Goal: Task Accomplishment & Management: Manage account settings

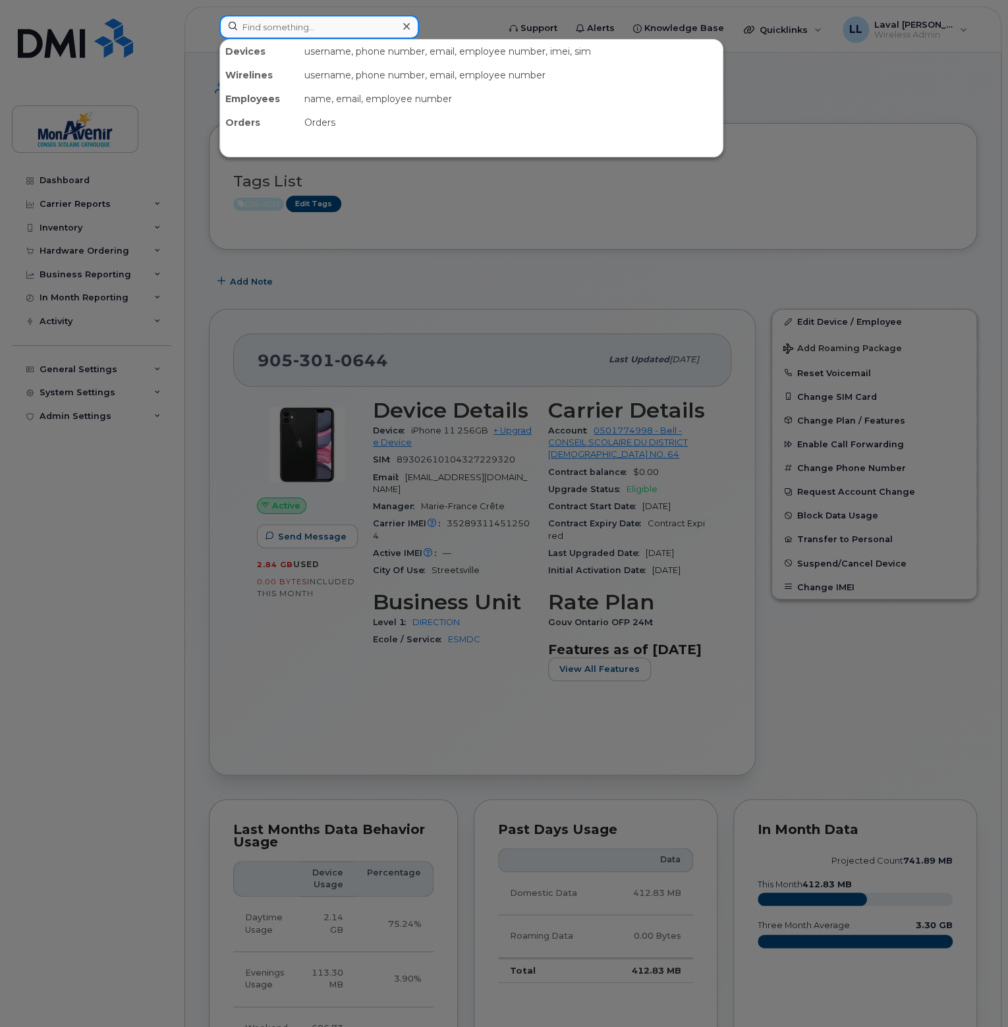
click at [265, 27] on input at bounding box center [319, 27] width 200 height 24
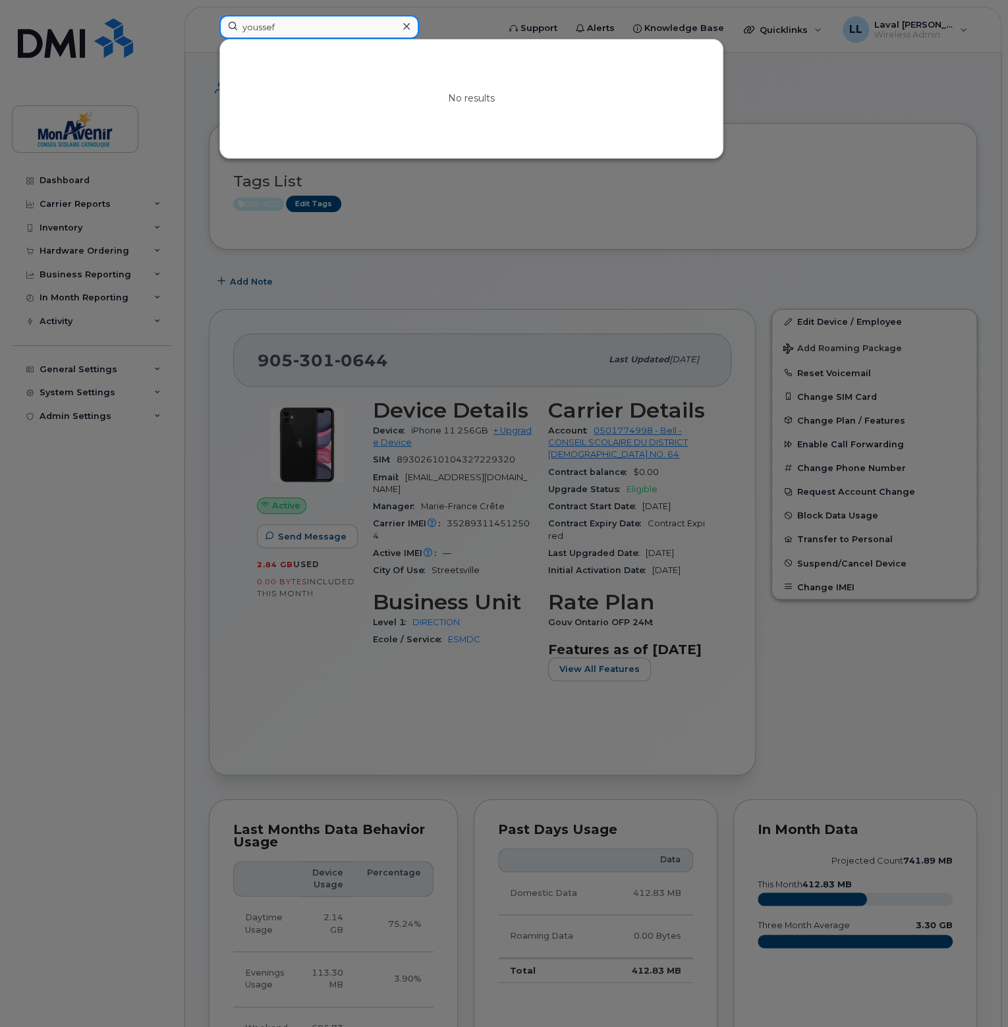
click at [319, 28] on input "youssef" at bounding box center [319, 27] width 200 height 24
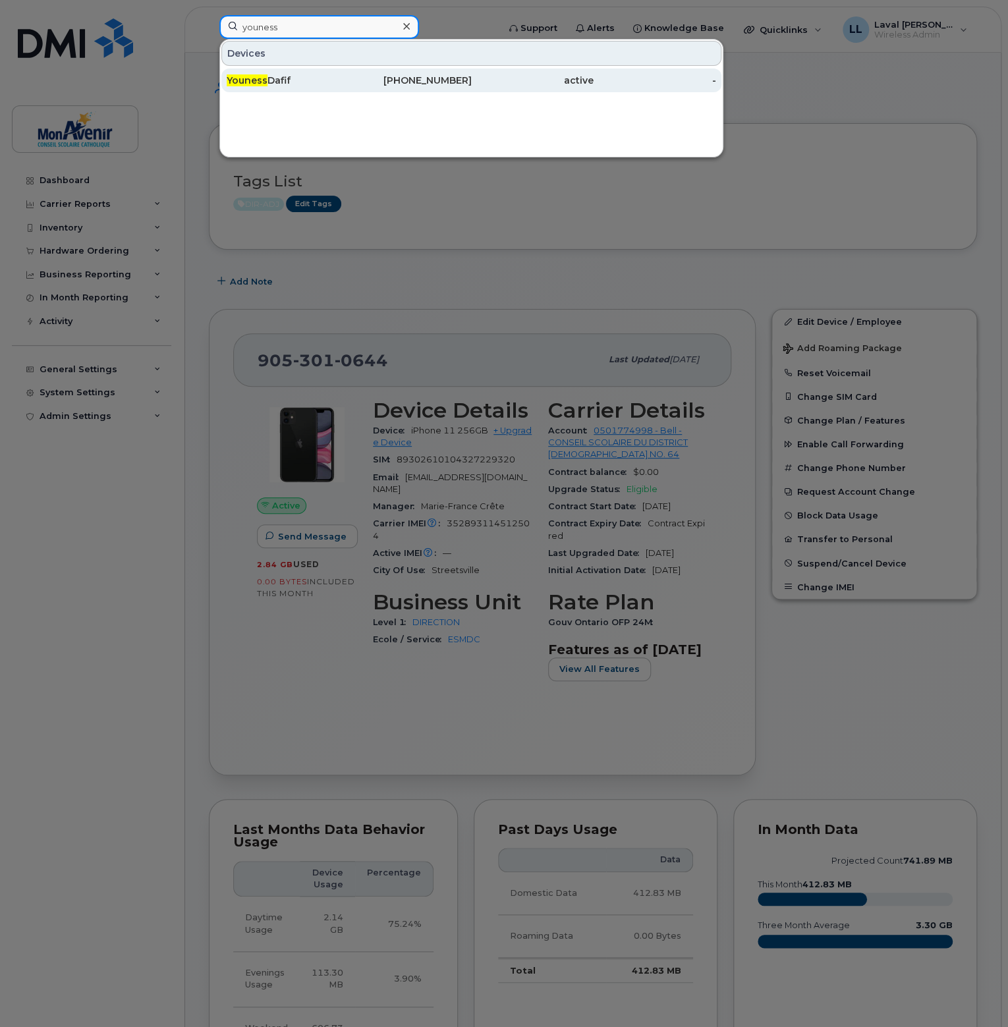
type input "youness"
click at [263, 80] on span "Youness" at bounding box center [247, 80] width 41 height 12
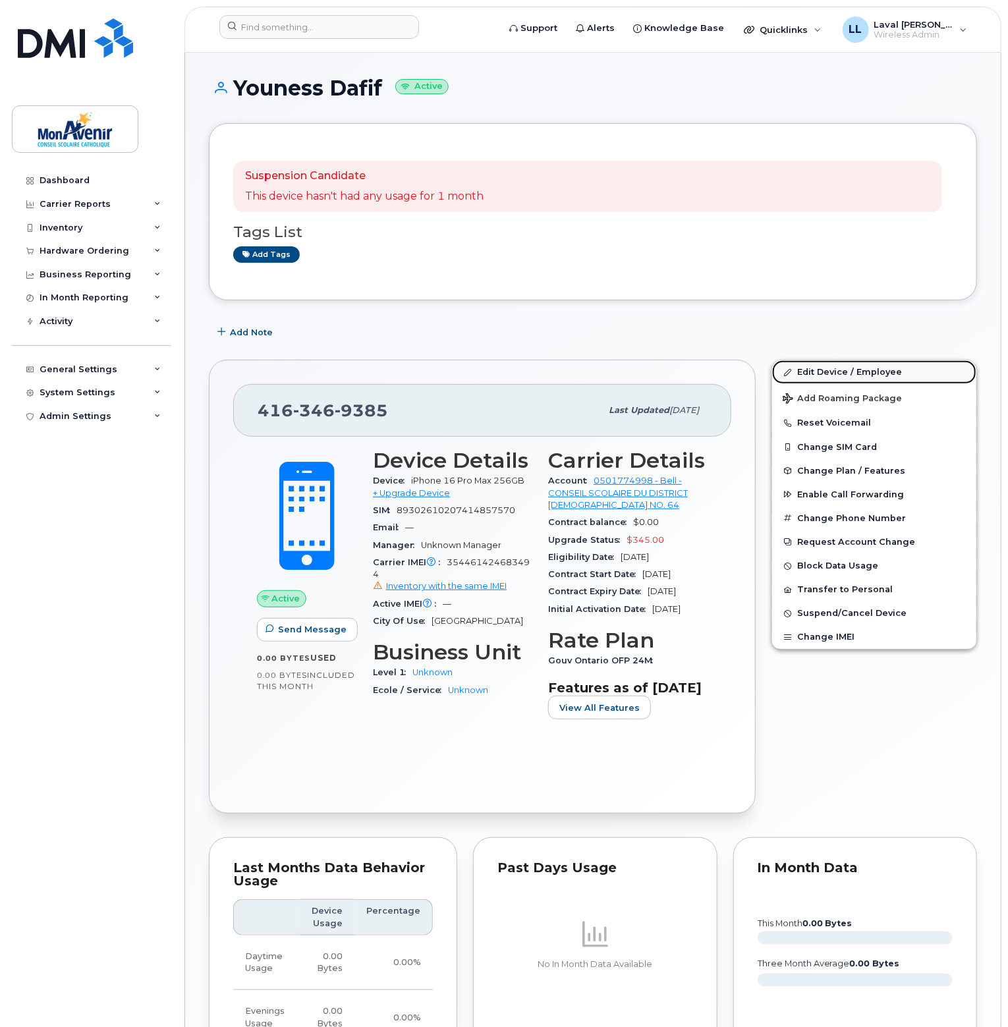
click at [842, 376] on link "Edit Device / Employee" at bounding box center [874, 372] width 204 height 24
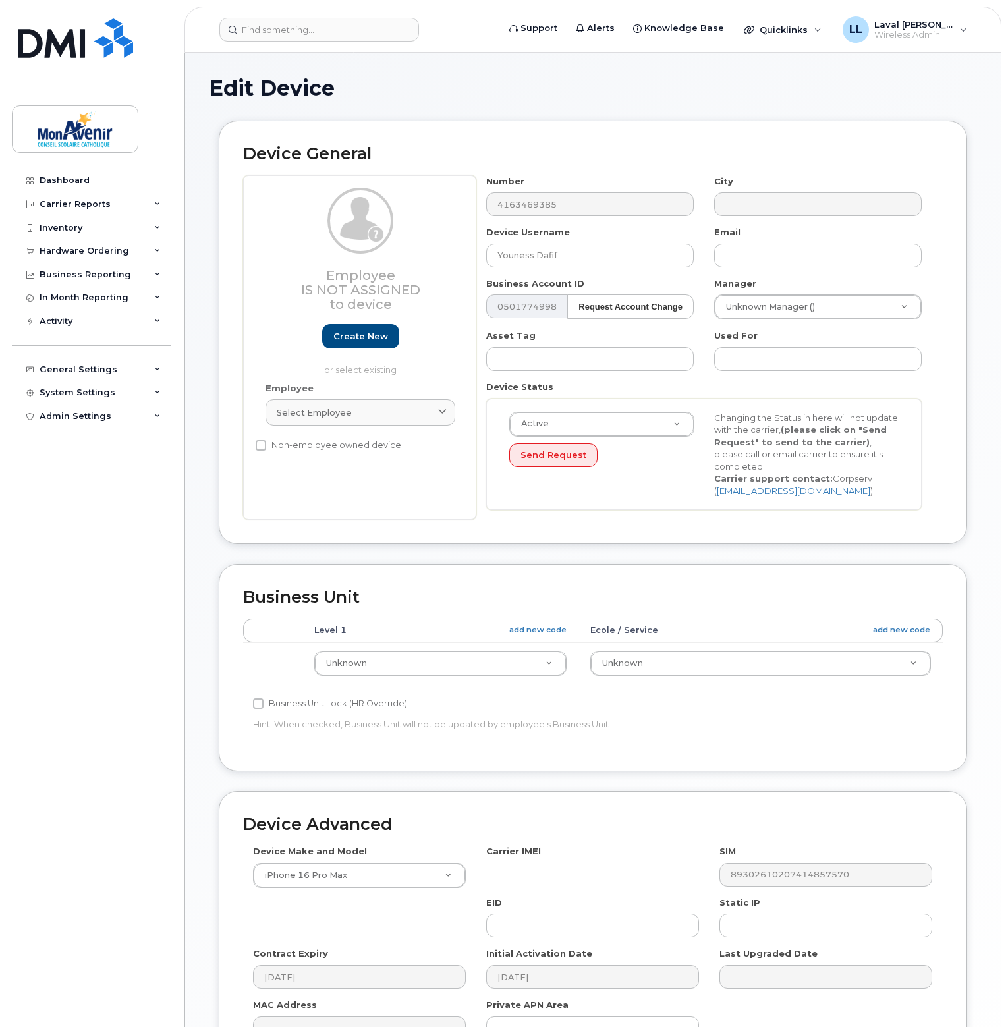
select select "43010"
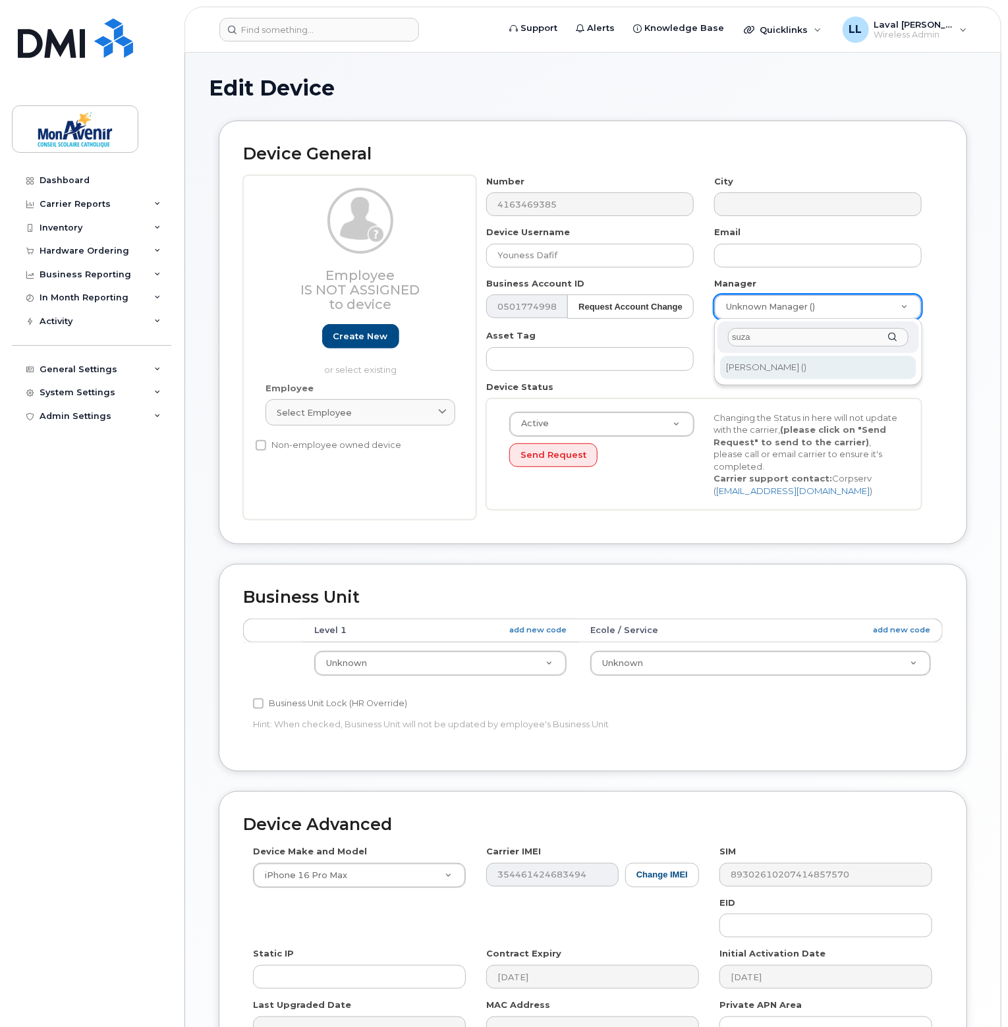
type input "suza"
type input "162656"
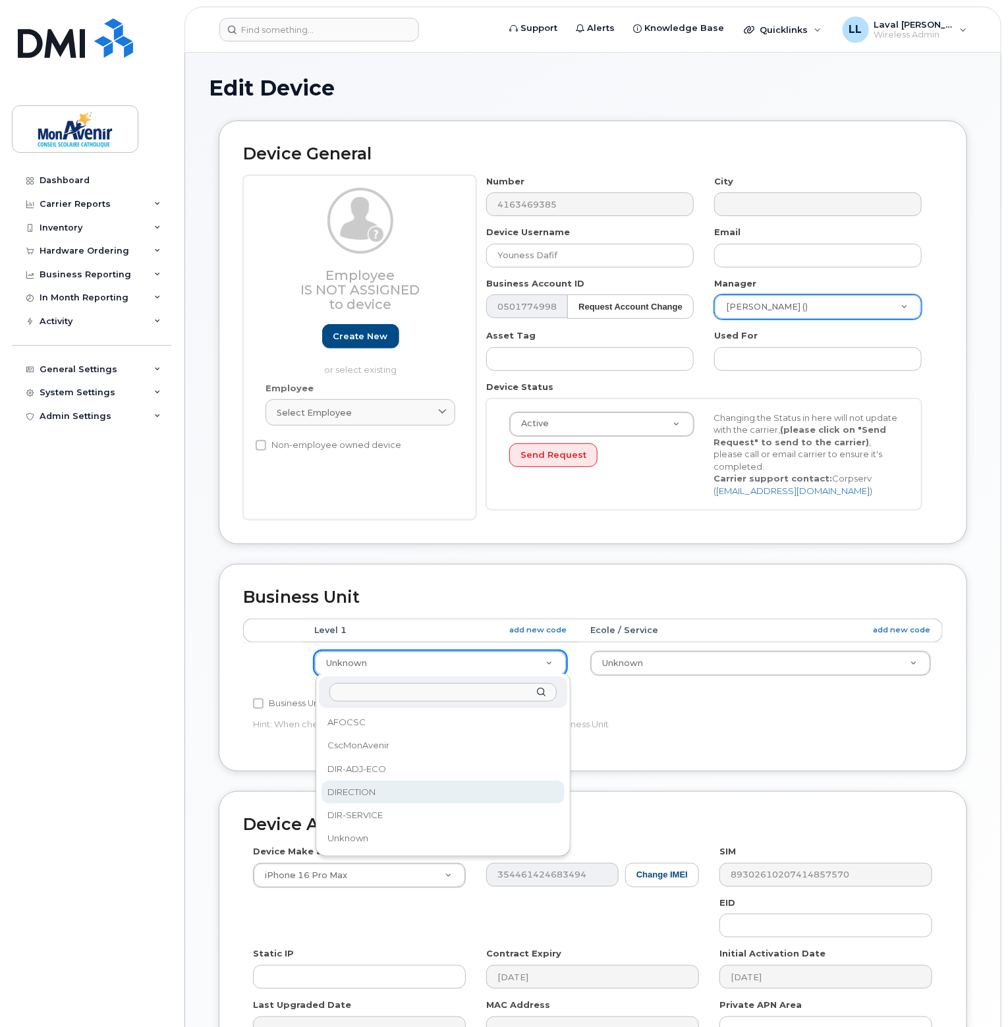
select select "29509938"
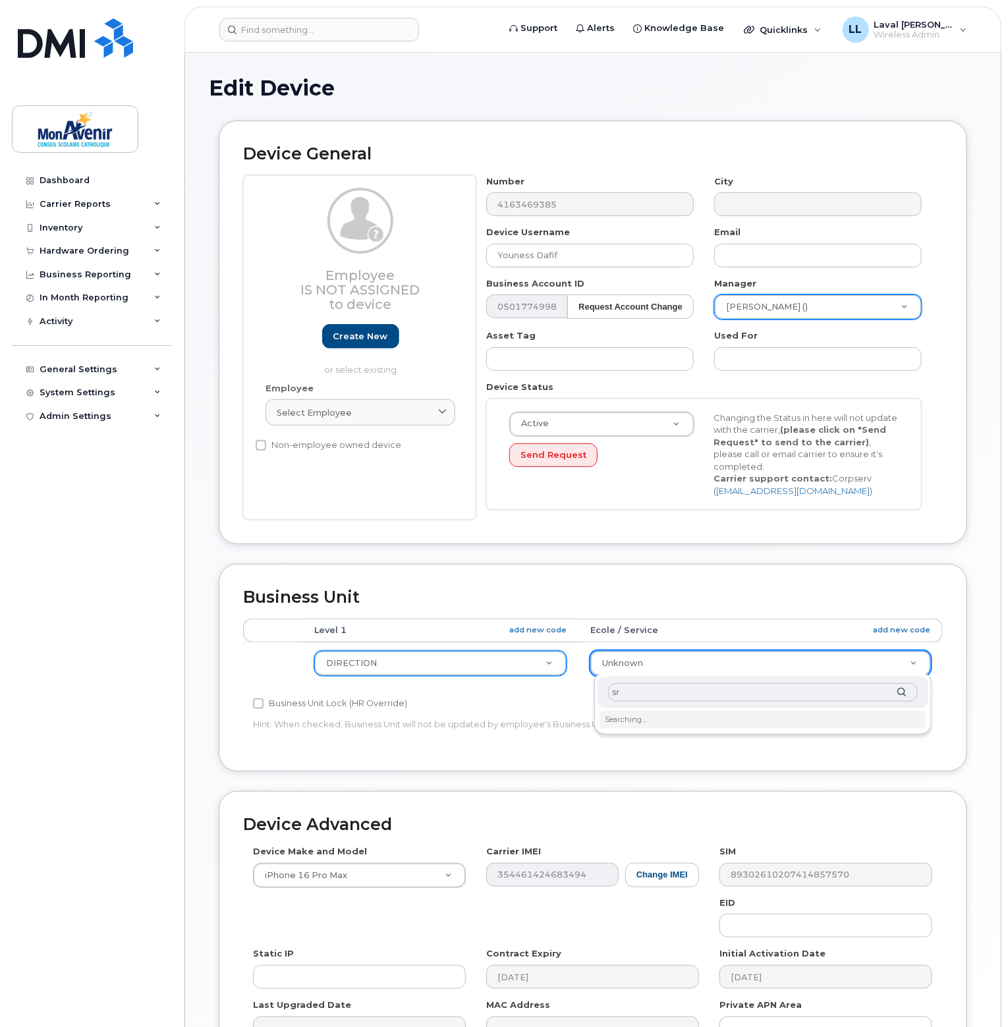
type input "srf"
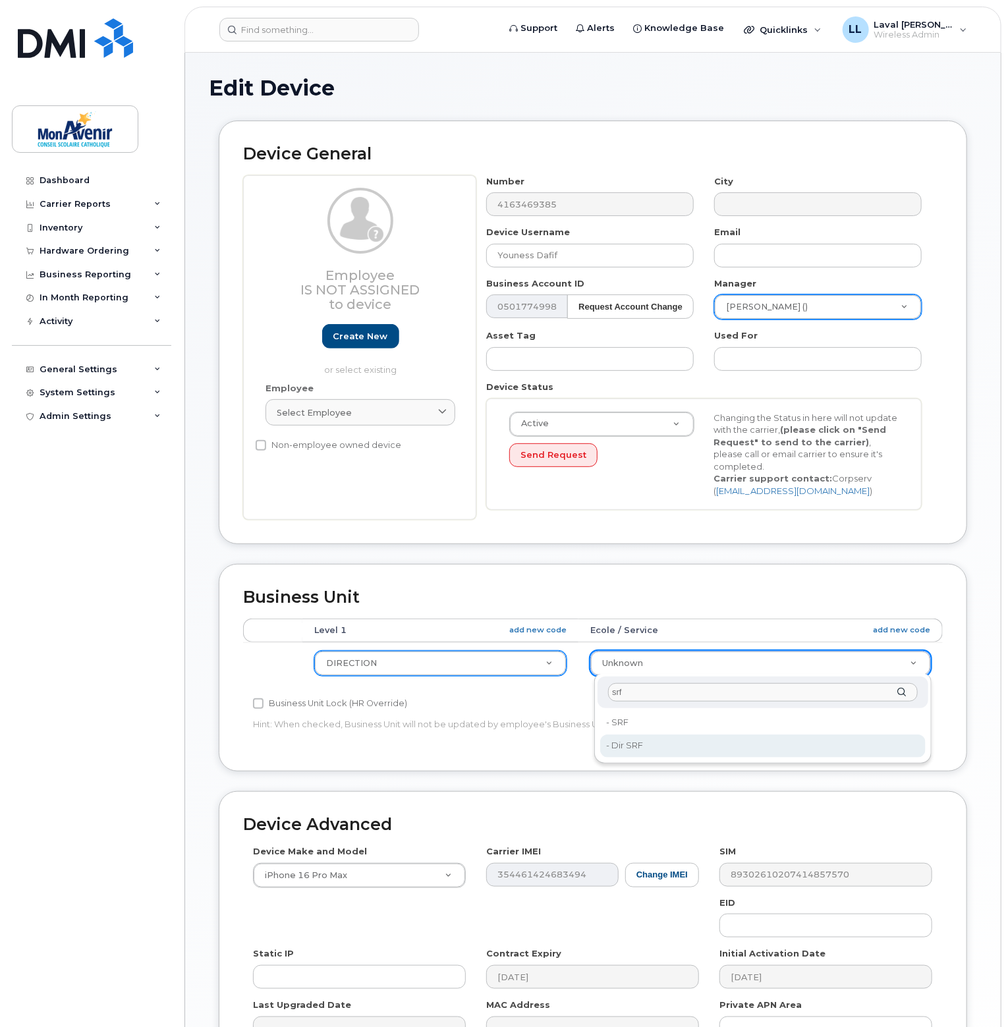
type input "43094"
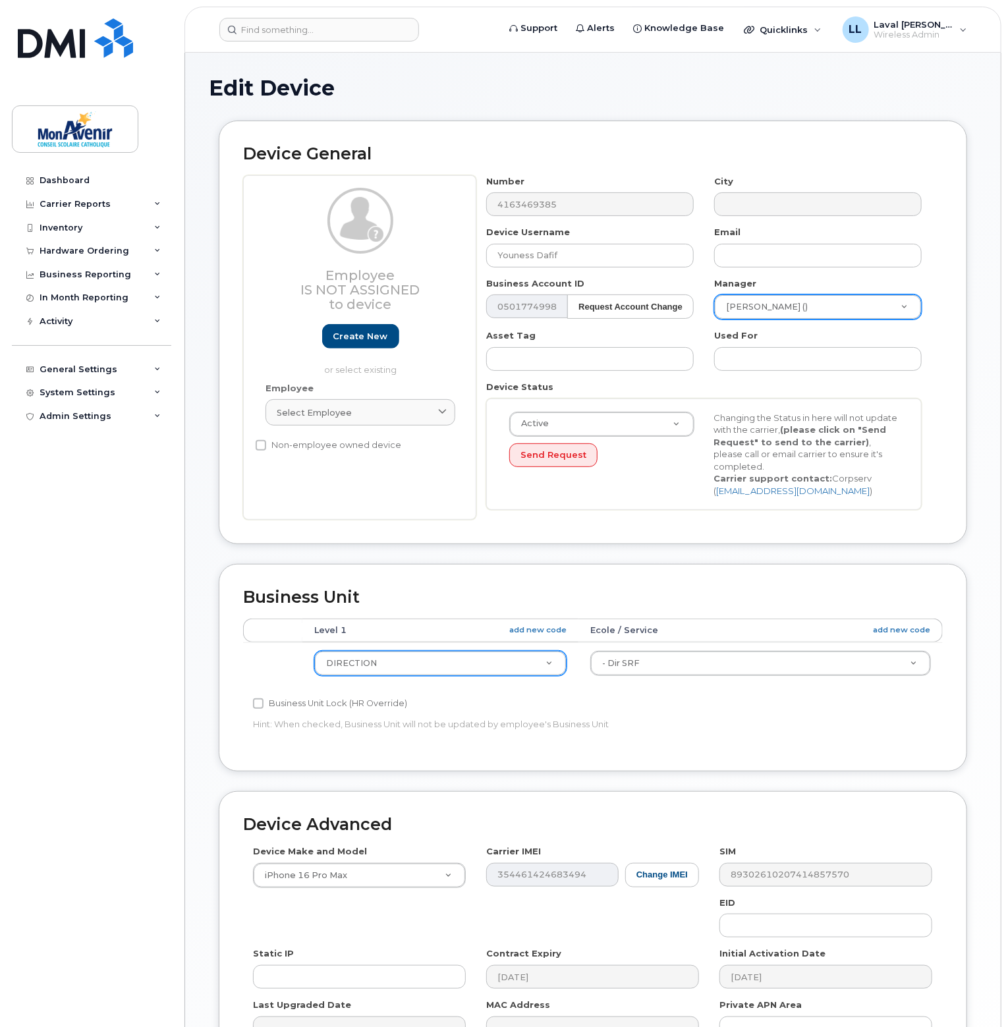
drag, startPoint x: 57, startPoint y: 869, endPoint x: 129, endPoint y: 824, distance: 85.2
click at [63, 870] on div "Dashboard Carrier Reports Monthly Billing Data Pooling Average Costing Accounti…" at bounding box center [93, 588] width 163 height 839
drag, startPoint x: 767, startPoint y: 245, endPoint x: 764, endPoint y: 262, distance: 16.7
click at [767, 245] on input "text" at bounding box center [818, 256] width 208 height 24
click at [764, 262] on input "text" at bounding box center [818, 256] width 208 height 24
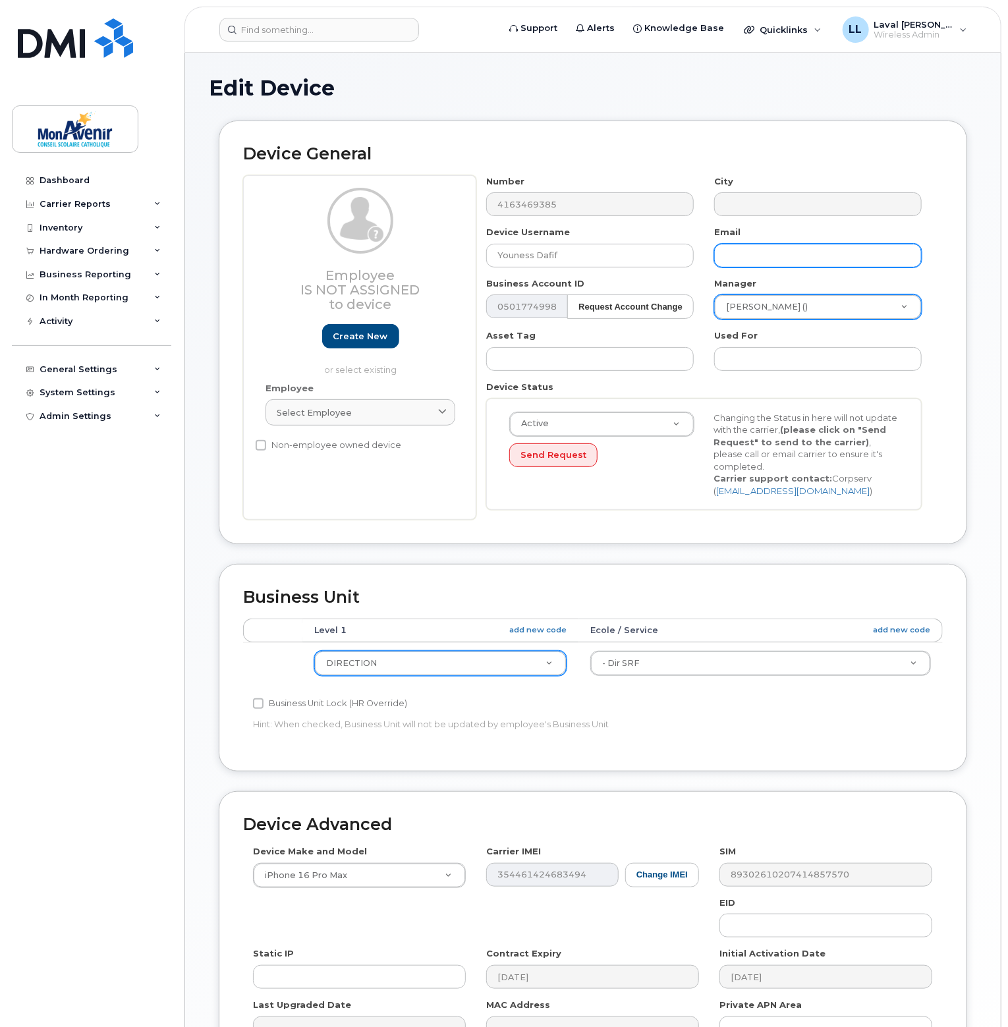
paste input "ydafif@cscmonavenir.ca"
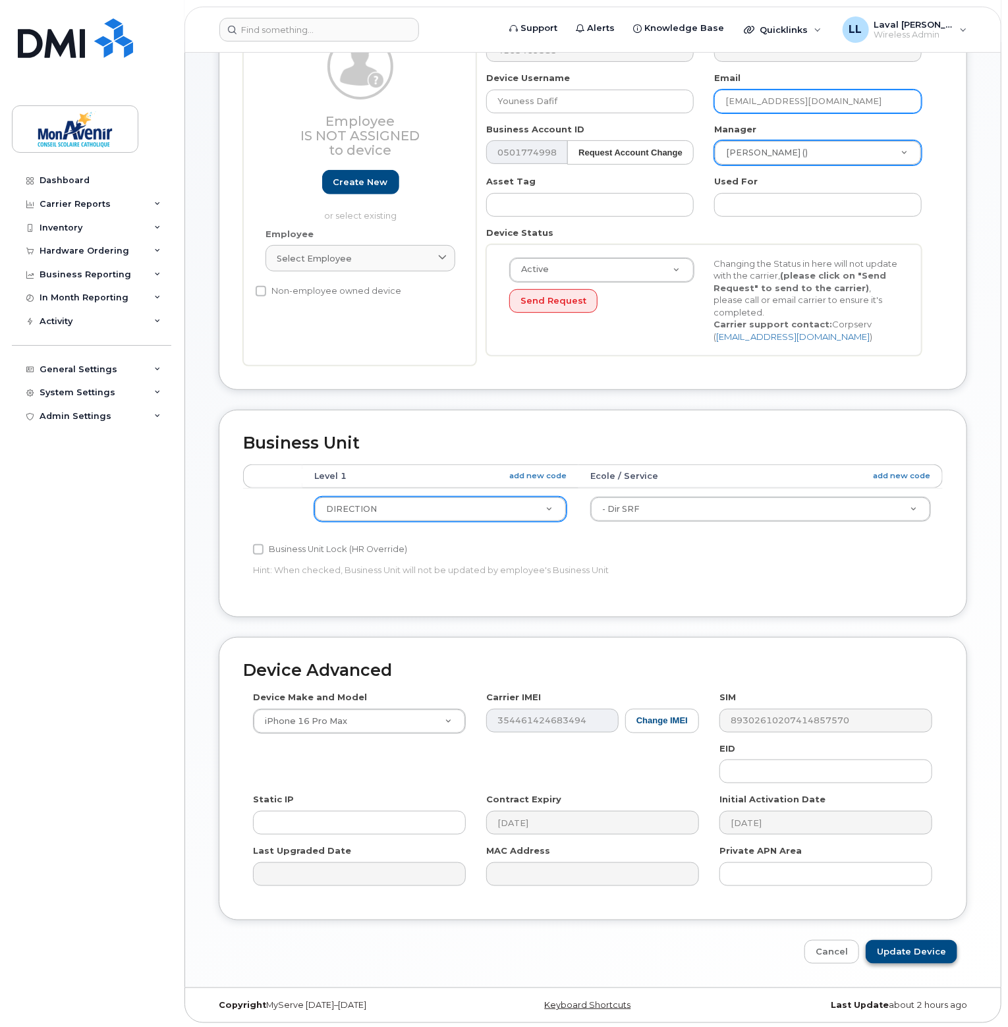
type input "ydafif@cscmonavenir.ca"
click at [912, 944] on input "Update Device" at bounding box center [912, 952] width 92 height 24
type input "Saving..."
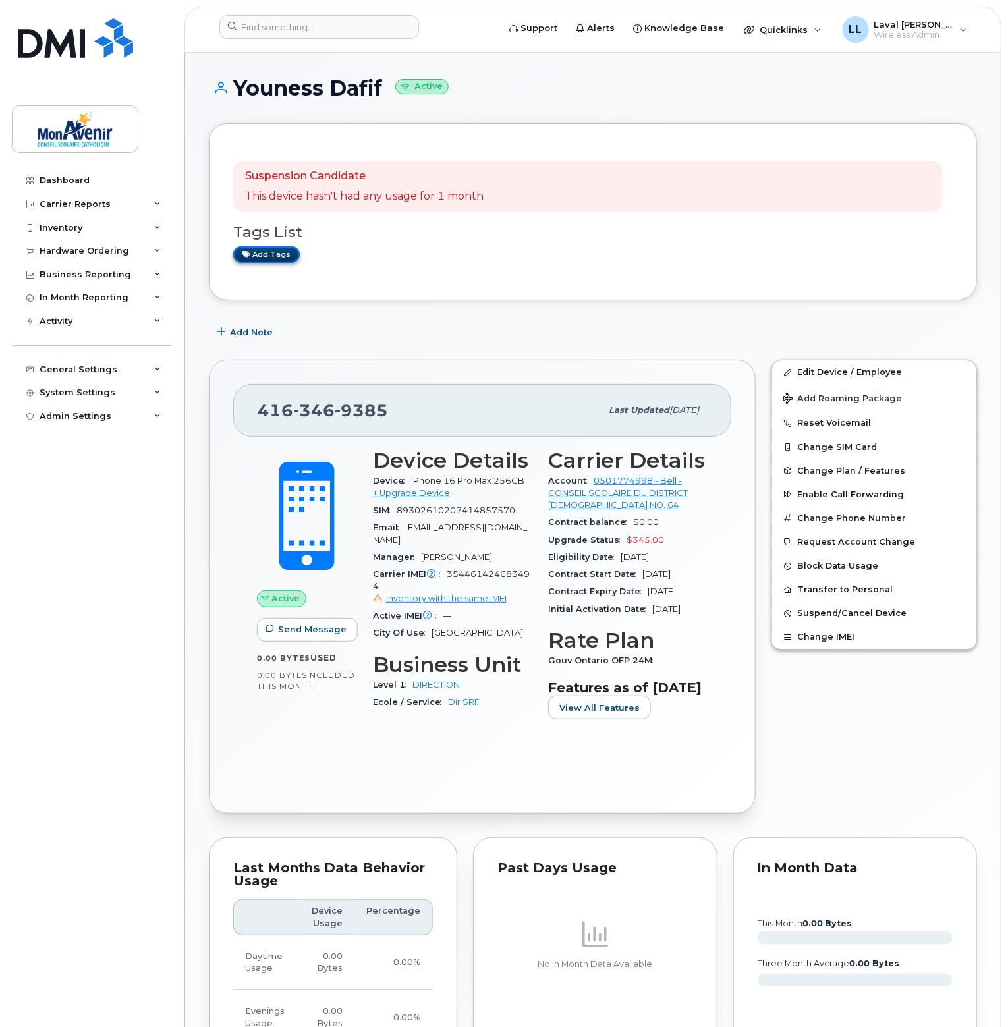
click at [264, 256] on link "Add tags" at bounding box center [266, 254] width 67 height 16
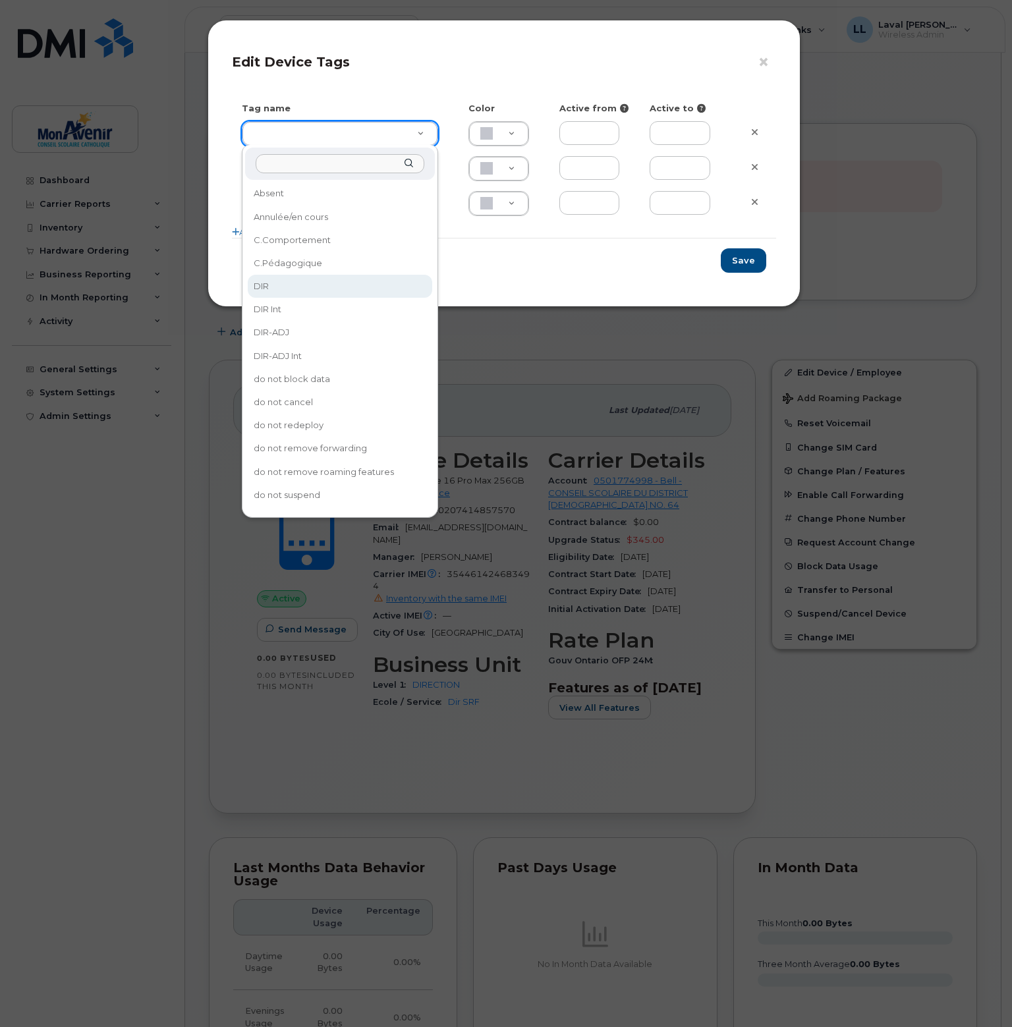
type input "DIR"
type input "ABC4D7"
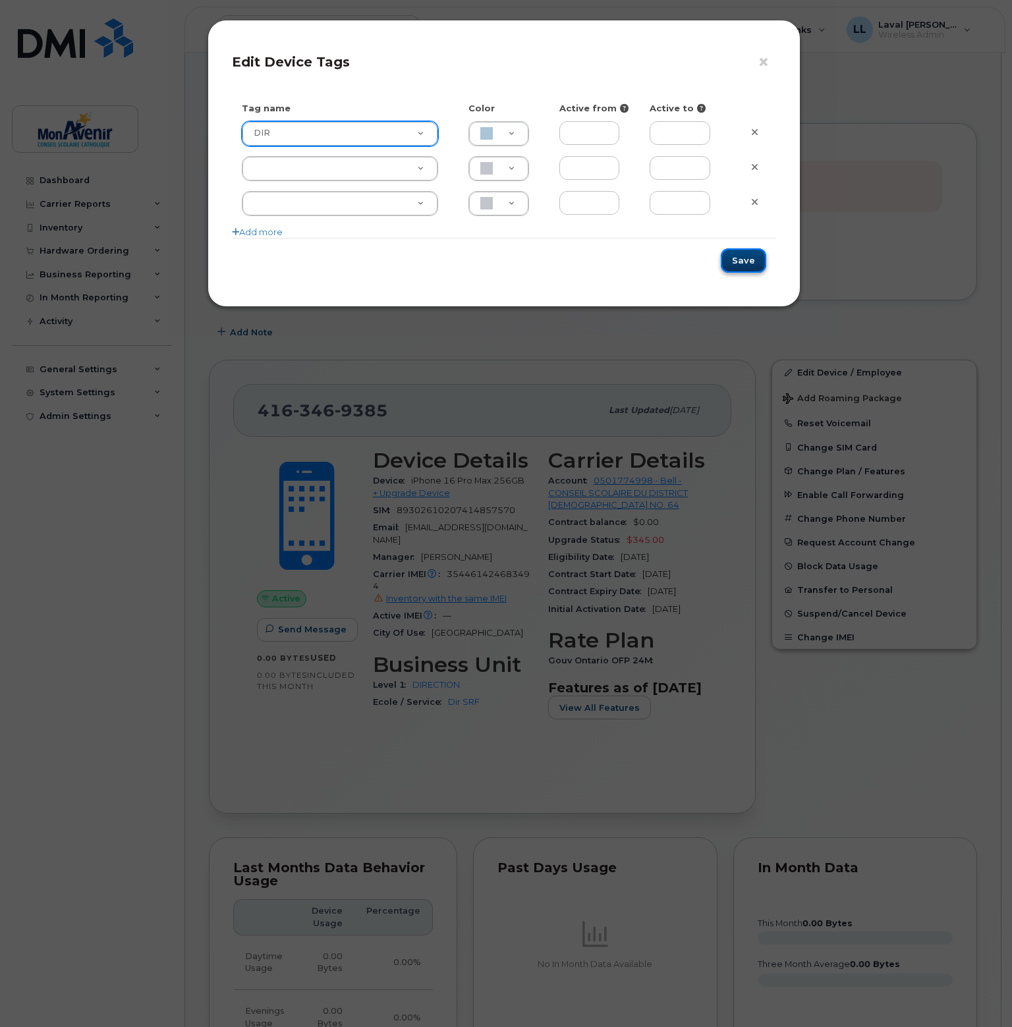
click at [741, 266] on button "Save" at bounding box center [743, 260] width 45 height 24
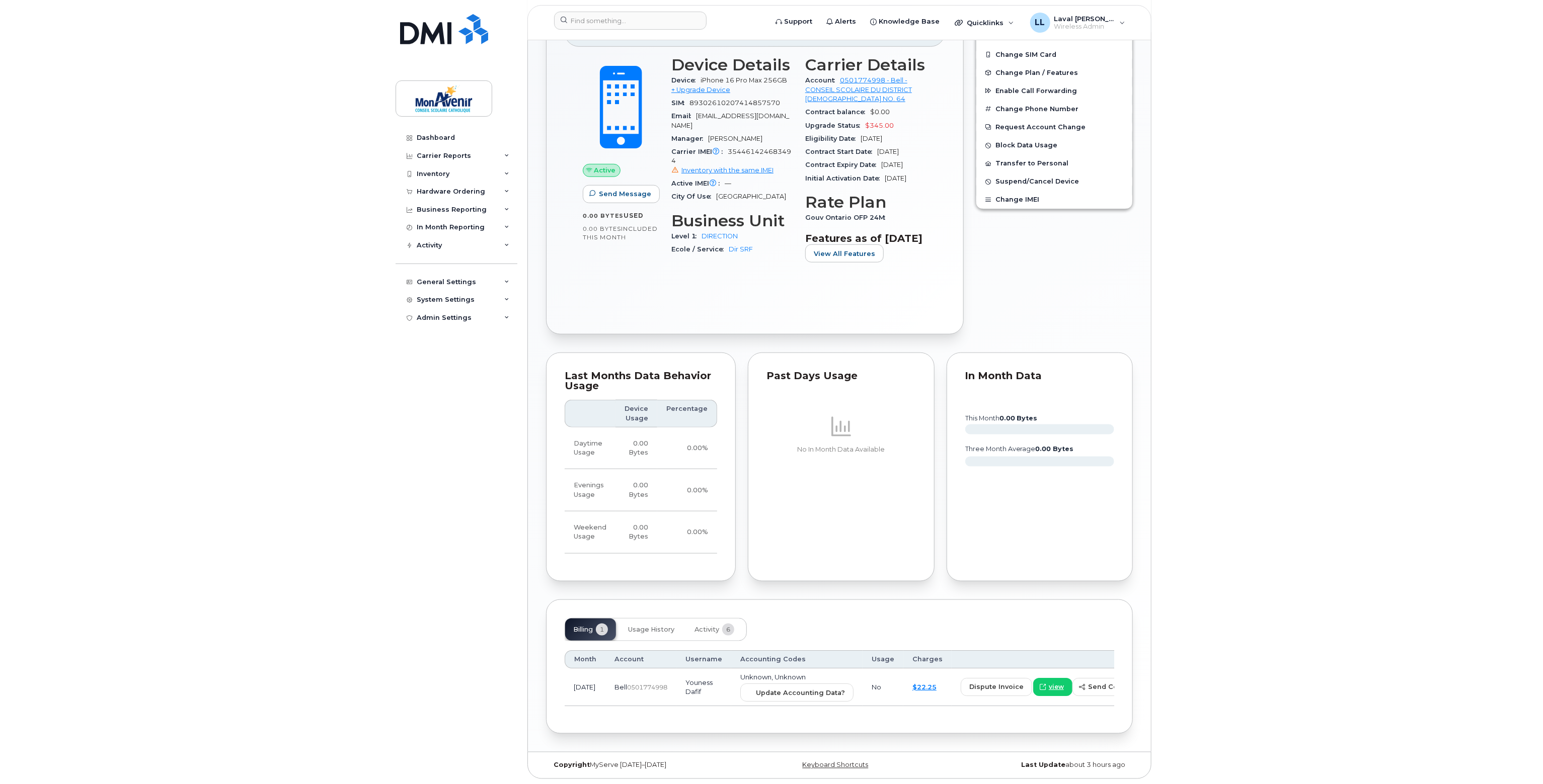
scroll to position [98, 0]
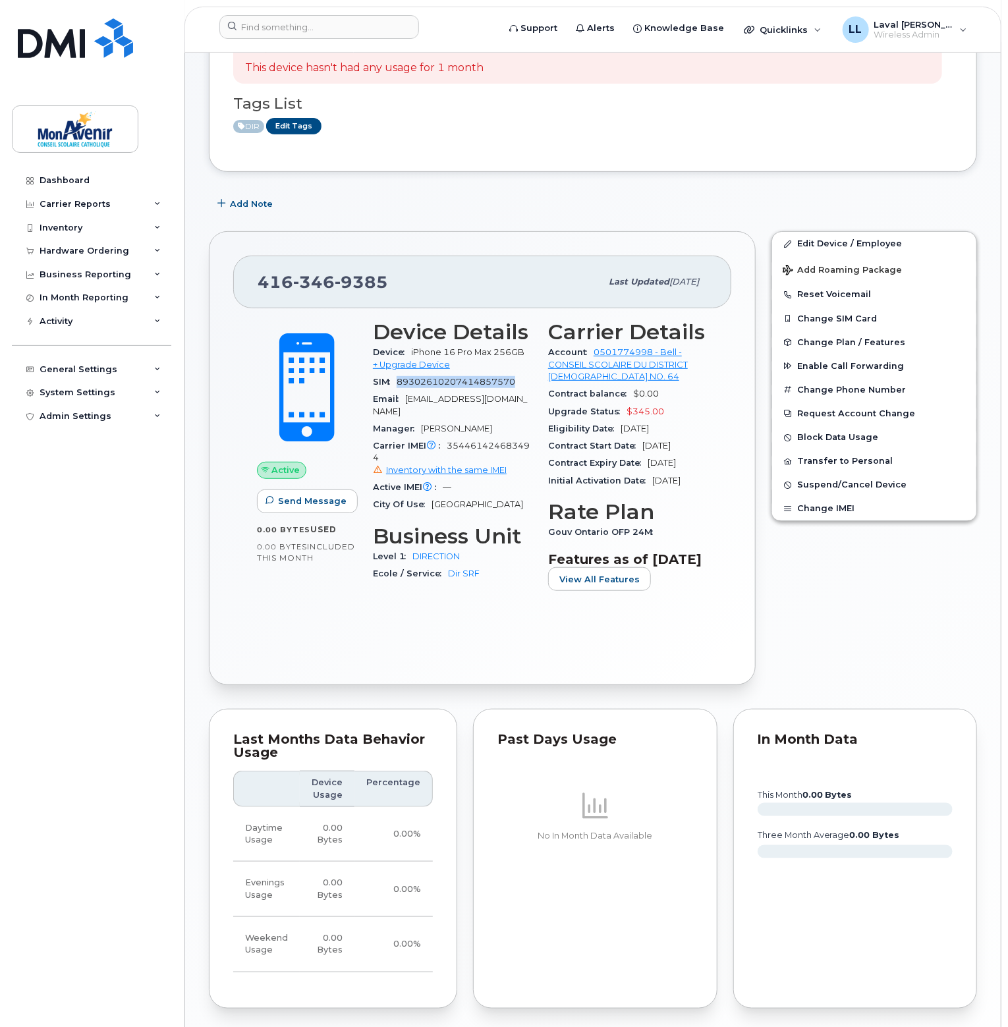
drag, startPoint x: 522, startPoint y: 379, endPoint x: 399, endPoint y: 388, distance: 122.9
click at [399, 388] on div "SIM 89302610207414857570" at bounding box center [452, 382] width 159 height 17
copy span "89302610207414857570"
drag, startPoint x: 448, startPoint y: 430, endPoint x: 512, endPoint y: 442, distance: 65.1
click at [512, 442] on div "Carrier IMEI Carrier IMEI is reported during the last billing cycle or change o…" at bounding box center [452, 459] width 159 height 42
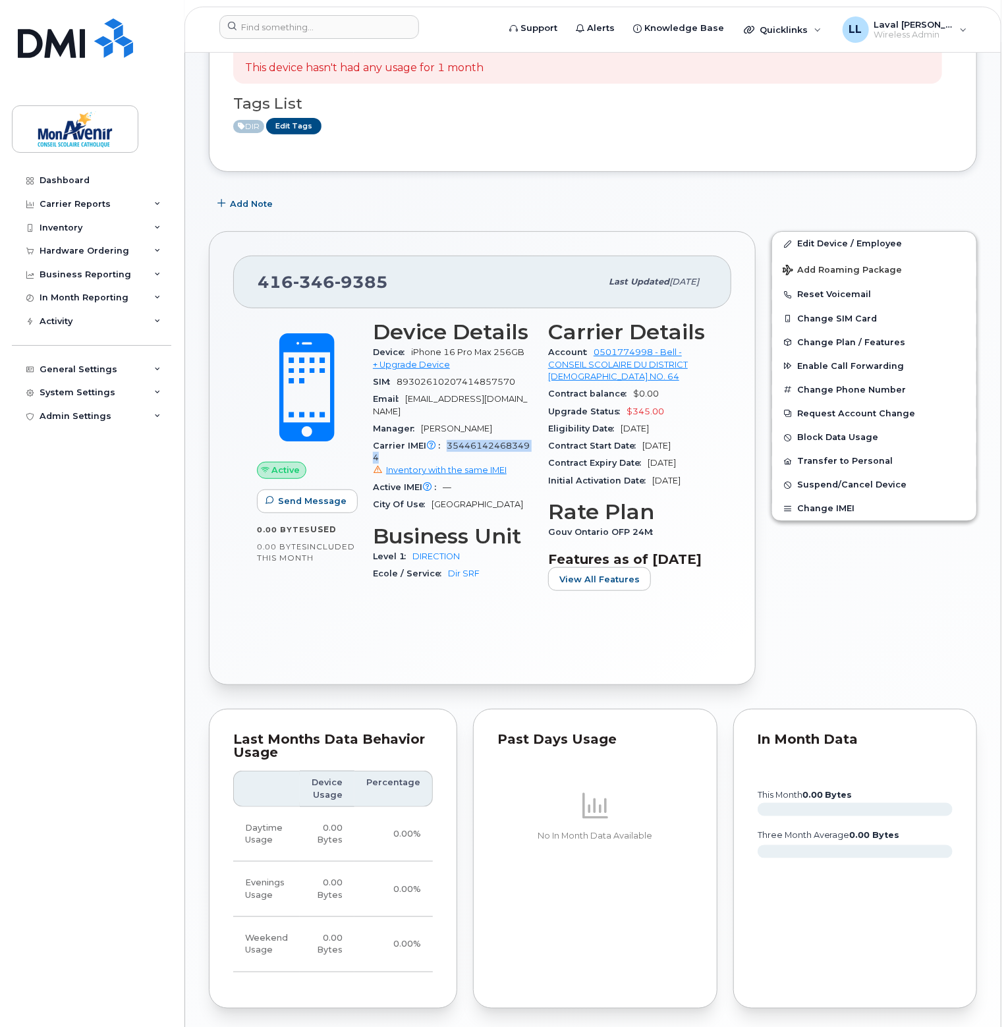
copy span "354461424683494"
click at [374, 37] on input at bounding box center [319, 27] width 200 height 24
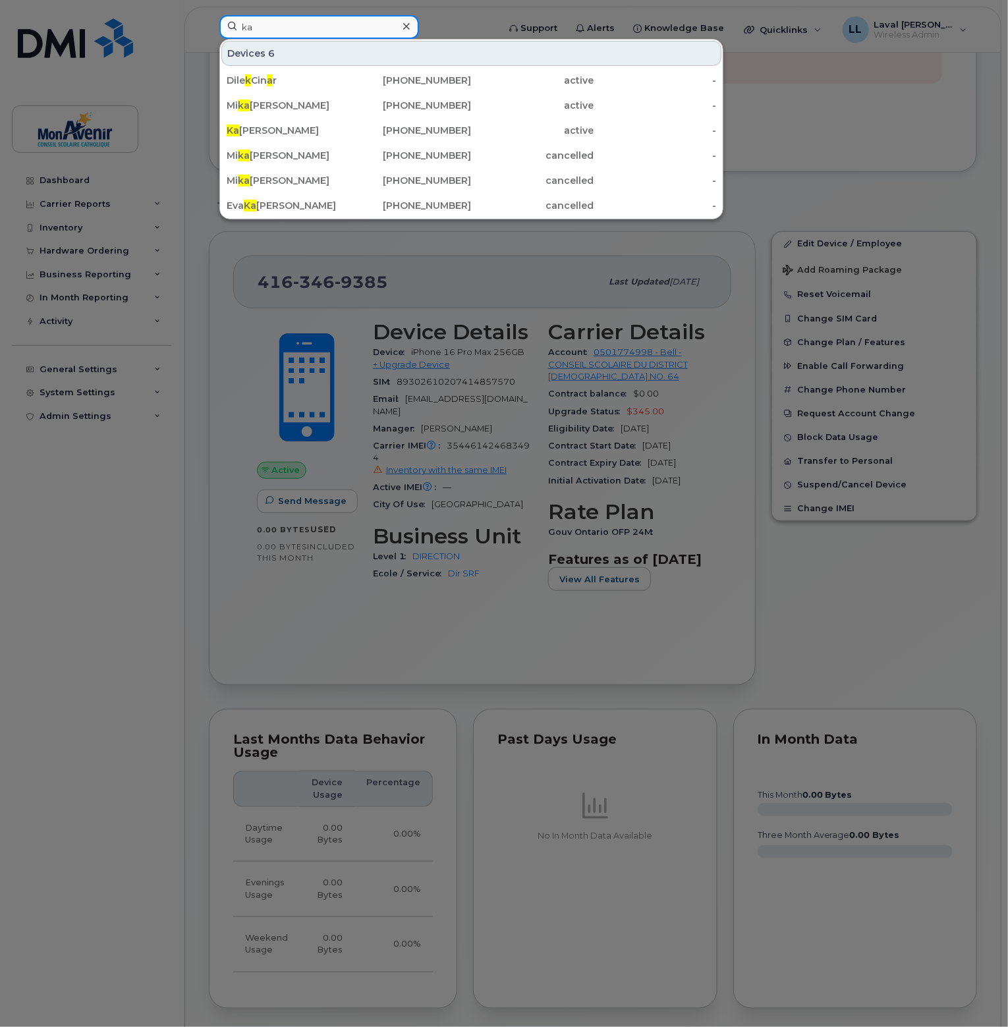
type input "k"
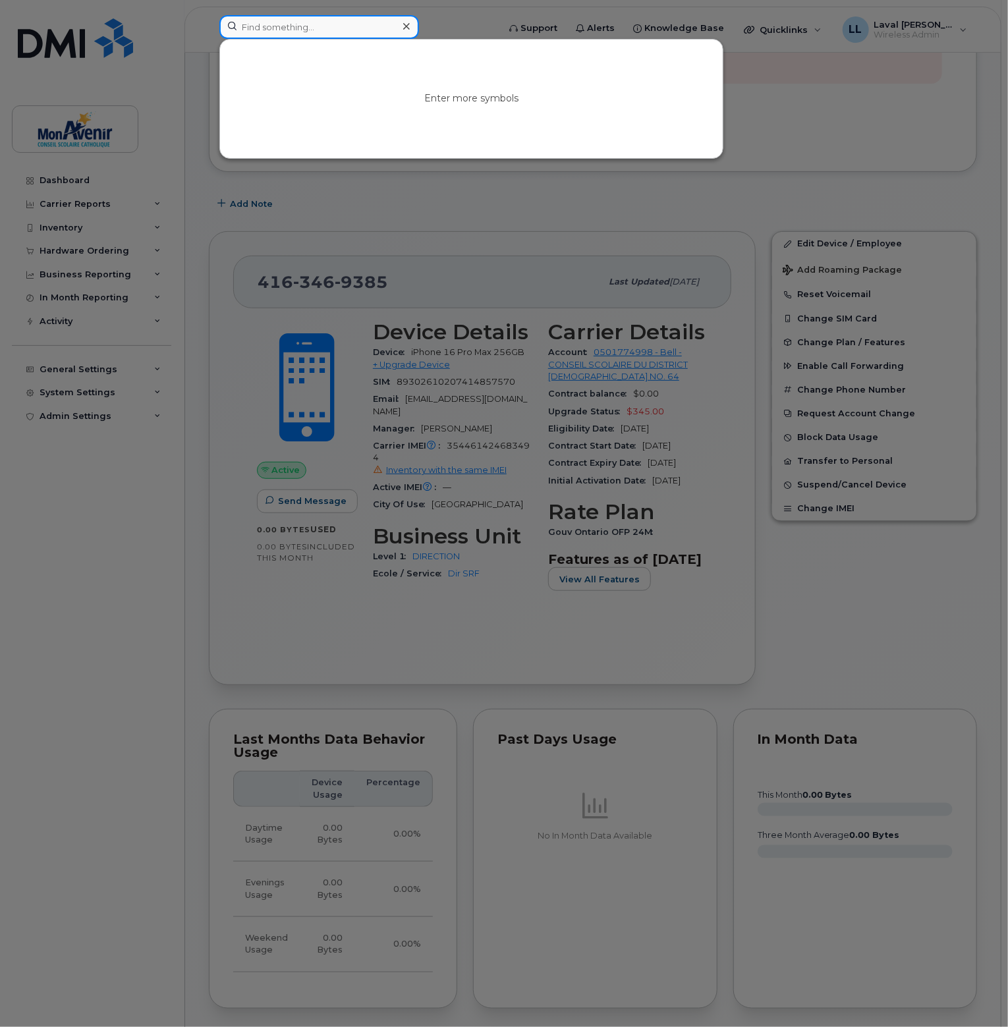
type input "s"
drag, startPoint x: 308, startPoint y: 31, endPoint x: 140, endPoint y: 34, distance: 168.7
click at [209, 34] on div "alexandra No results" at bounding box center [354, 29] width 291 height 29
click at [308, 30] on input "alexandra" at bounding box center [319, 27] width 200 height 24
type input "alexandra"
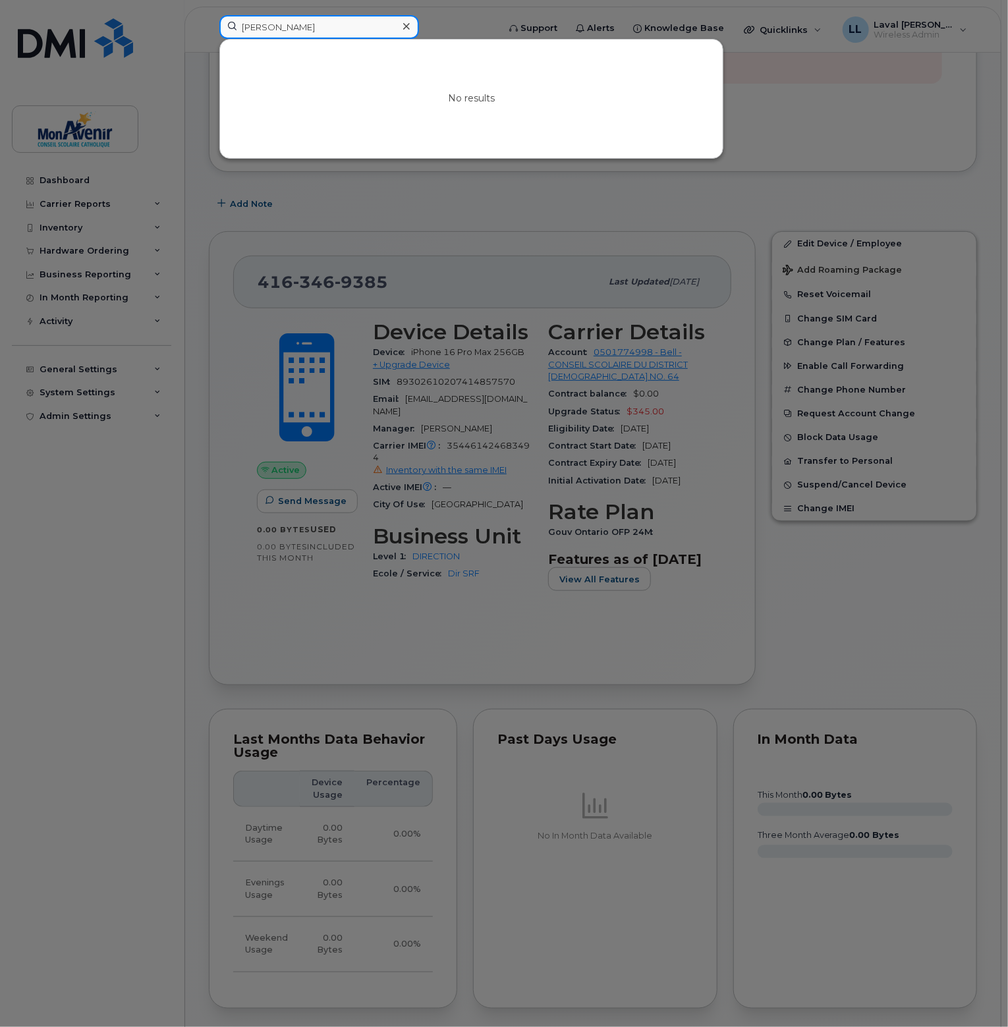
click at [290, 32] on input "alexandra" at bounding box center [319, 27] width 200 height 24
click at [407, 28] on icon at bounding box center [406, 26] width 7 height 11
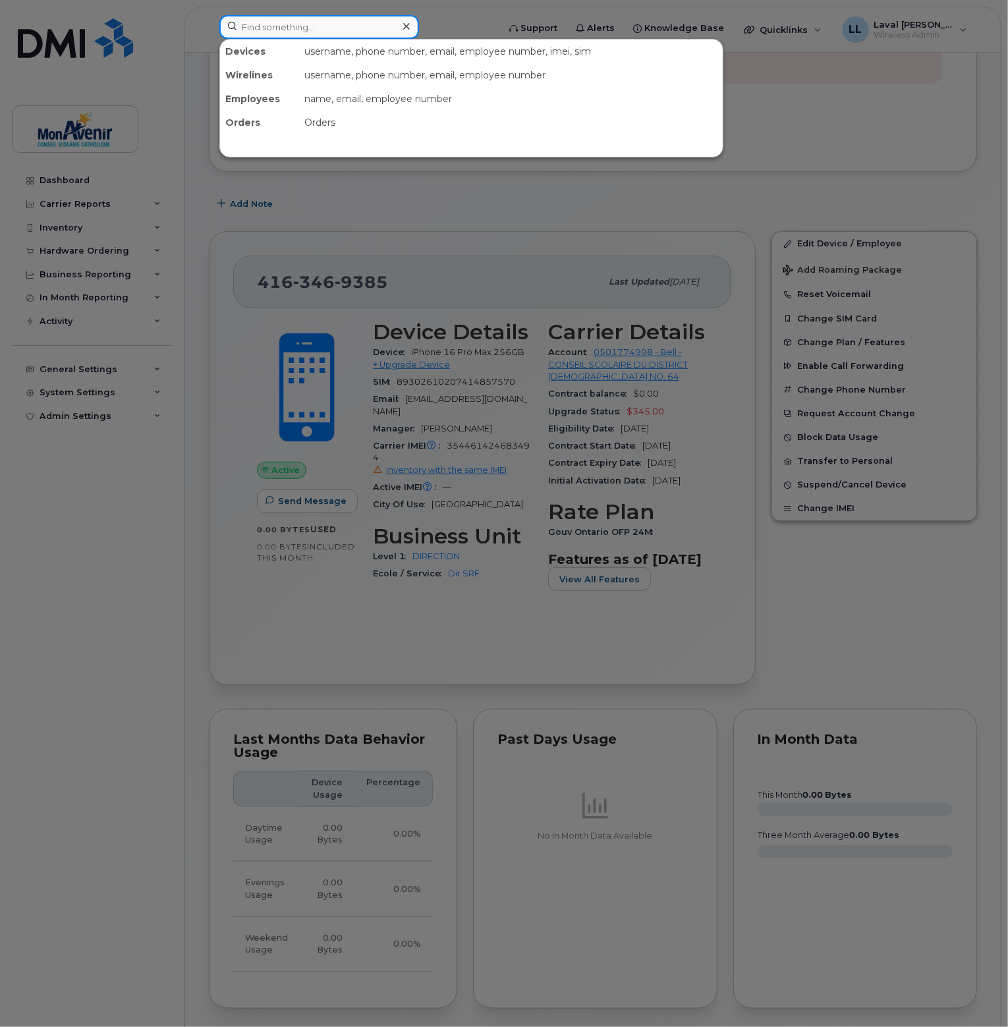
click at [355, 37] on input at bounding box center [319, 27] width 200 height 24
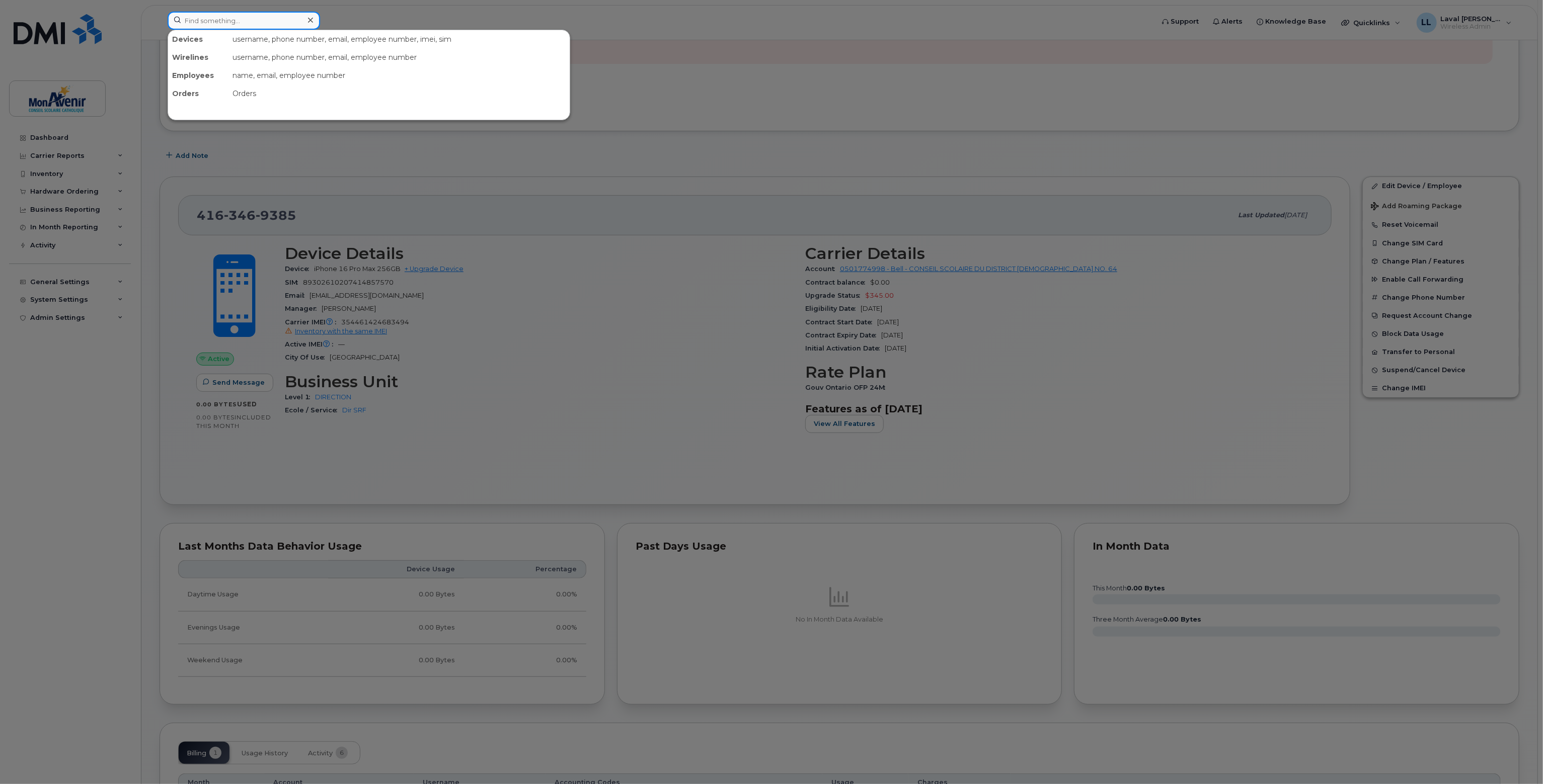
click at [270, 12] on input at bounding box center [244, 21] width 153 height 18
paste input "9053178543"
type input "9053178543"
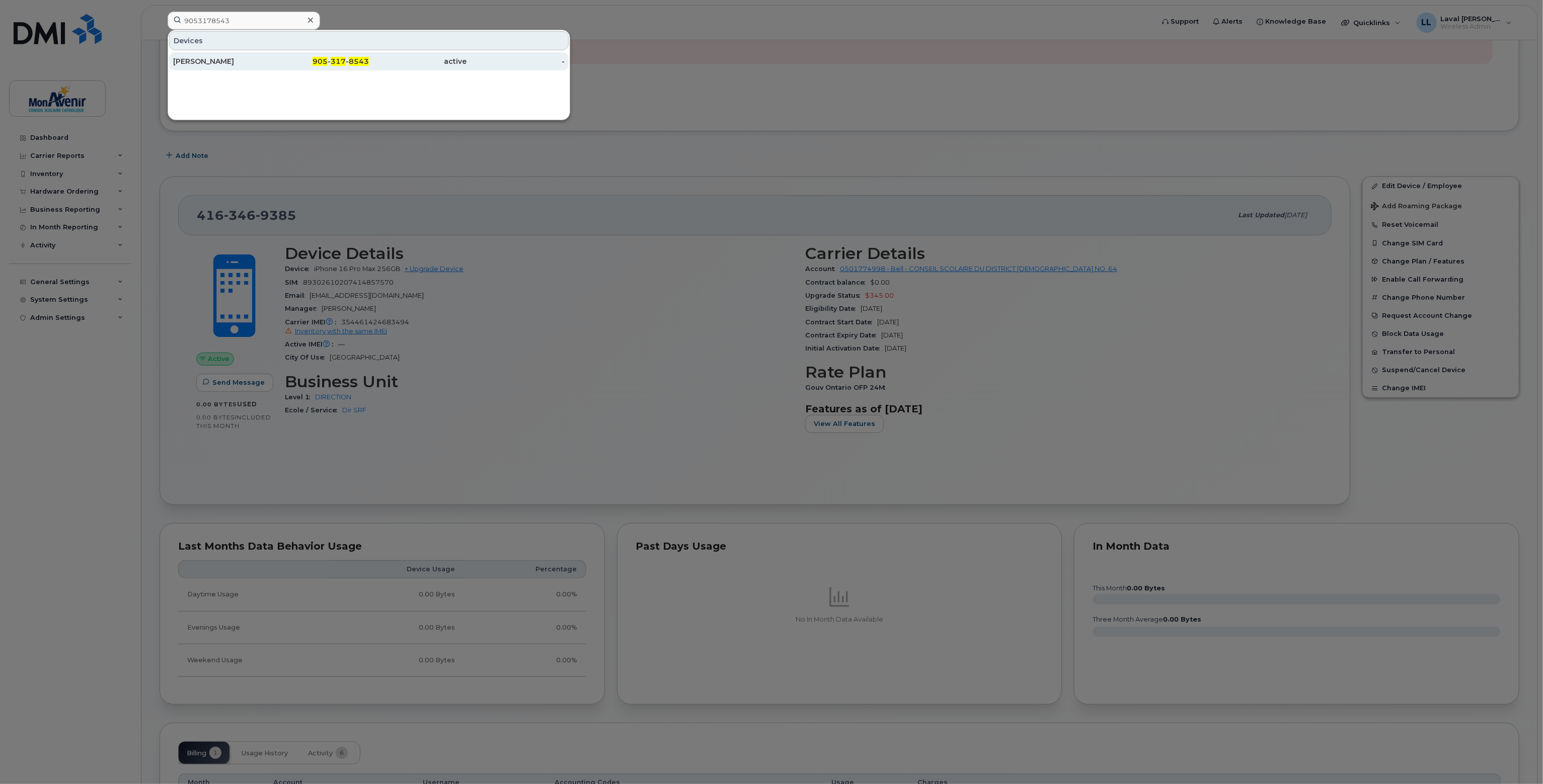
click at [208, 62] on div "Karine Beaupré" at bounding box center [222, 61] width 98 height 10
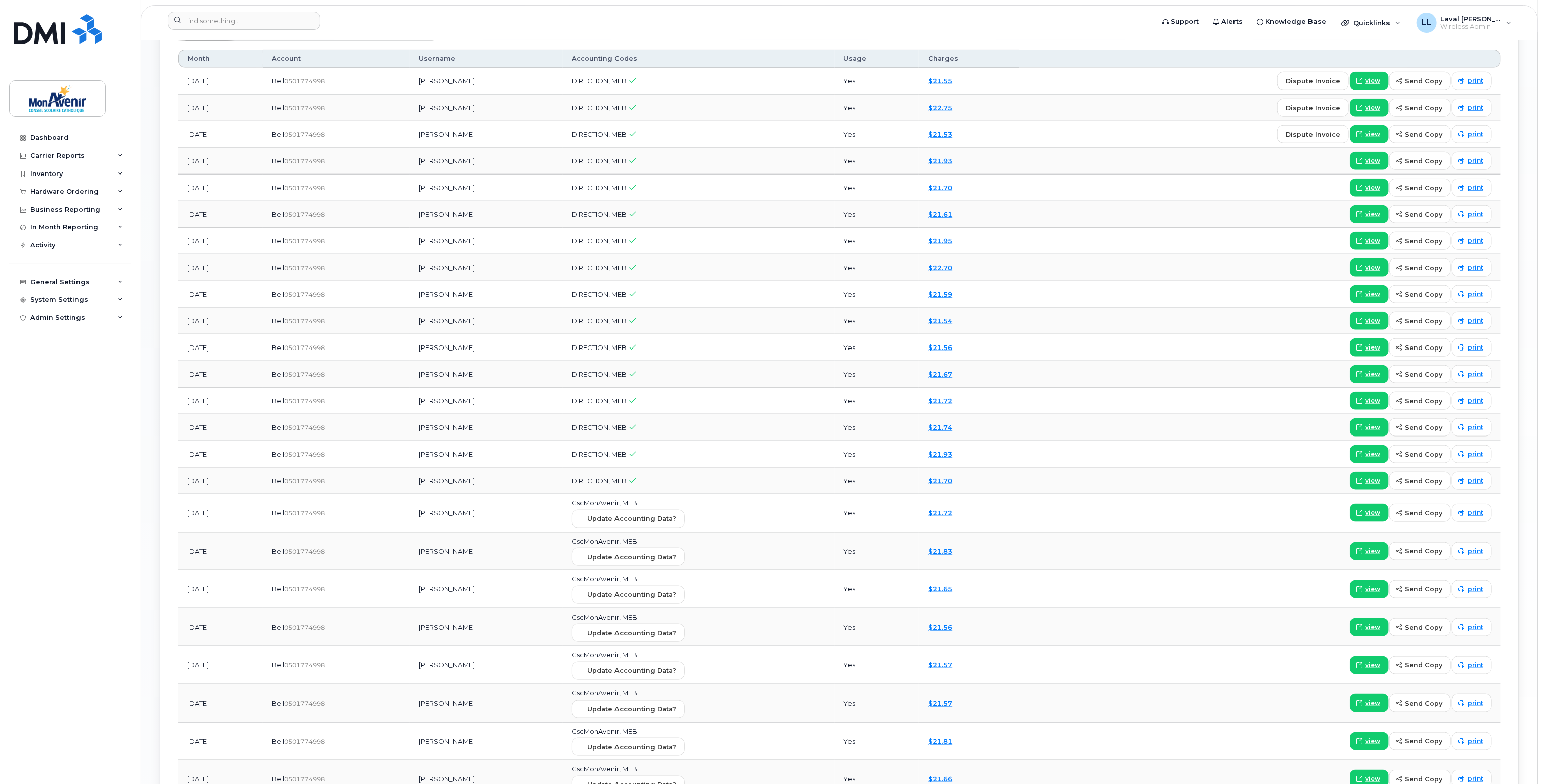
scroll to position [1101, 0]
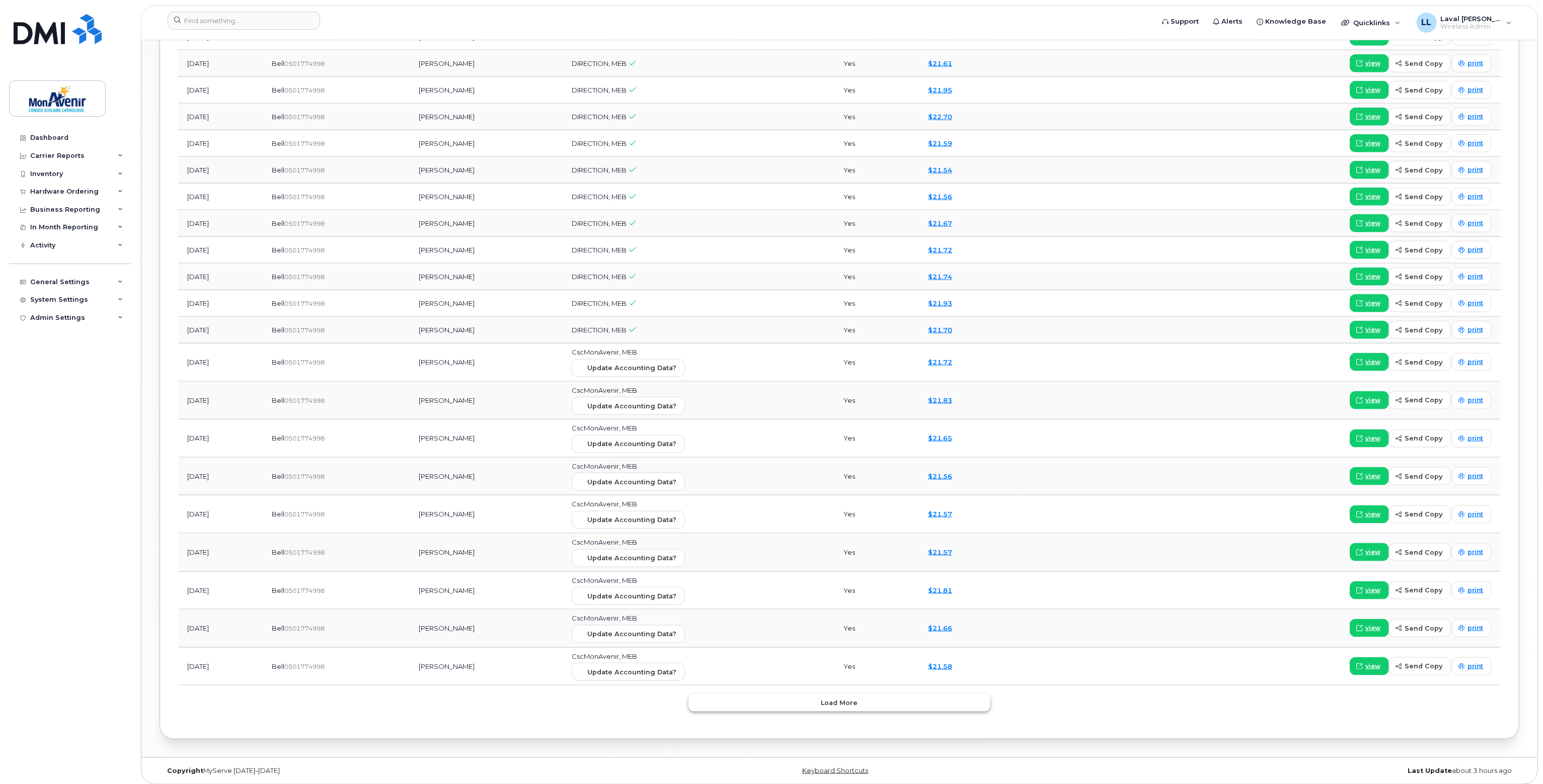
click at [841, 702] on span "Load more" at bounding box center [840, 703] width 37 height 10
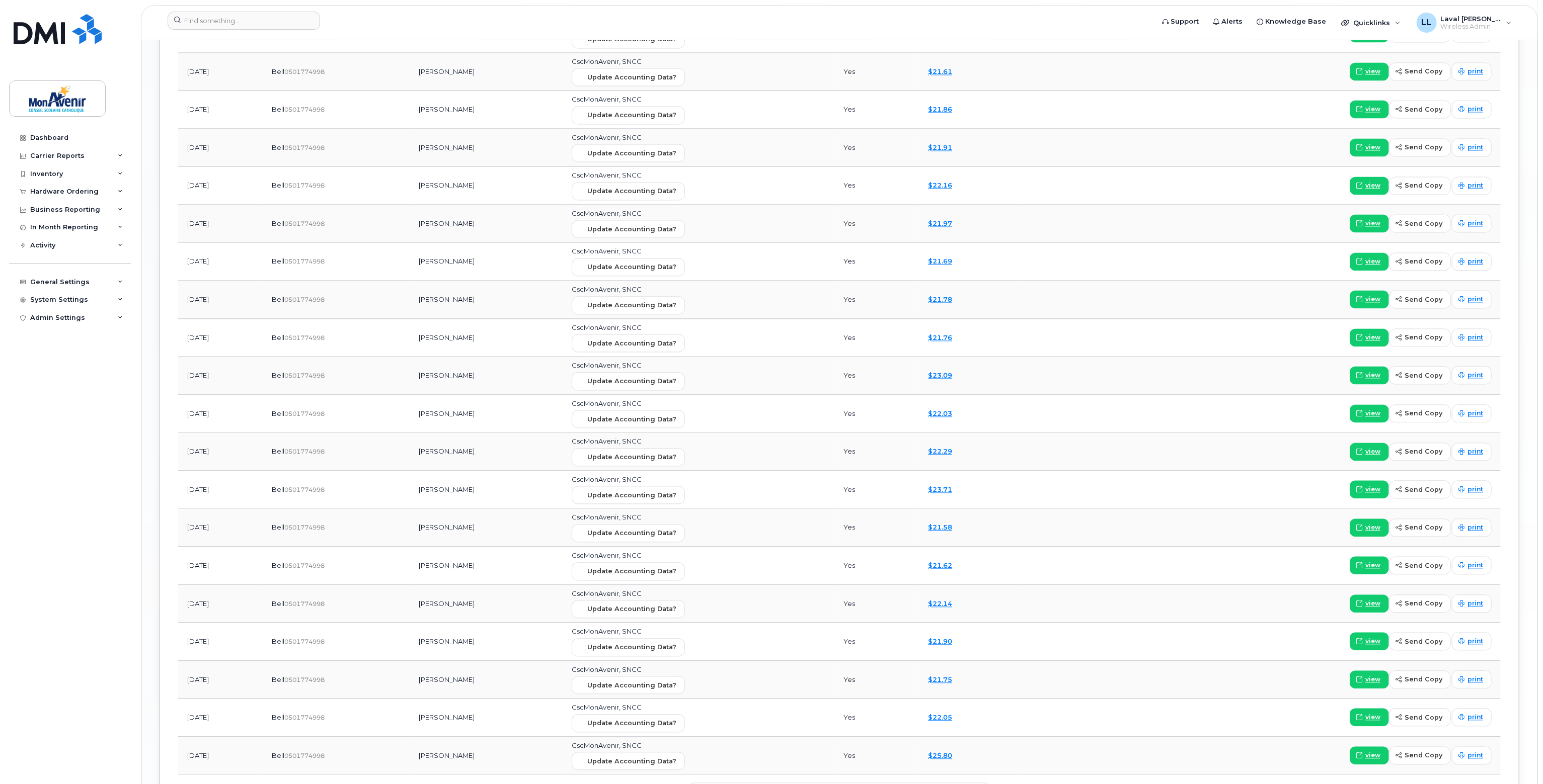
scroll to position [2049, 0]
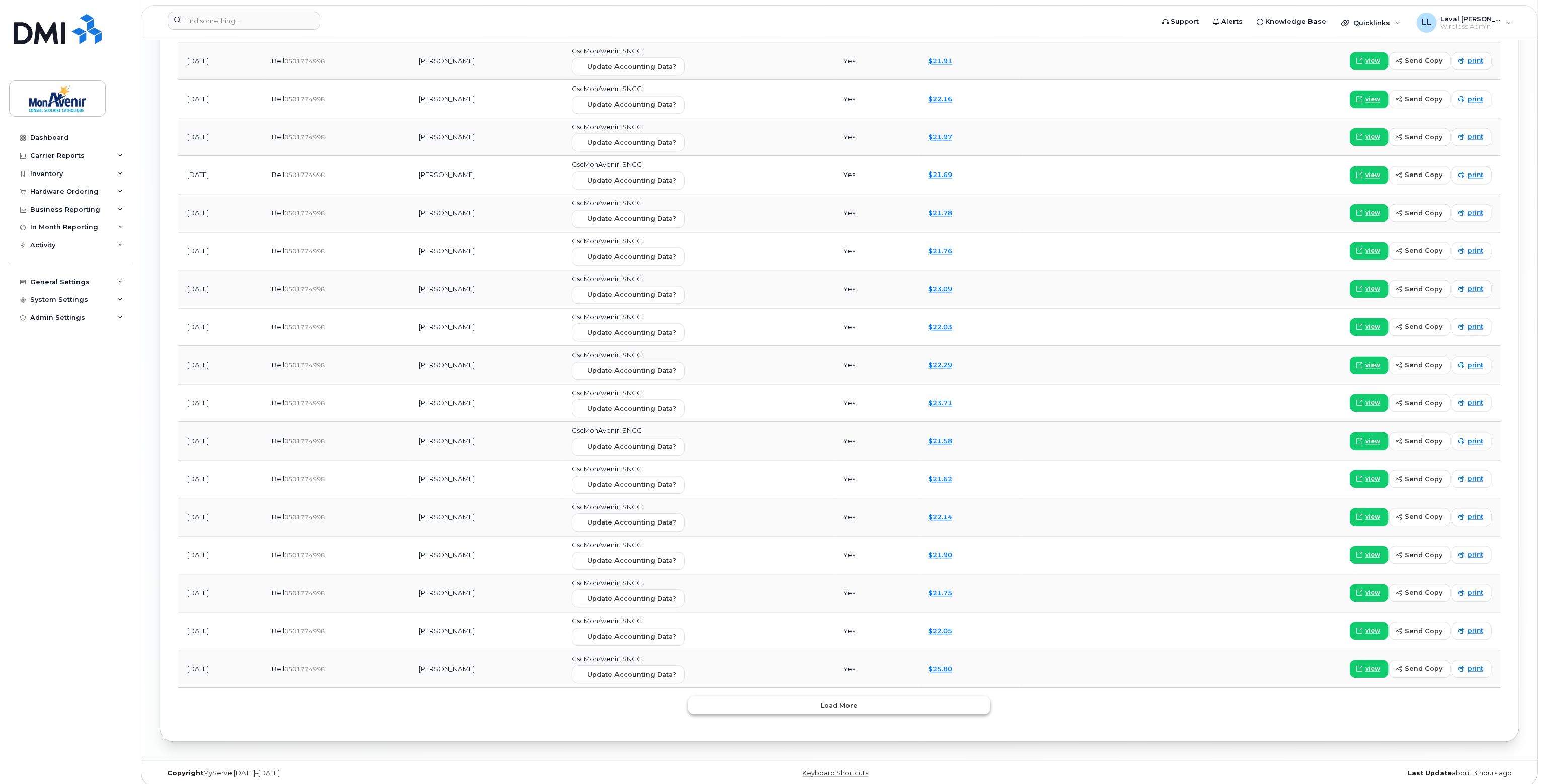
click at [815, 697] on button "Load more" at bounding box center [839, 705] width 302 height 18
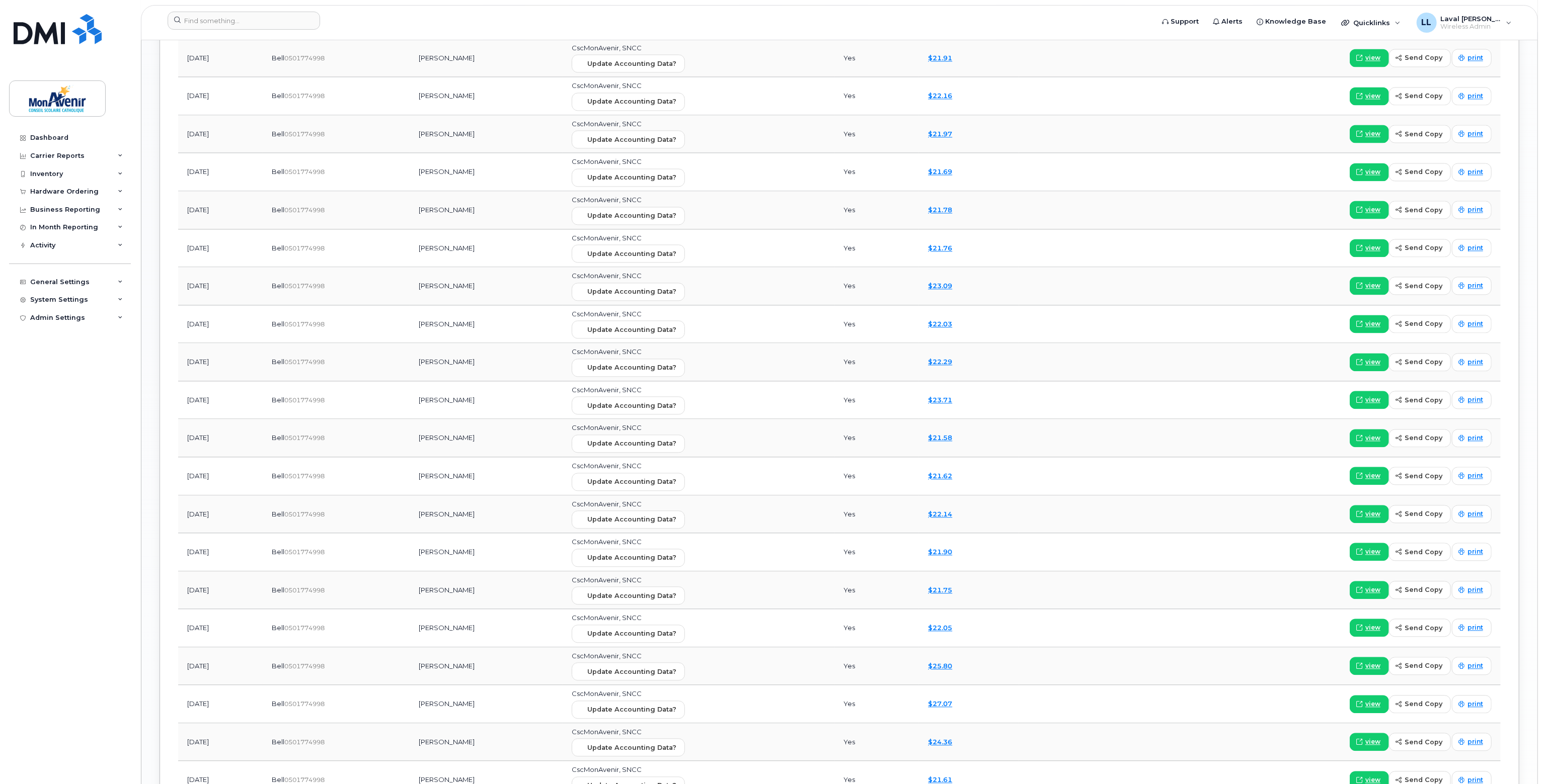
scroll to position [1850, 0]
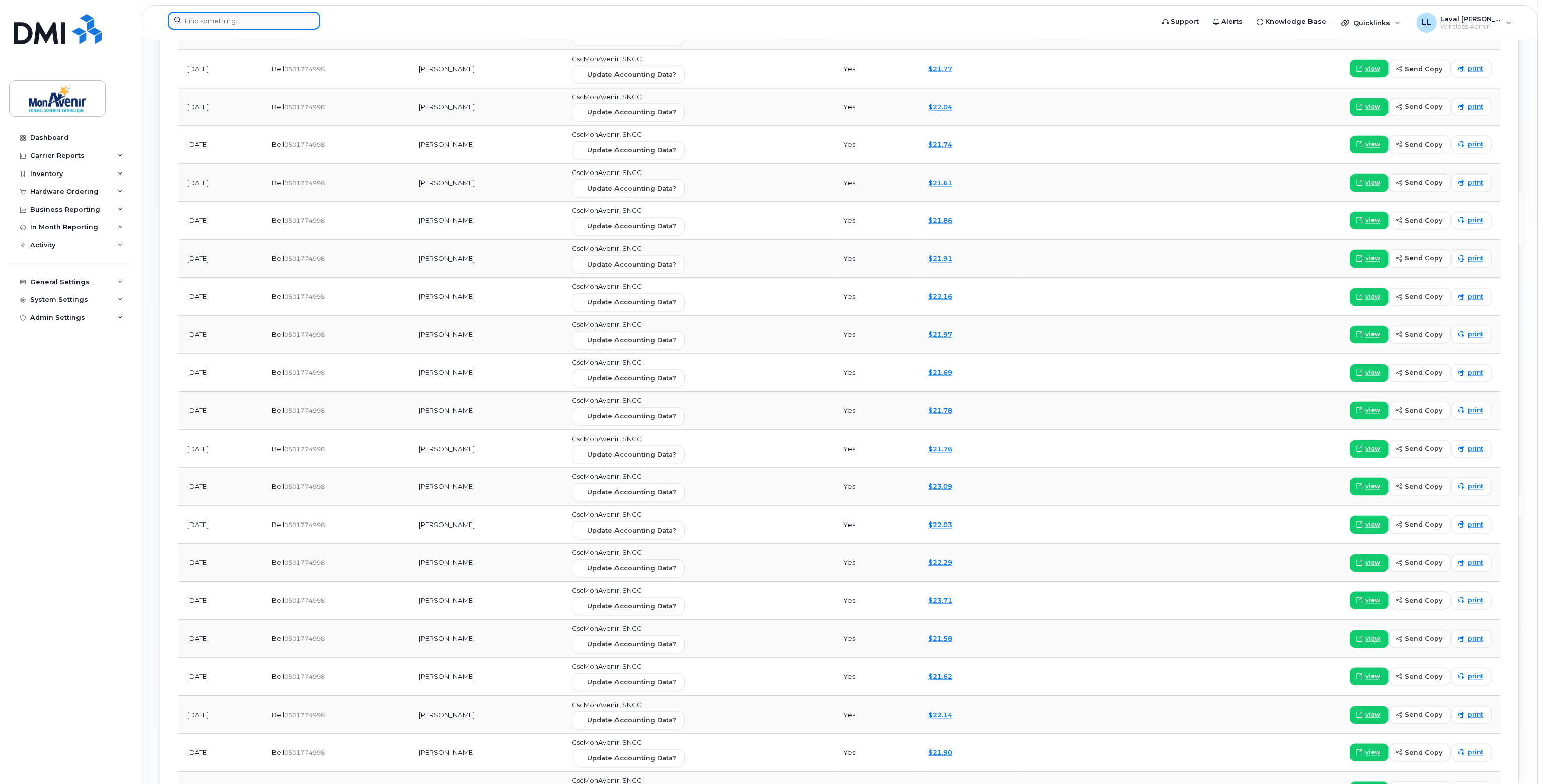
click at [260, 23] on input at bounding box center [244, 21] width 153 height 18
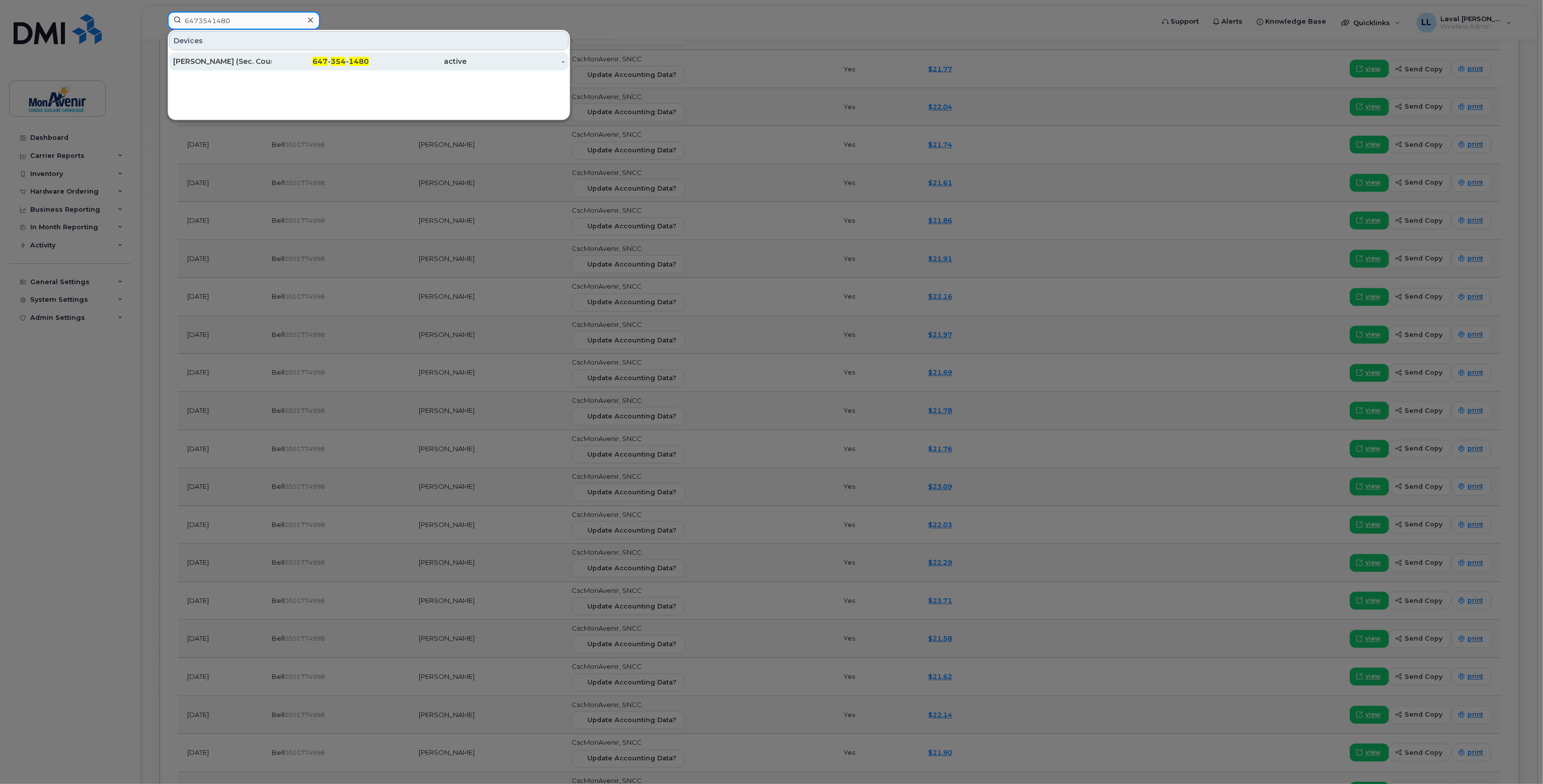
type input "6473541480"
click at [225, 64] on div "[PERSON_NAME] (Sec. Cours Été)" at bounding box center [222, 61] width 98 height 10
click at [221, 58] on div "[PERSON_NAME] (Sec. Cours Été)" at bounding box center [222, 61] width 98 height 10
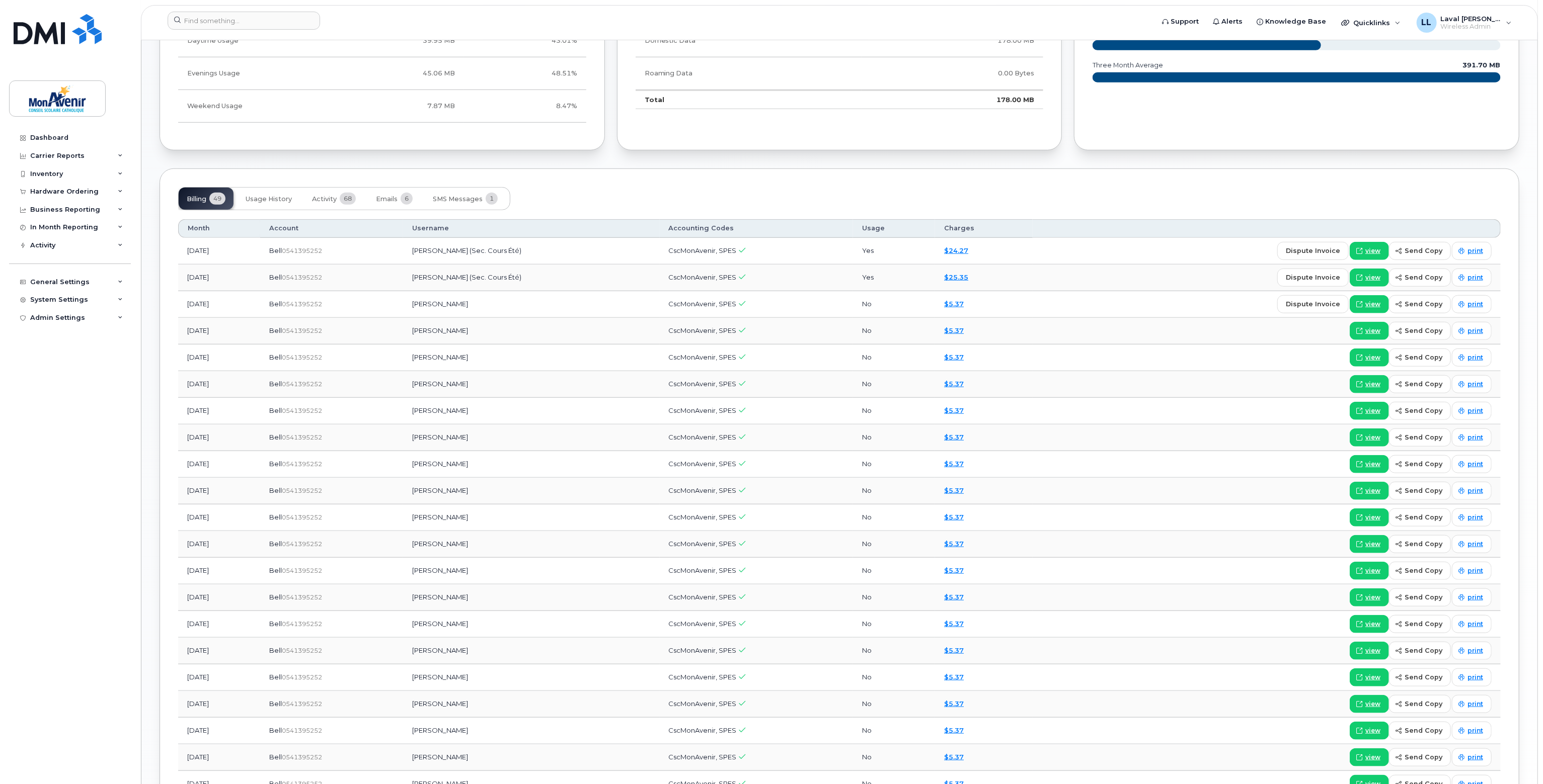
scroll to position [902, 0]
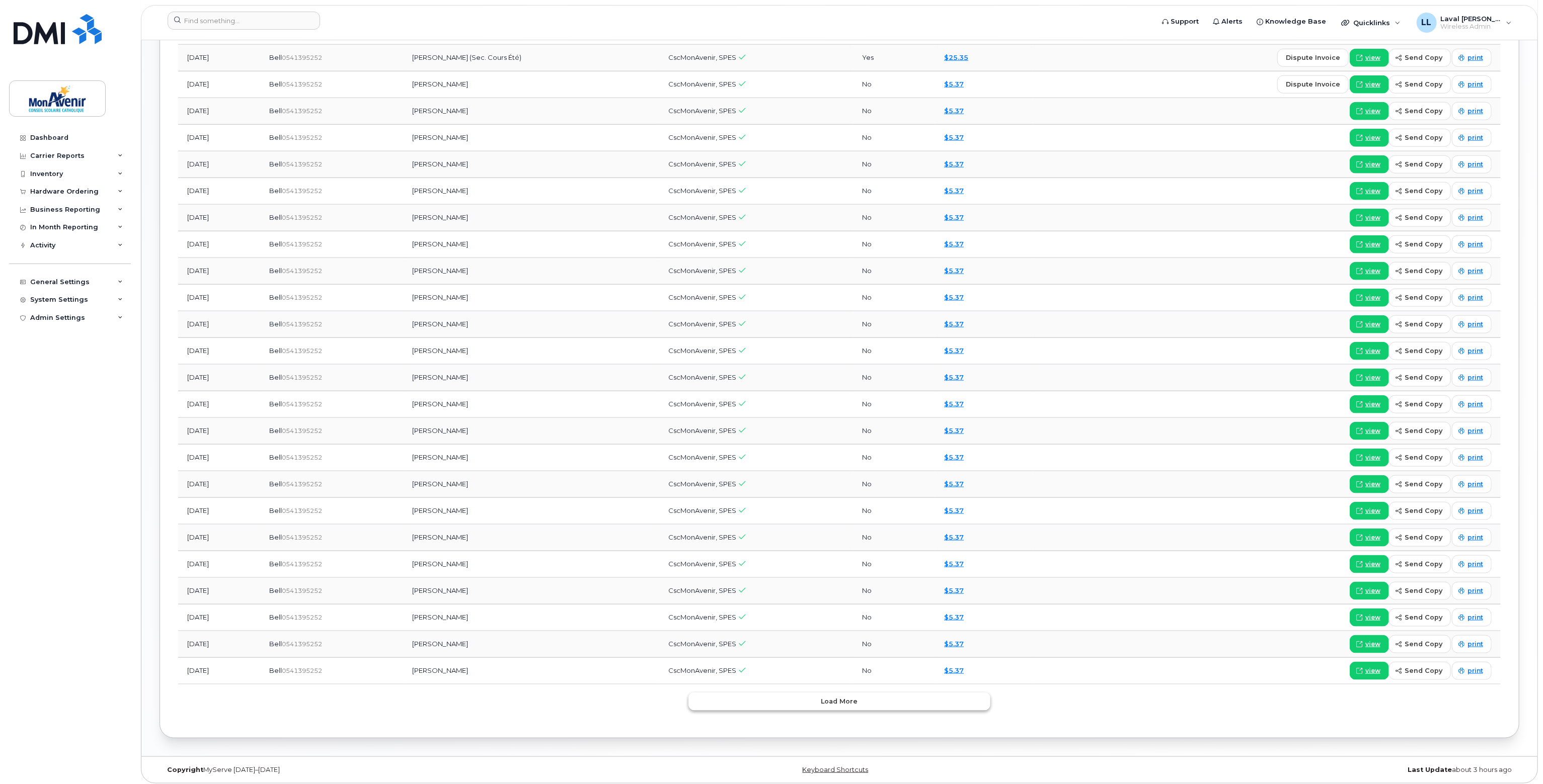
click at [860, 702] on button "Load more" at bounding box center [839, 702] width 302 height 18
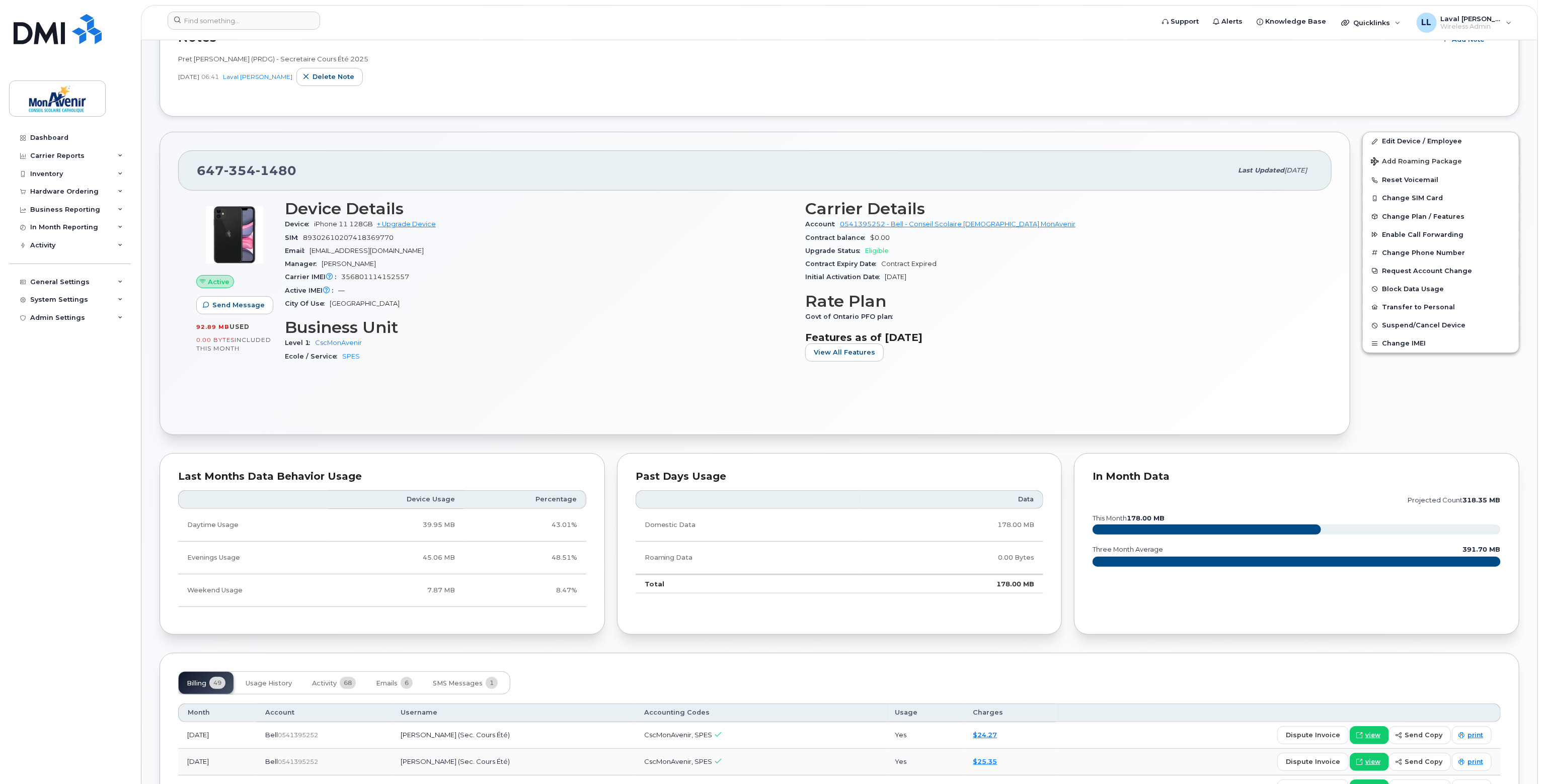
scroll to position [0, 0]
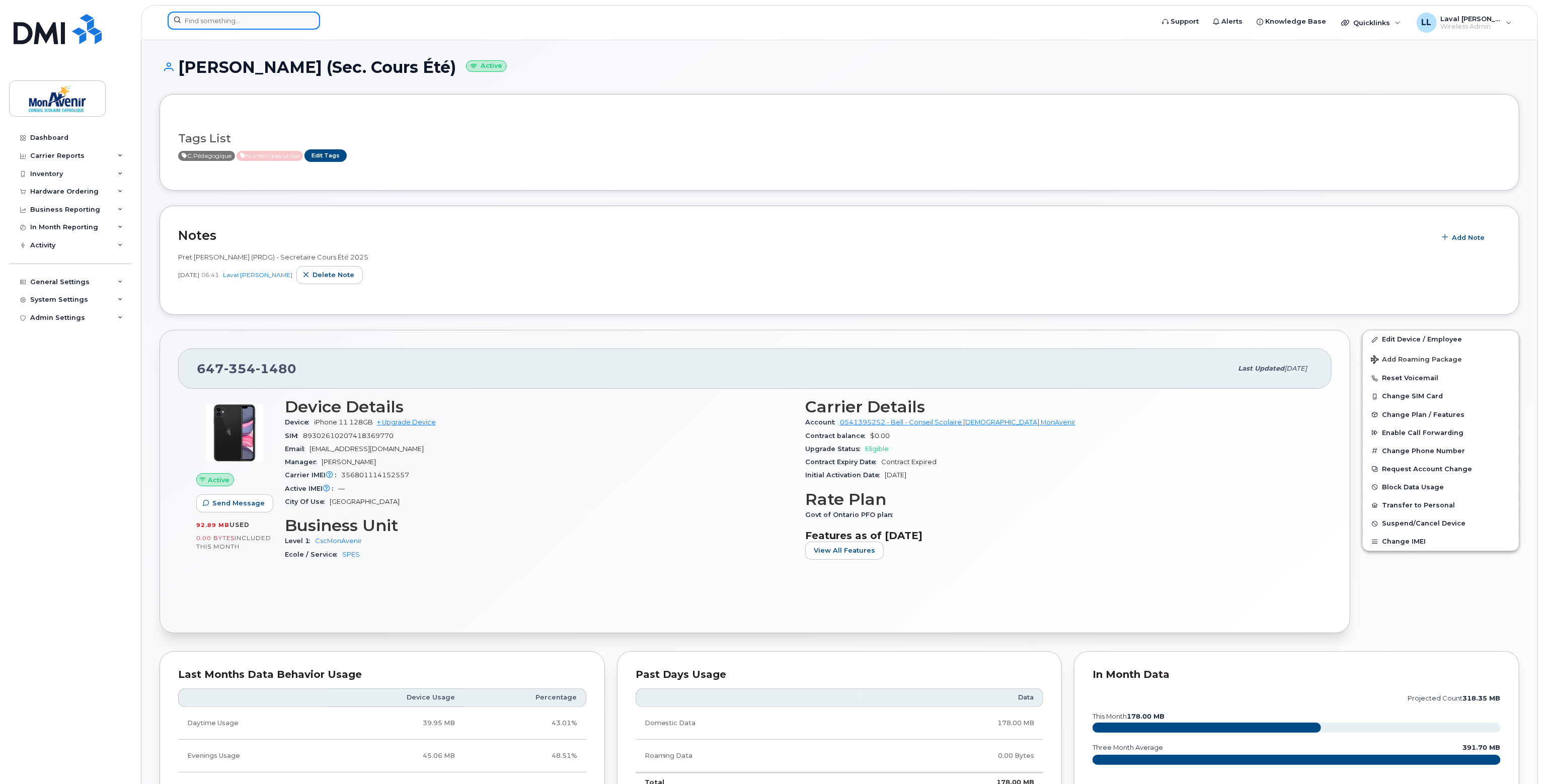
click at [224, 21] on input at bounding box center [244, 21] width 153 height 18
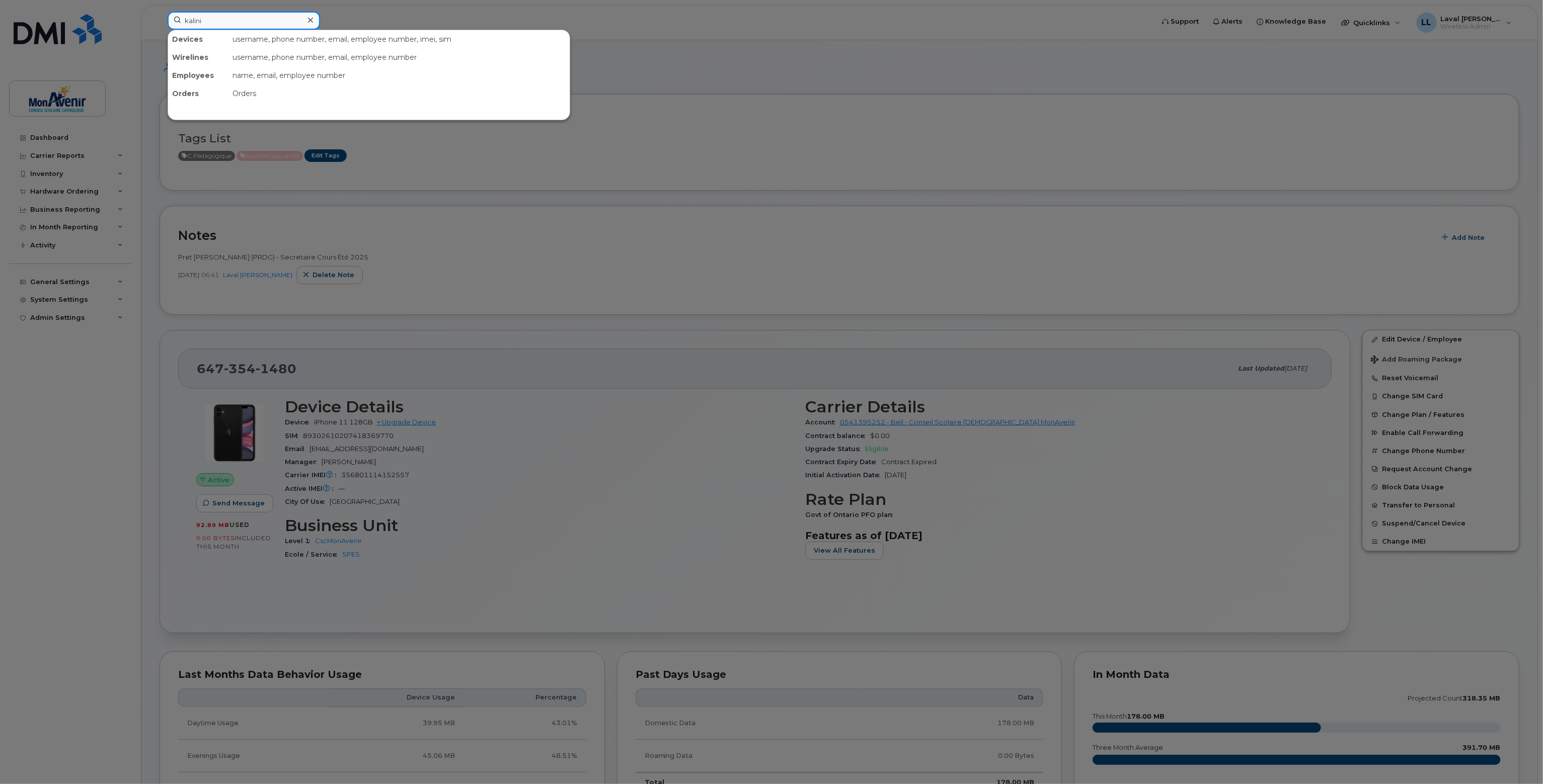
type input "kalini"
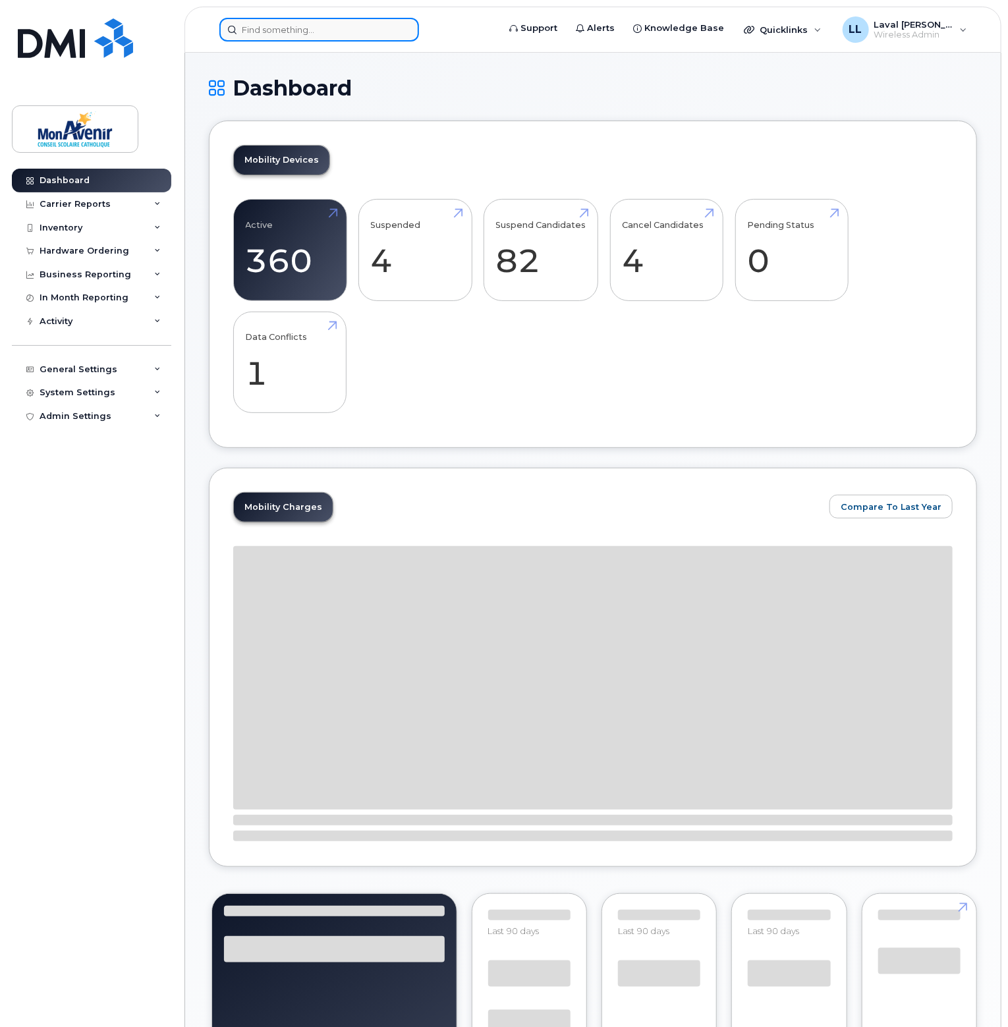
click at [278, 22] on input at bounding box center [319, 30] width 200 height 24
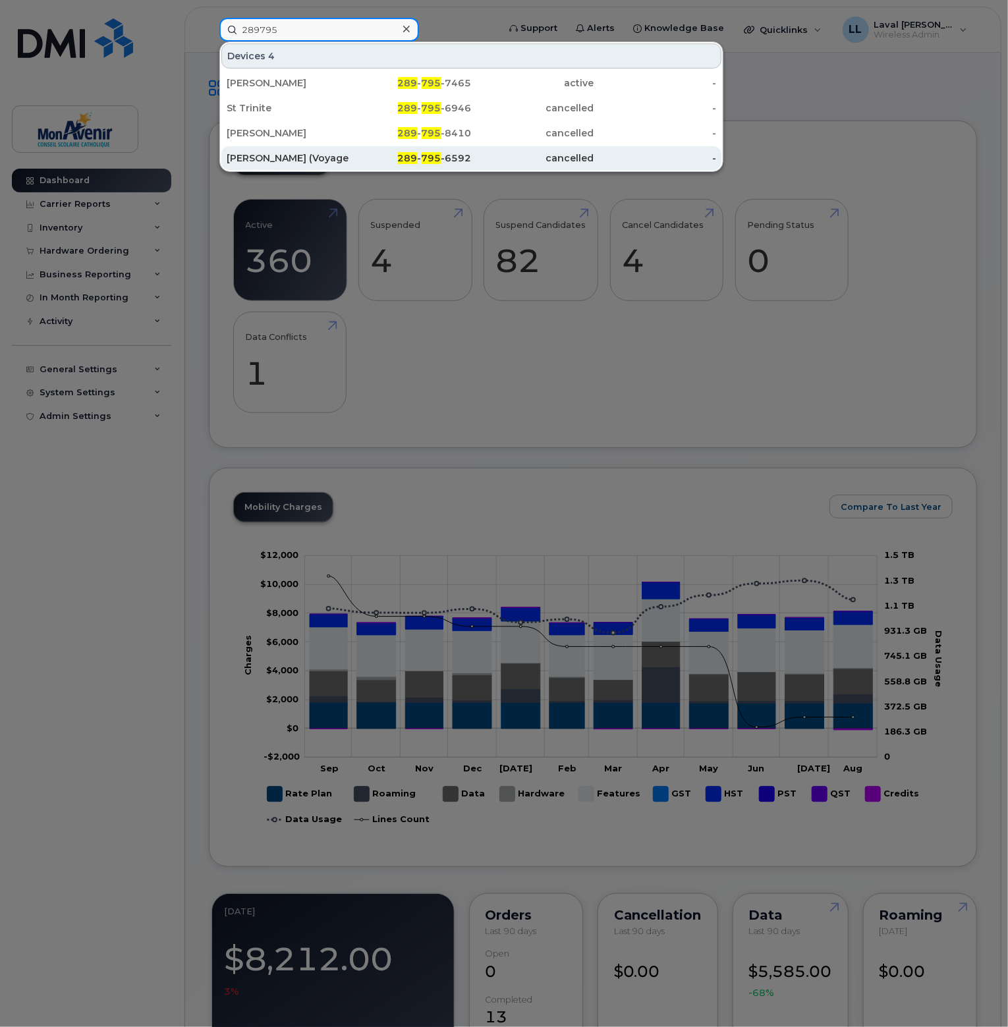
type input "289795"
click at [289, 157] on div "Jean Thériault (Voyage ESNA)" at bounding box center [288, 158] width 123 height 13
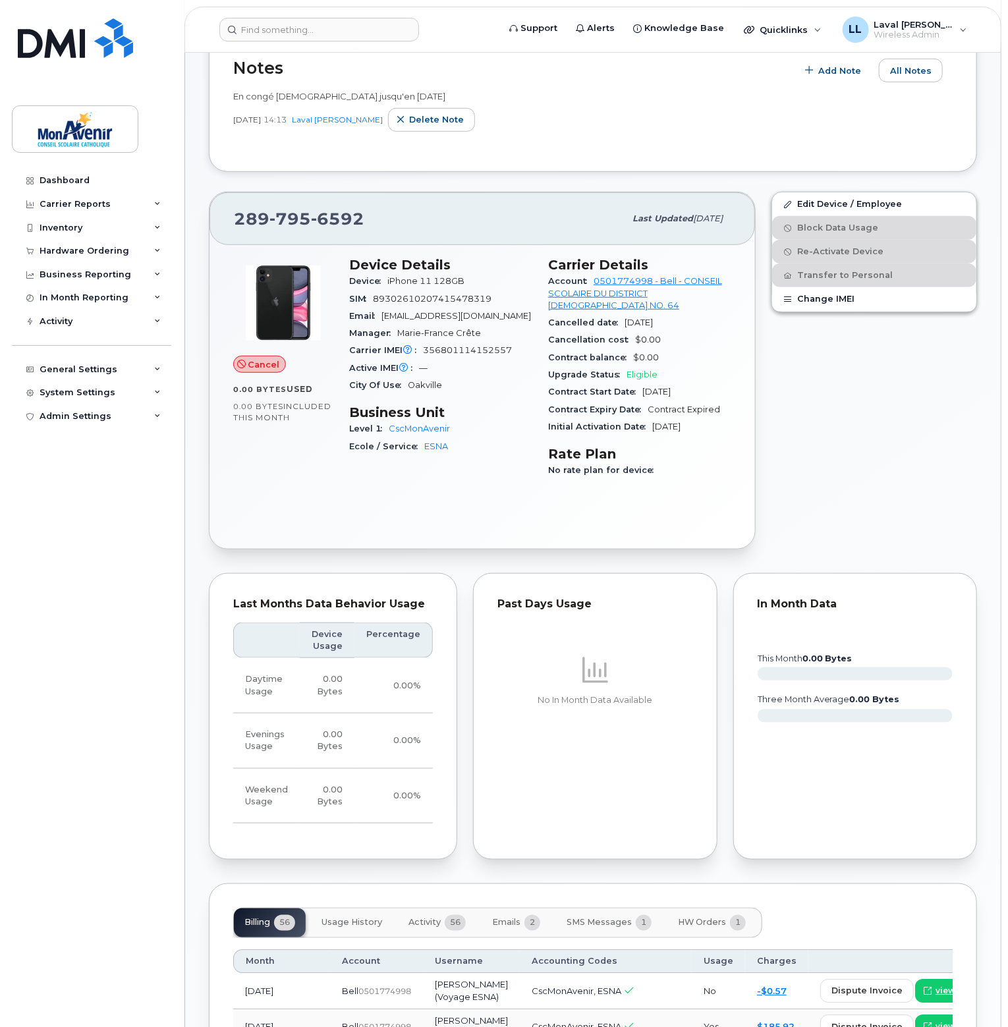
scroll to position [155, 0]
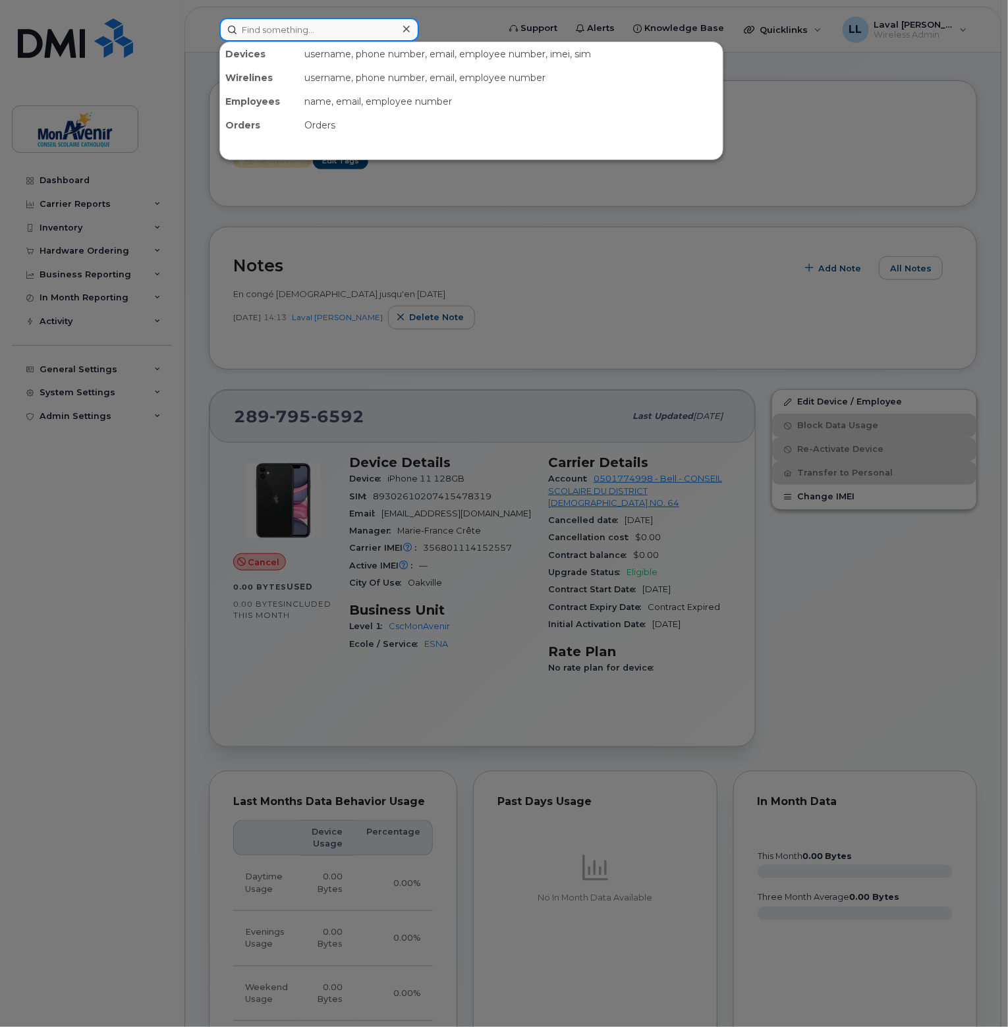
click at [265, 27] on input at bounding box center [319, 30] width 200 height 24
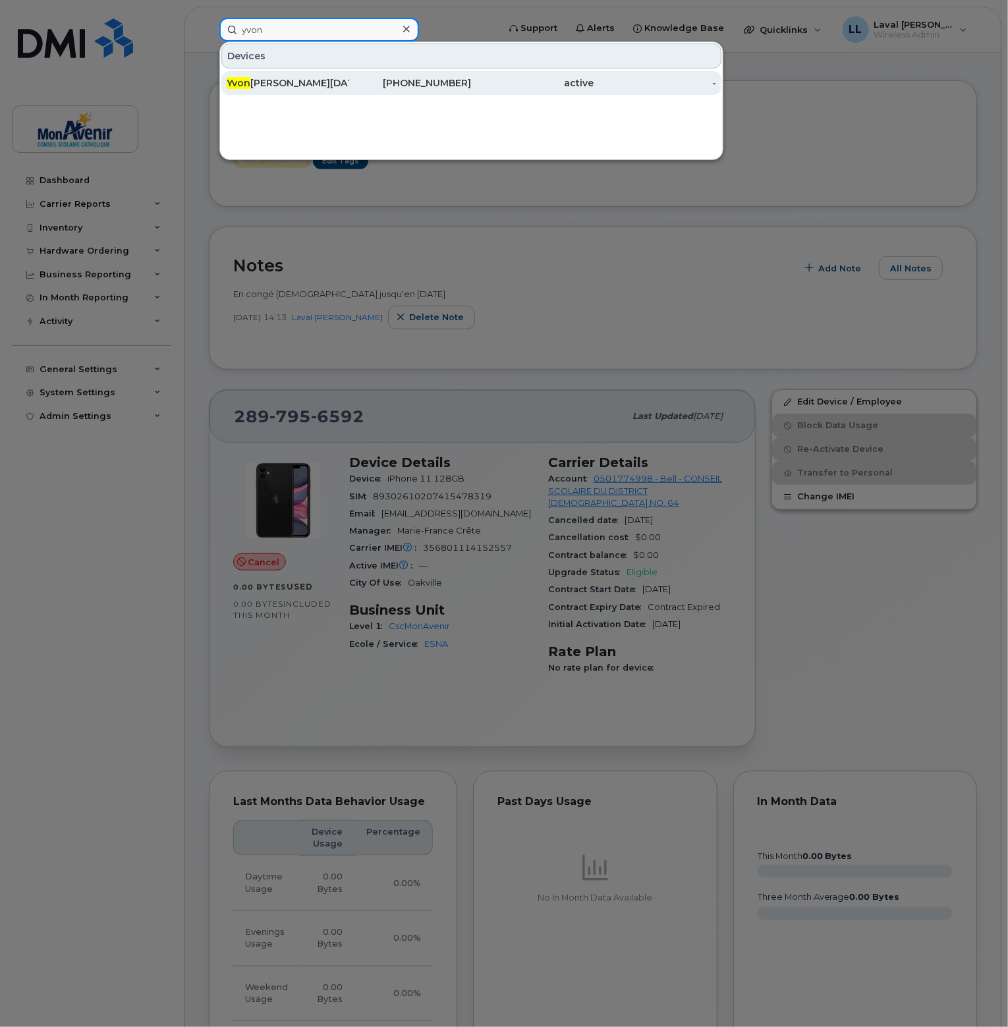
type input "yvon"
click at [251, 78] on div "Yvon Jean Noel Marie" at bounding box center [288, 82] width 123 height 13
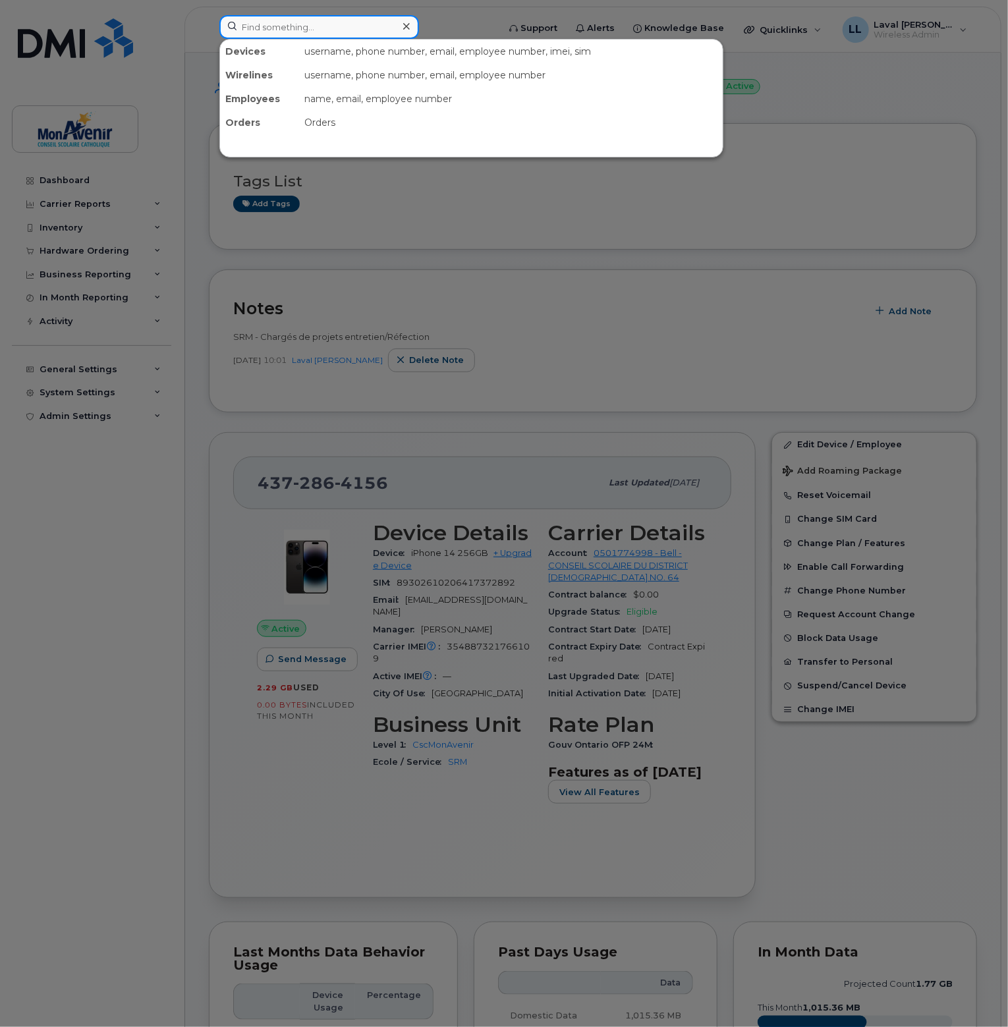
click at [322, 22] on input at bounding box center [319, 27] width 200 height 24
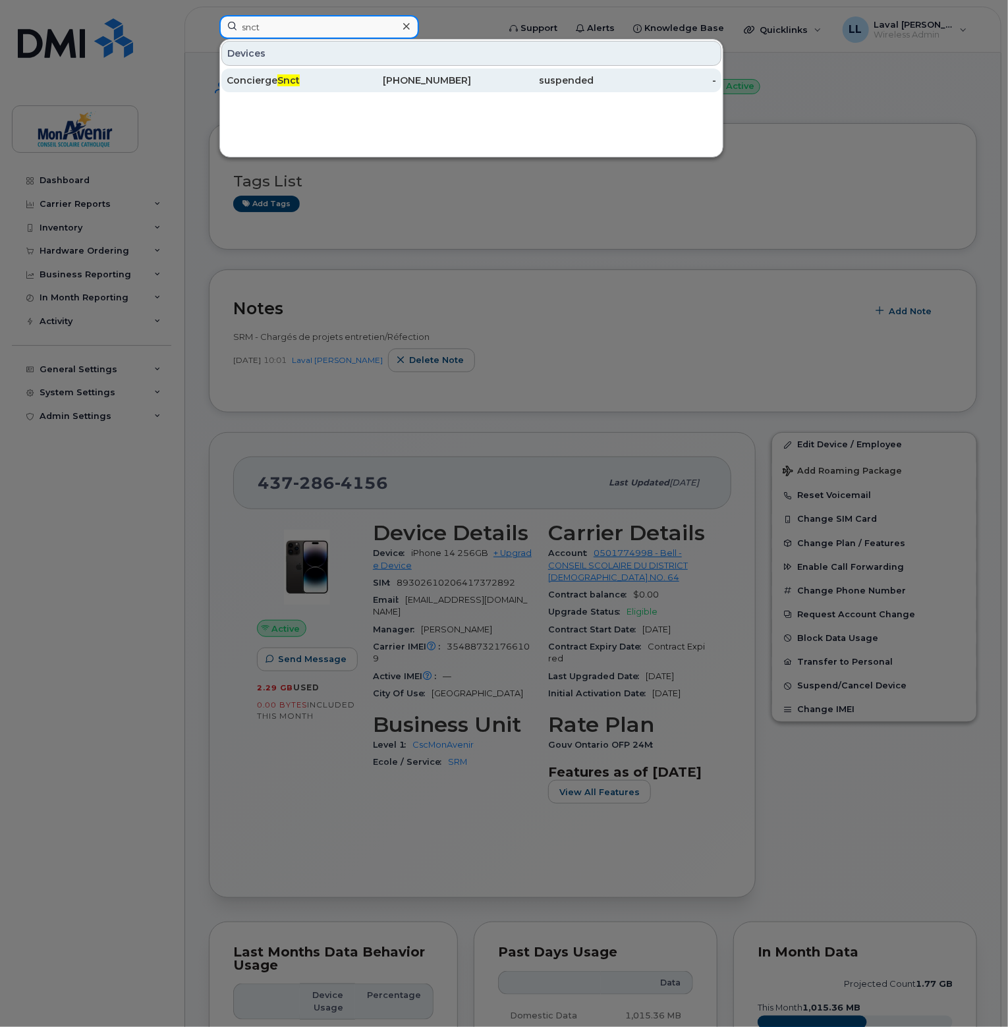
type input "snct"
click at [272, 76] on div "Concierge Snct" at bounding box center [288, 80] width 123 height 13
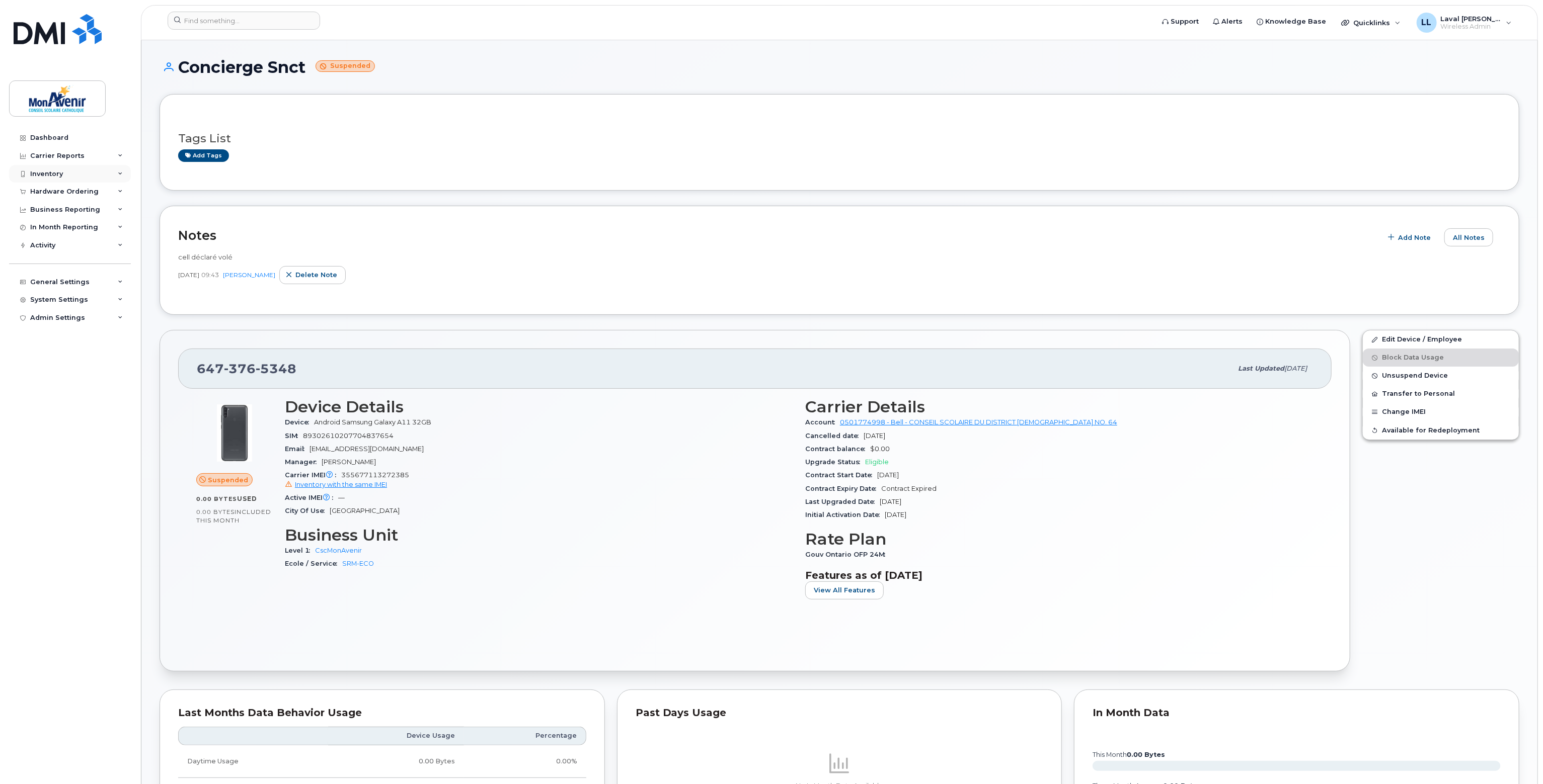
drag, startPoint x: 47, startPoint y: 169, endPoint x: 49, endPoint y: 175, distance: 6.3
click at [47, 171] on div "Inventory" at bounding box center [47, 174] width 33 height 8
click at [56, 231] on div "Spare Hardware" at bounding box center [63, 231] width 56 height 9
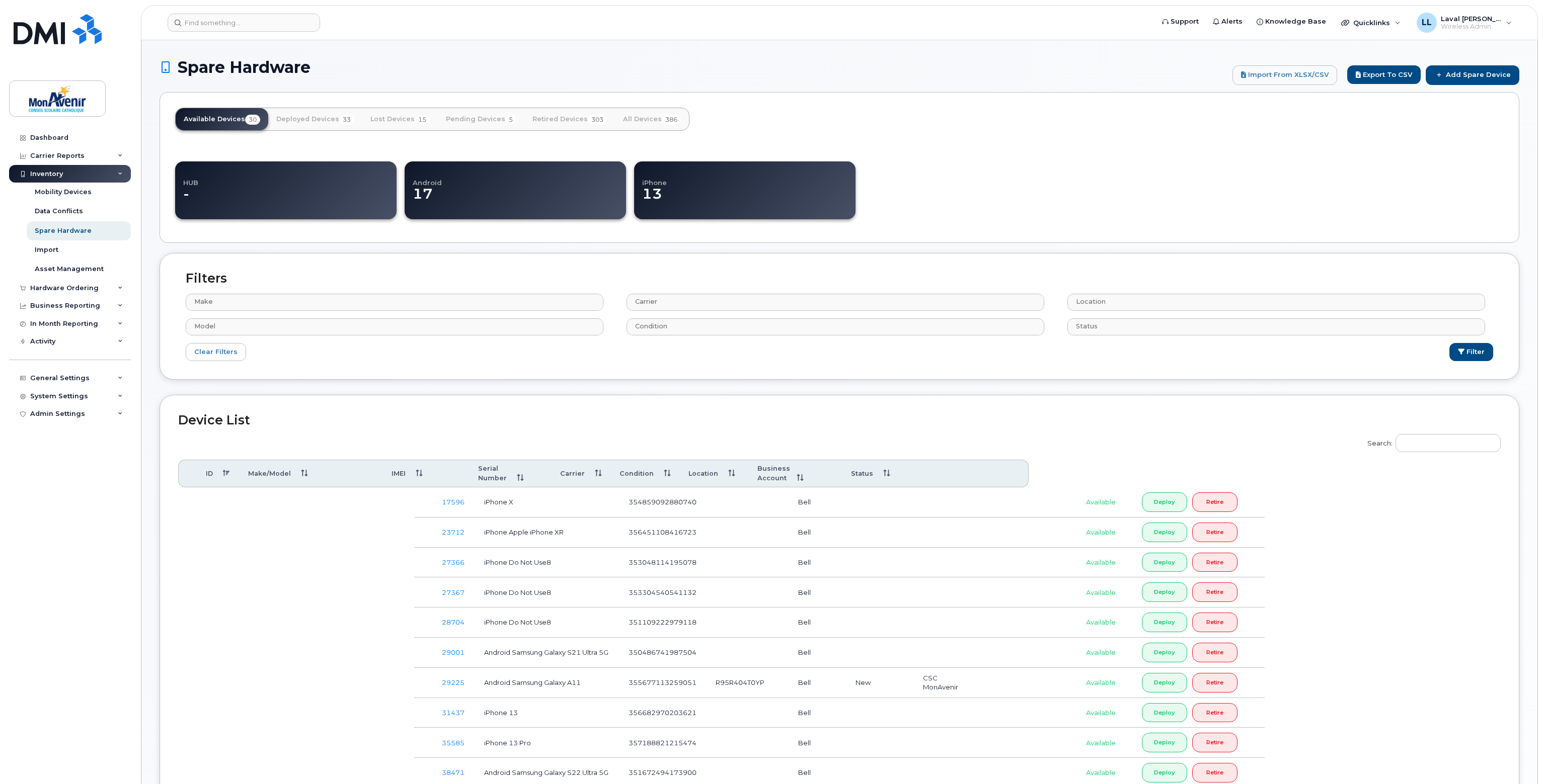
select select
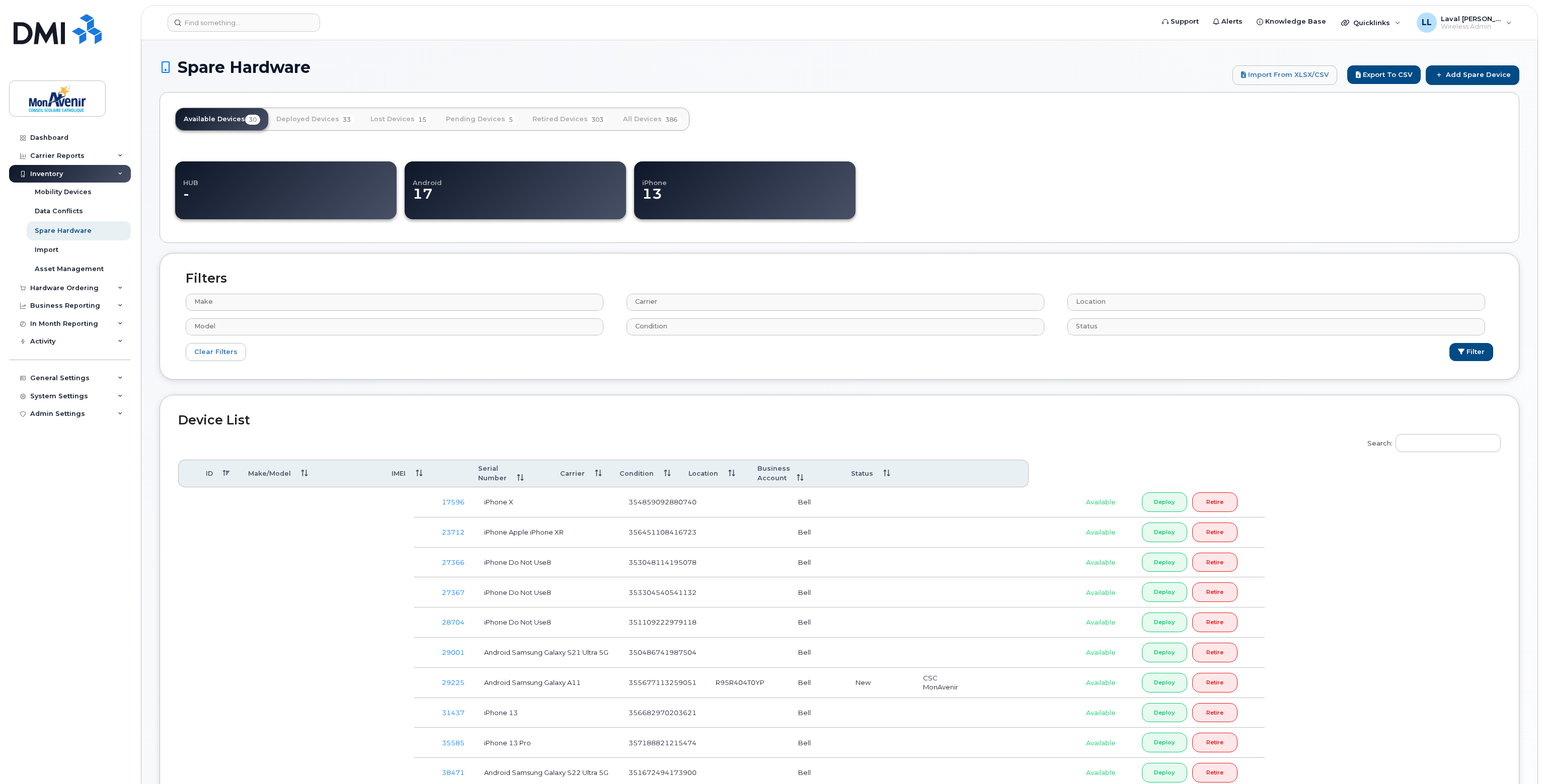
select select
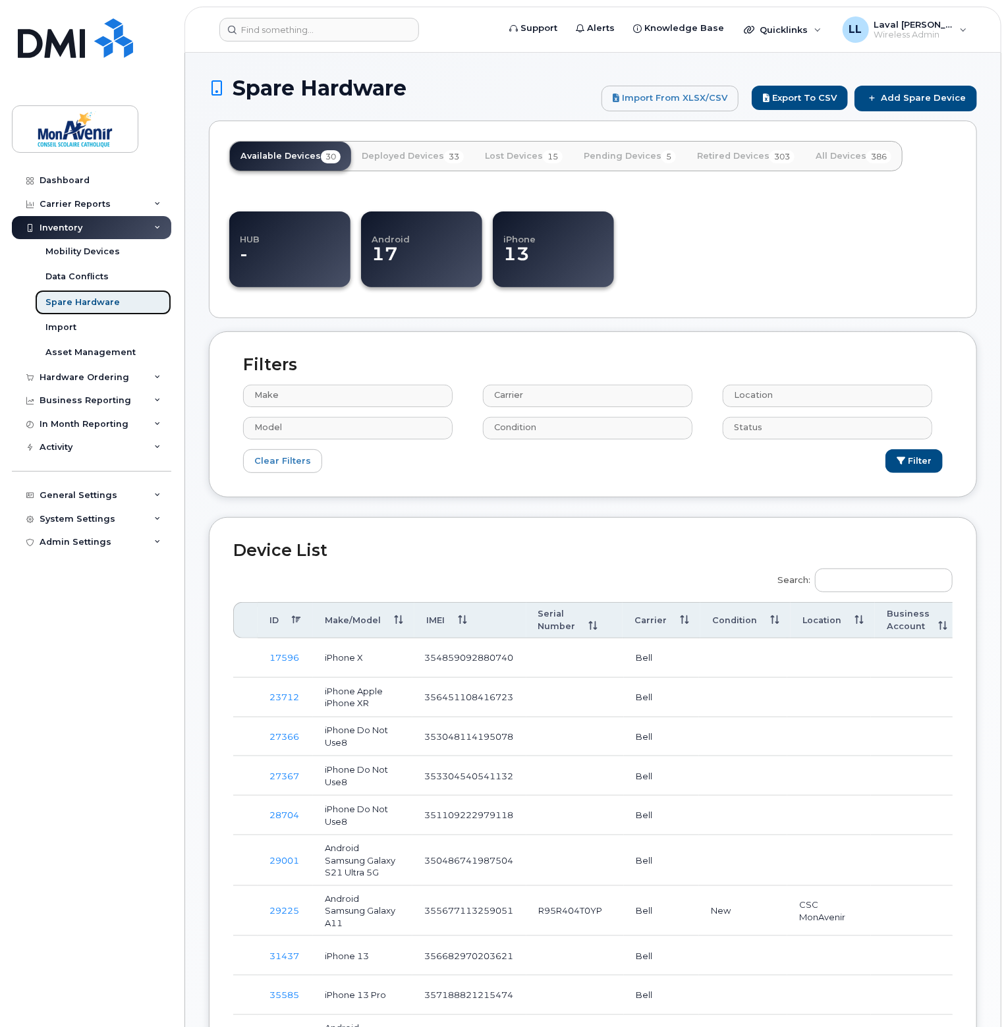
click at [92, 306] on div "Spare Hardware" at bounding box center [82, 303] width 74 height 12
select select
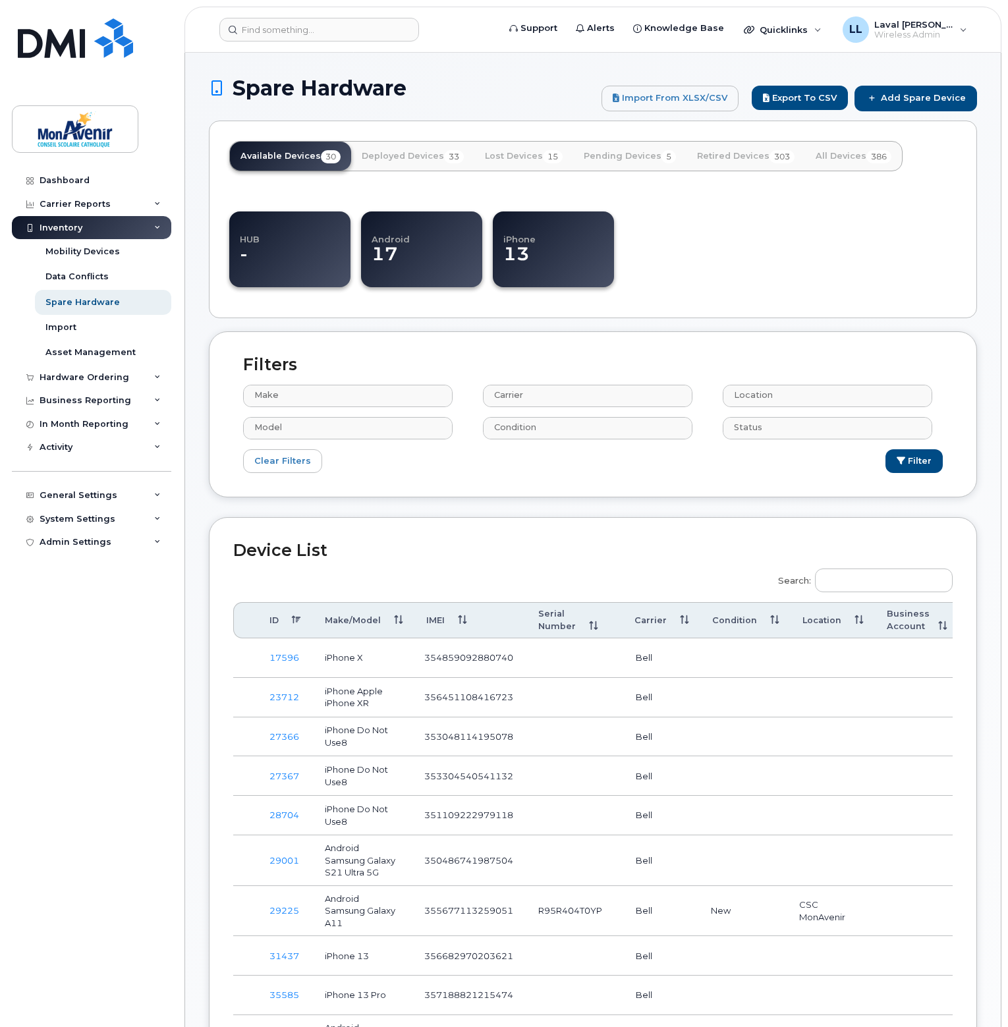
select select
click at [854, 160] on link "All Devices 386" at bounding box center [853, 156] width 97 height 29
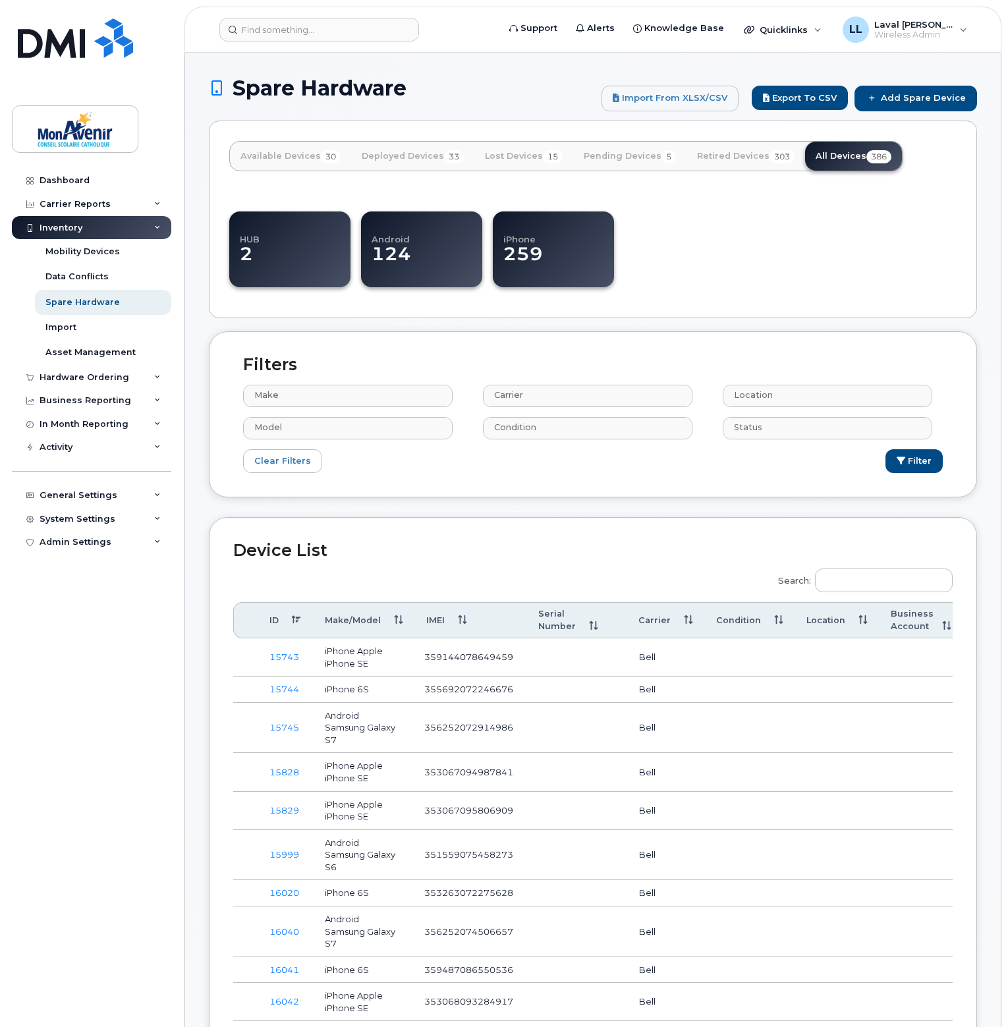
select select
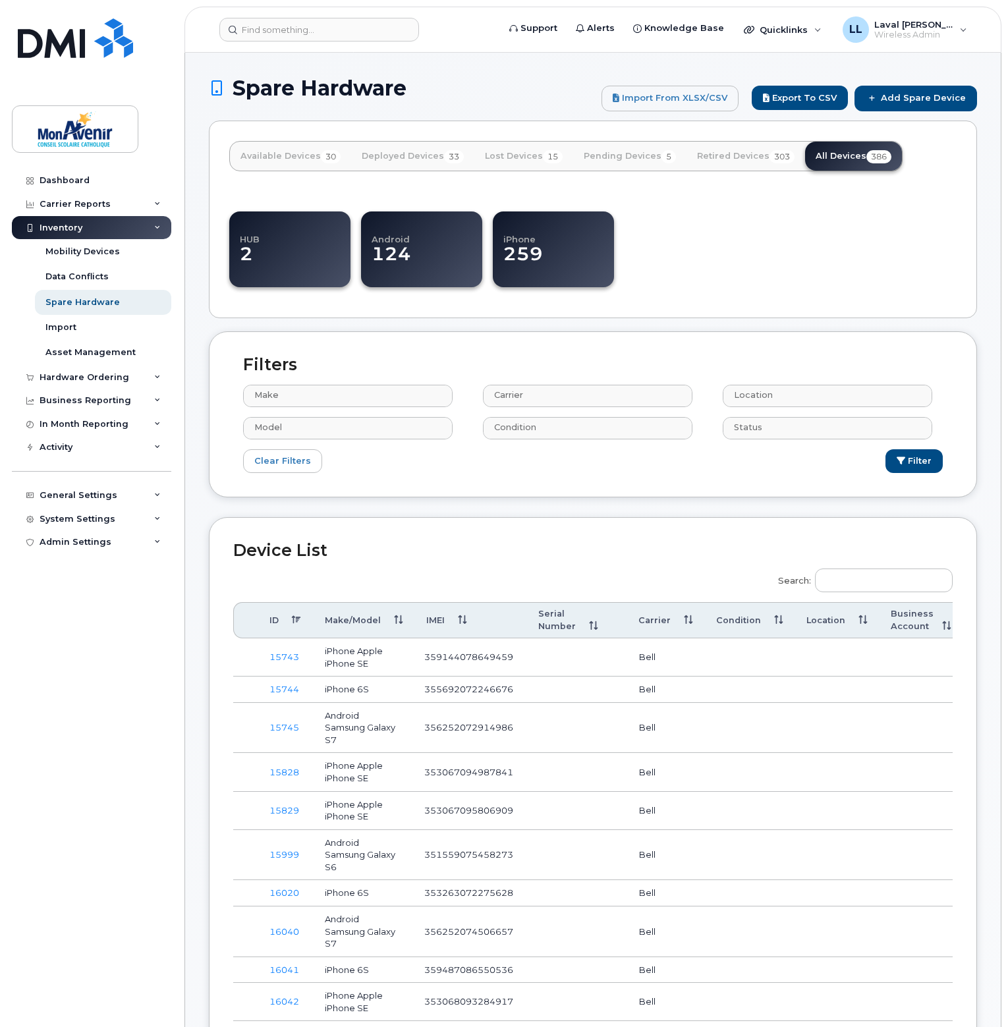
select select
click at [855, 583] on input "Search:" at bounding box center [884, 581] width 138 height 24
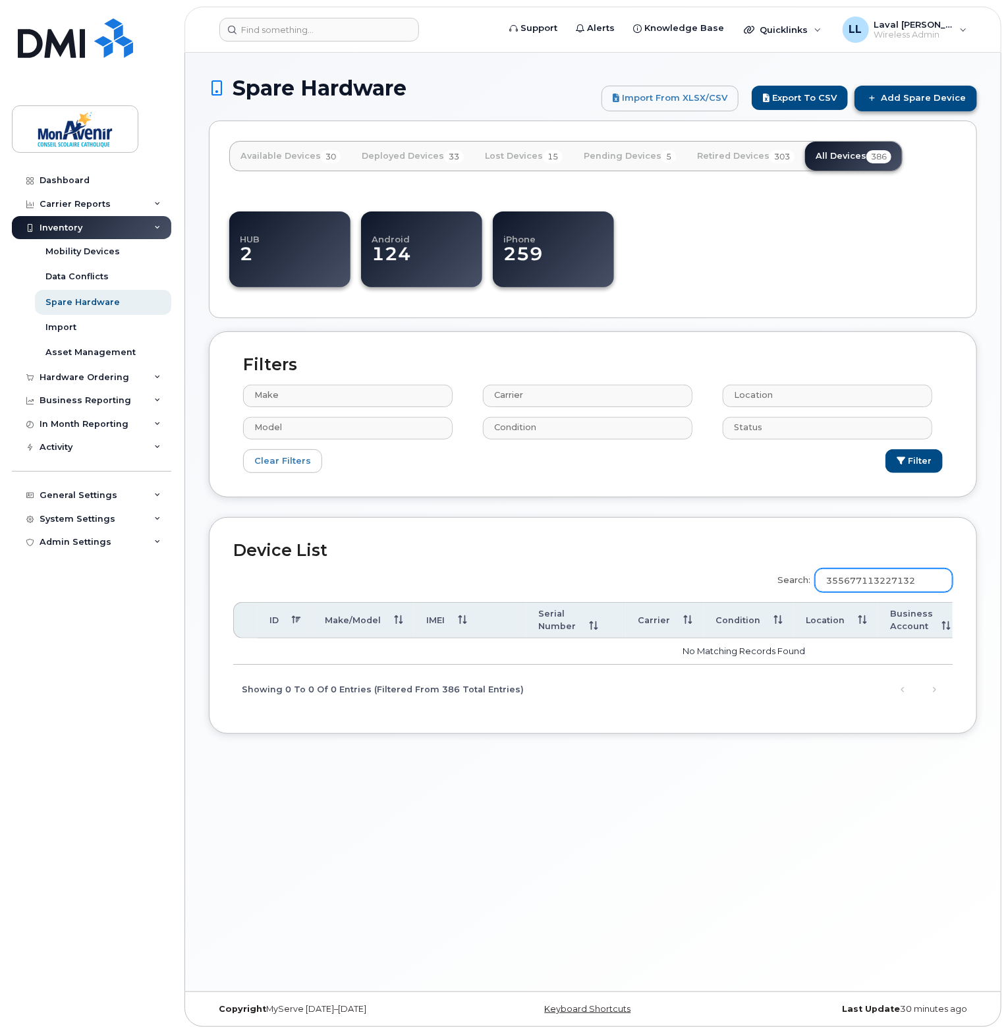
type input "355677113227132"
click at [915, 100] on link "Add Spare Device" at bounding box center [916, 98] width 123 height 25
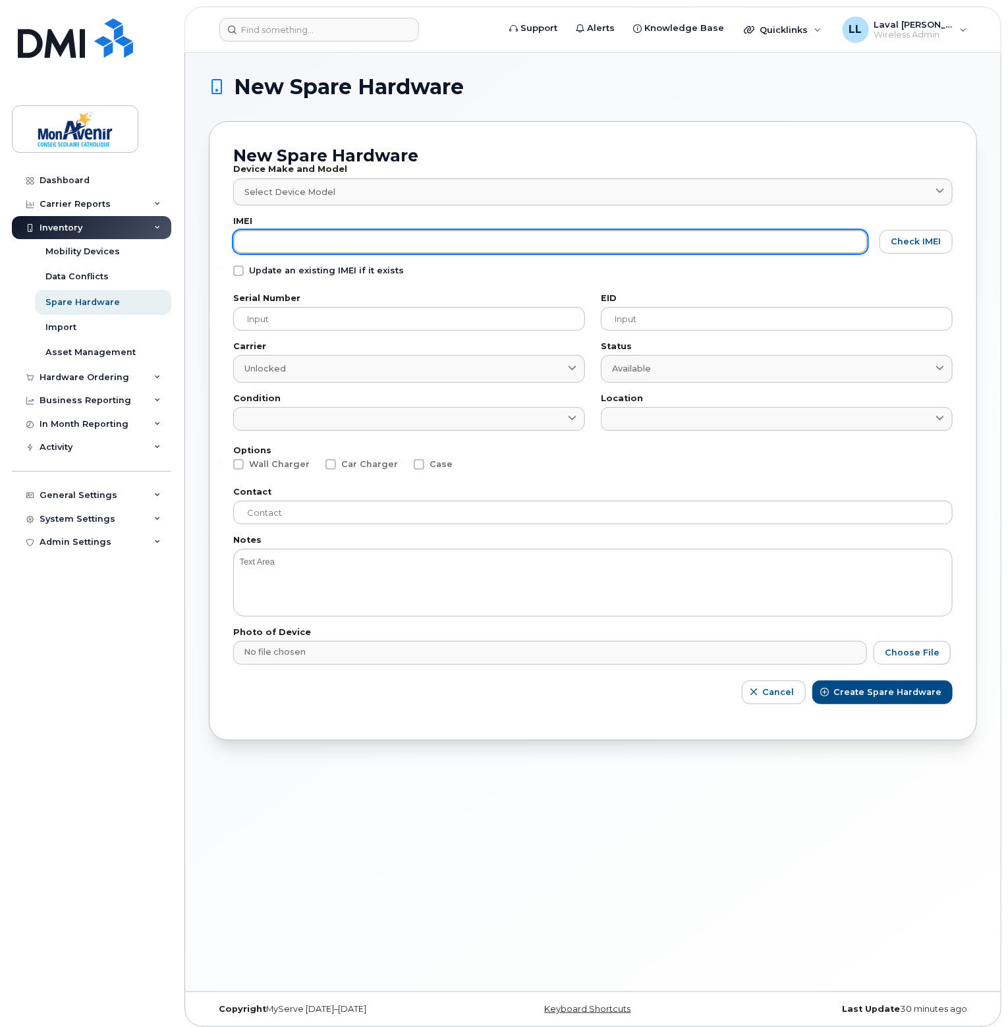
click at [304, 235] on input "text" at bounding box center [550, 242] width 635 height 24
type input "355677113227132"
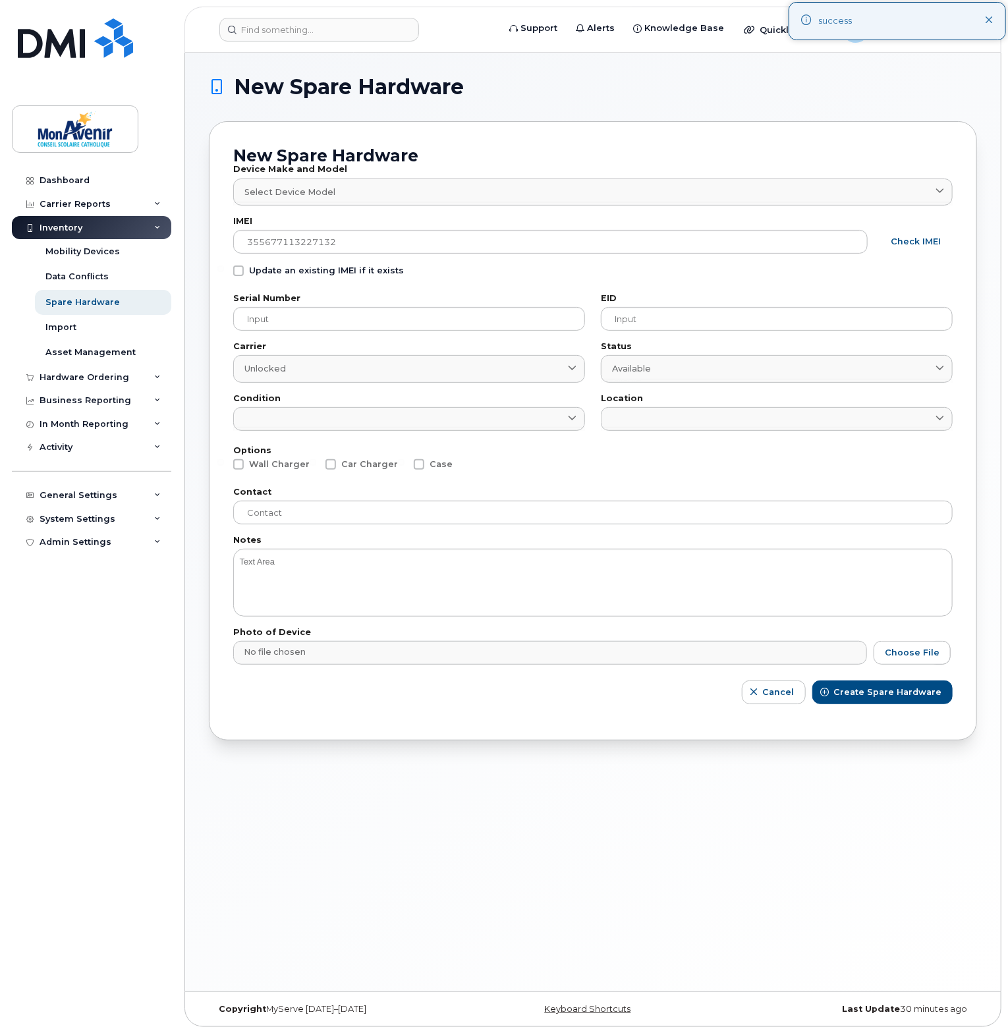
drag, startPoint x: 926, startPoint y: 236, endPoint x: 919, endPoint y: 246, distance: 11.9
click at [925, 239] on span "Check IMEI" at bounding box center [917, 241] width 50 height 13
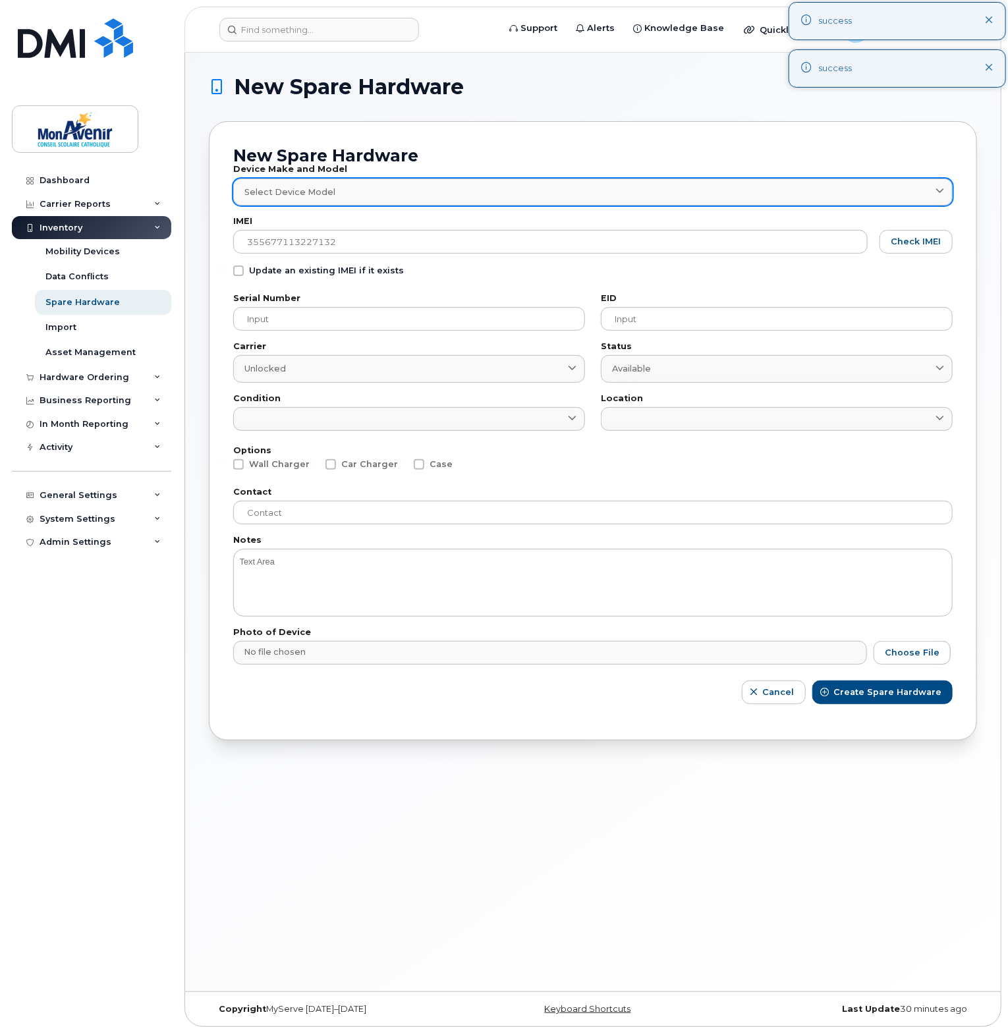
click at [538, 197] on div "Select Device Model" at bounding box center [592, 192] width 697 height 13
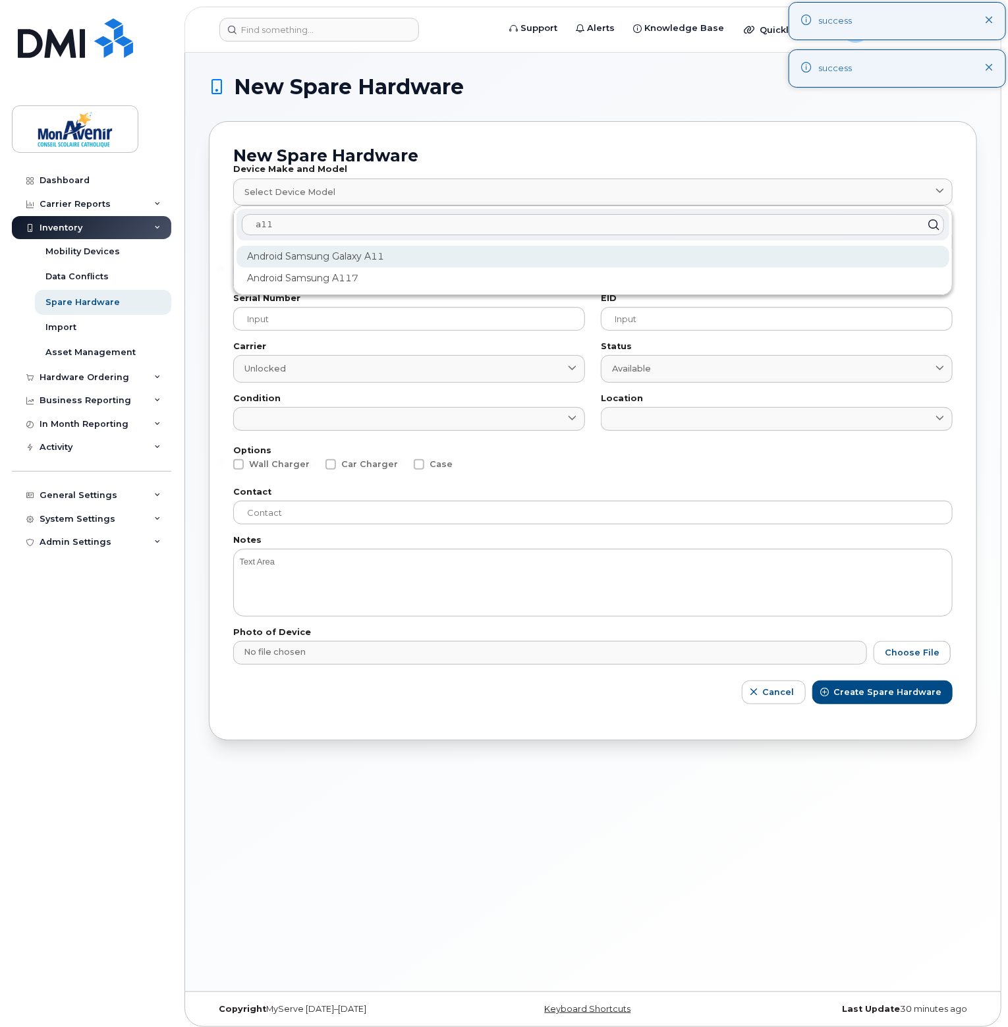
type input "a11"
click at [351, 248] on div "Android Samsung Galaxy A11" at bounding box center [593, 257] width 713 height 22
type input "2431"
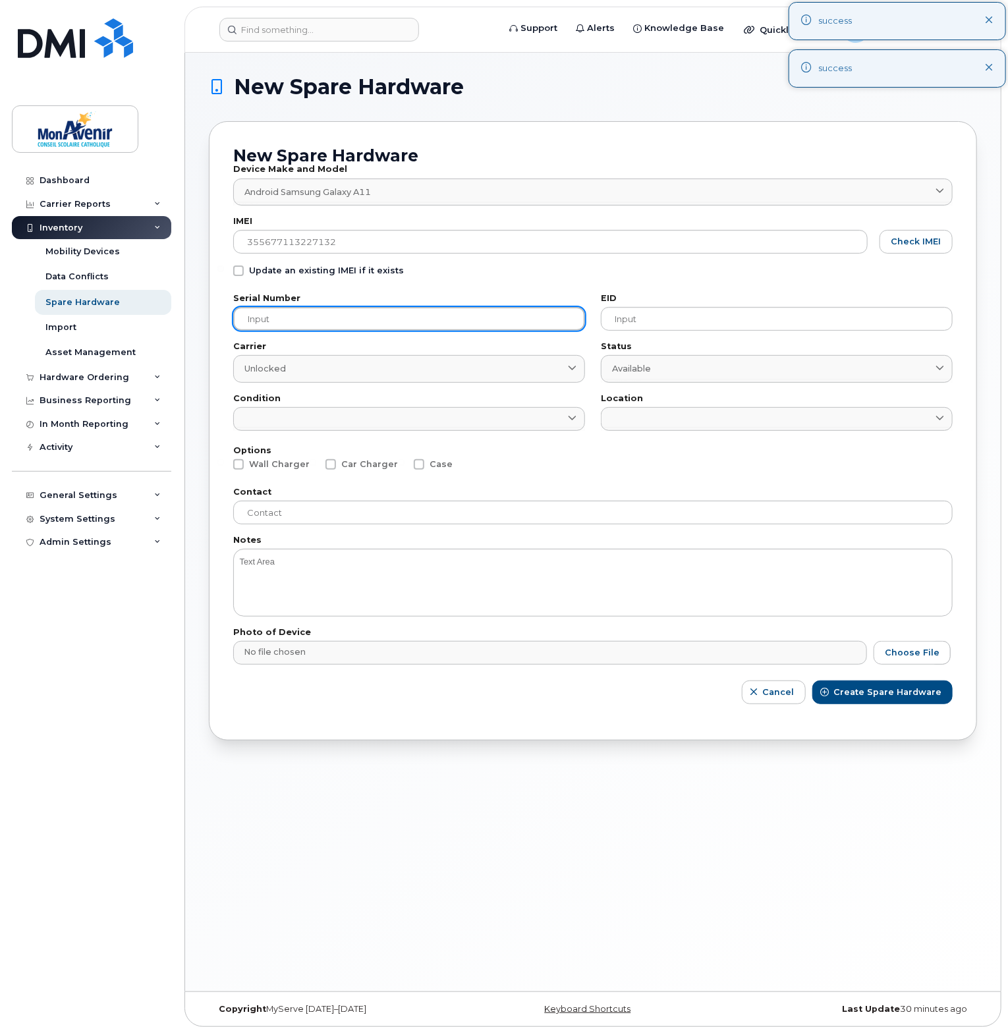
click at [324, 320] on input "text" at bounding box center [409, 319] width 352 height 24
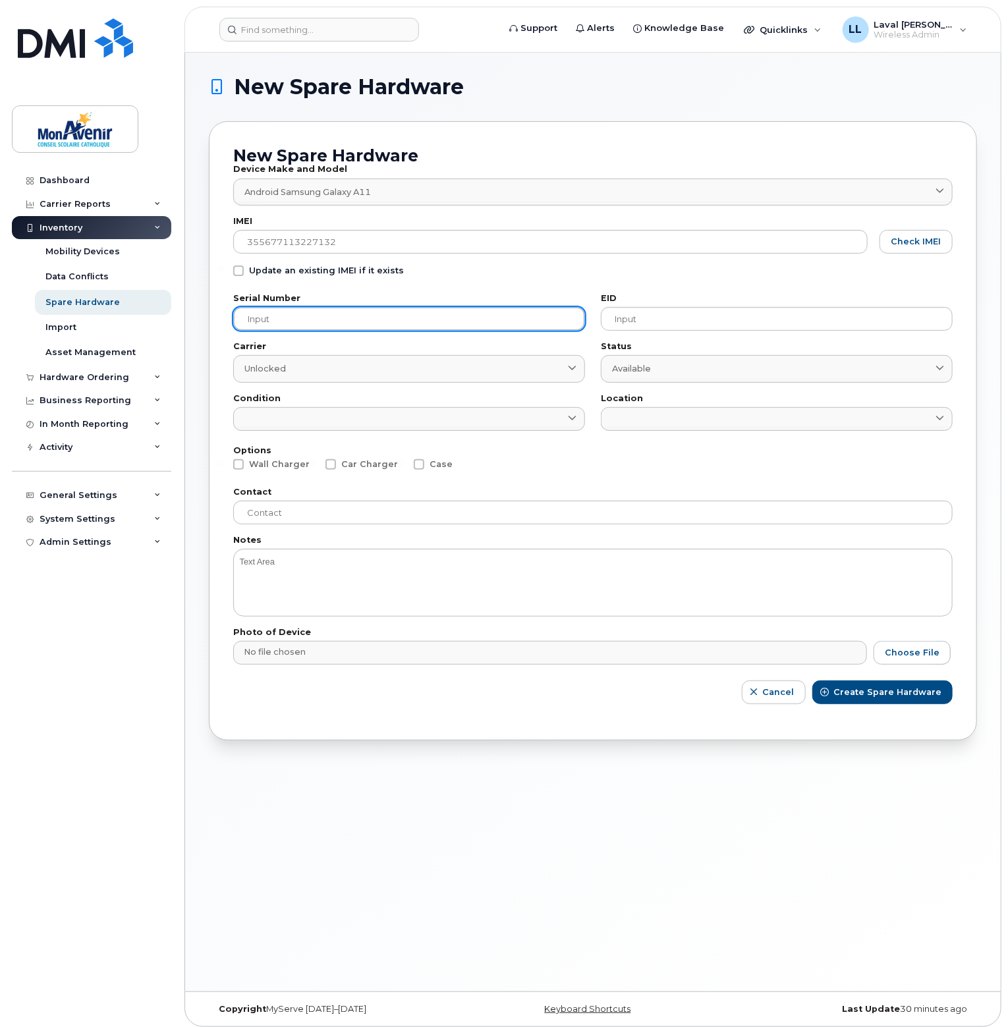
paste input "R95R404Q37T"
type input "R95R404Q37T"
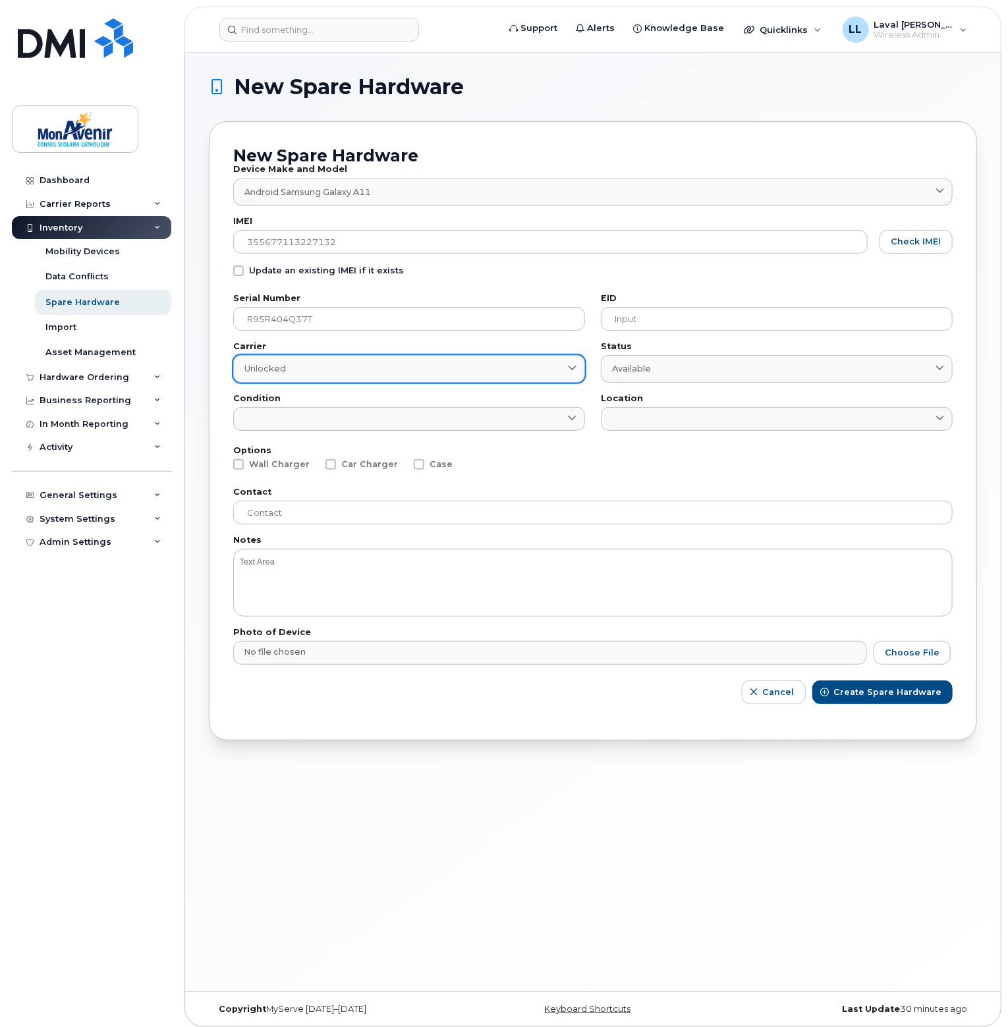
click at [319, 371] on div "Unlocked" at bounding box center [409, 368] width 330 height 13
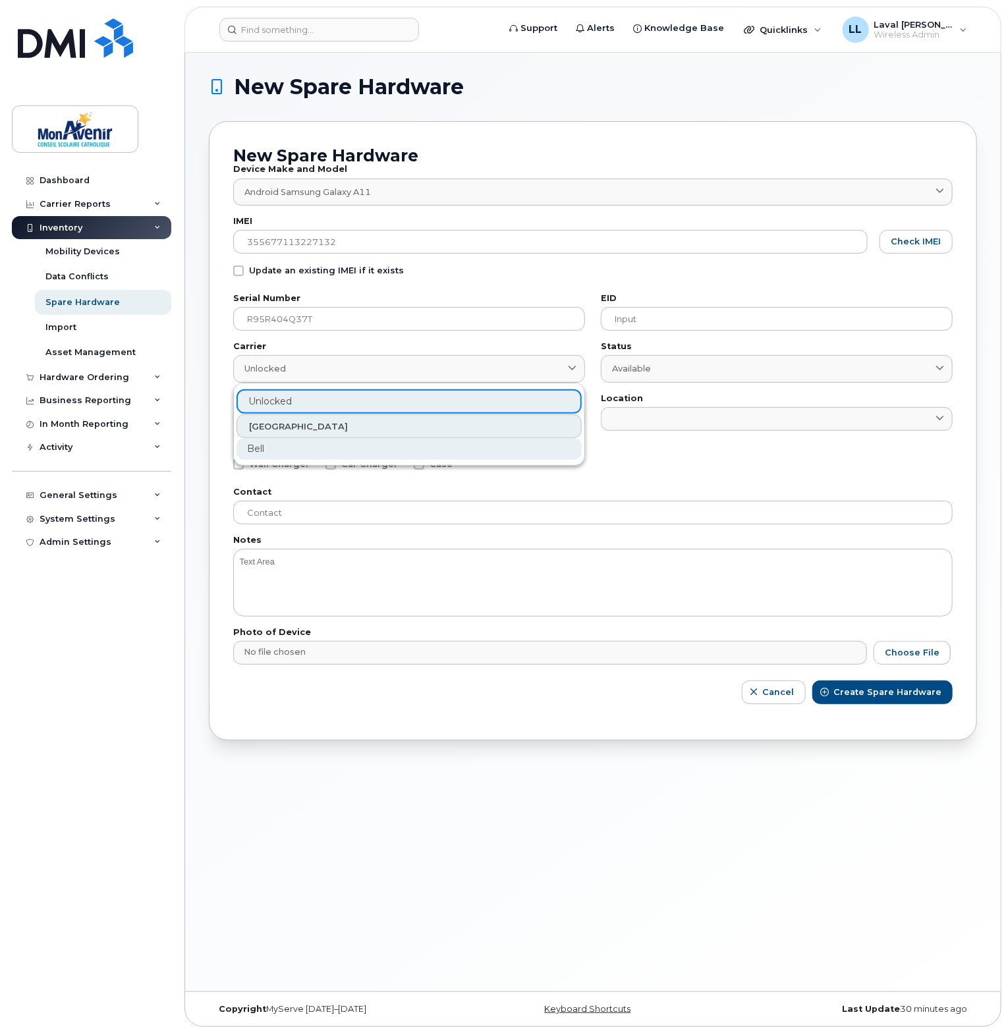
click at [272, 451] on div "Bell" at bounding box center [409, 449] width 345 height 22
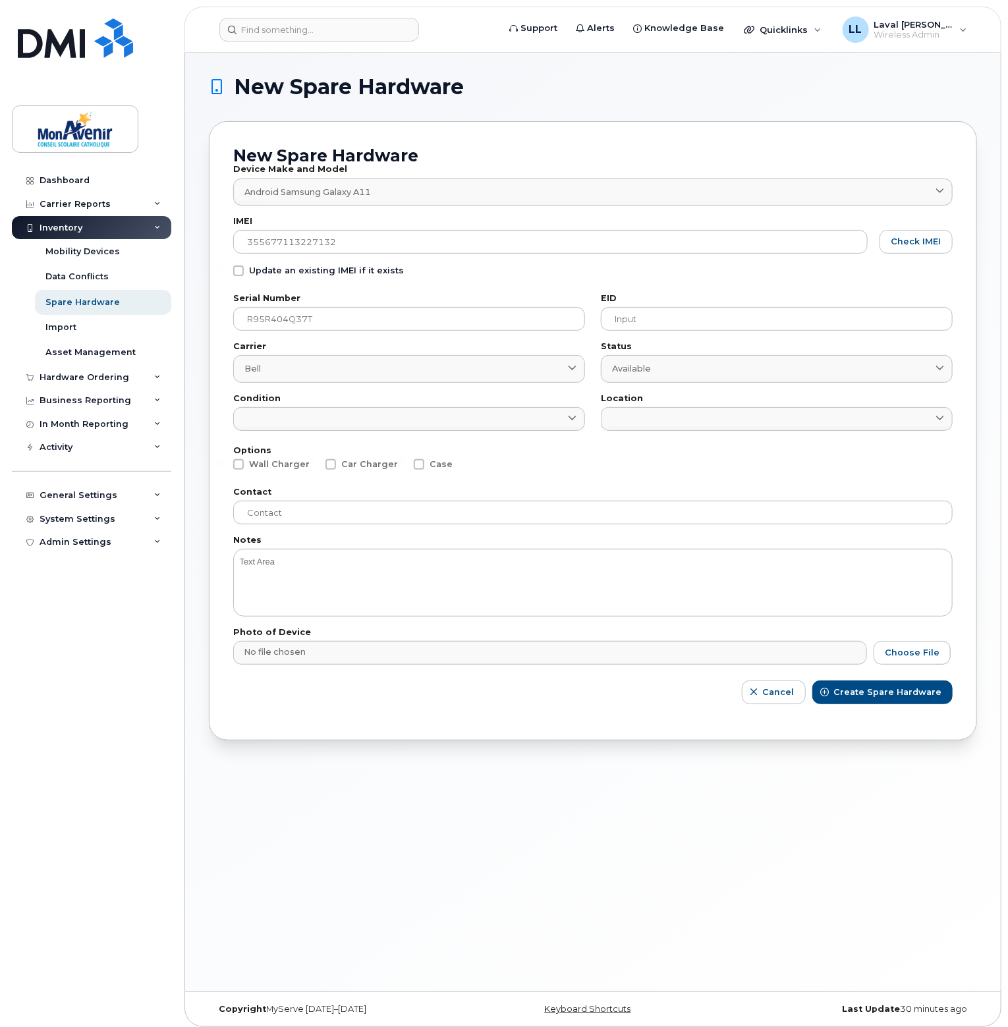
click at [285, 427] on input at bounding box center [409, 429] width 352 height 4
click at [563, 416] on link at bounding box center [409, 419] width 352 height 24
click at [275, 480] on div "New" at bounding box center [409, 491] width 345 height 22
type input "New"
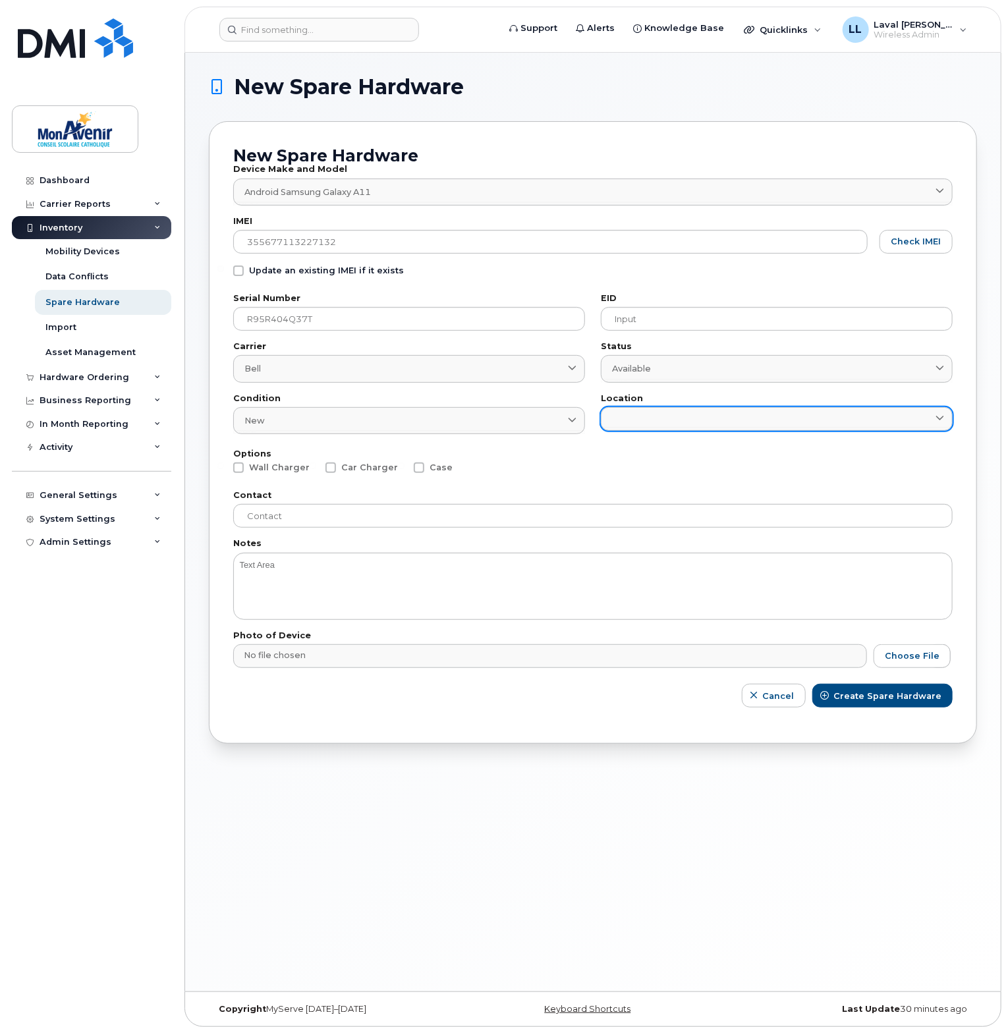
click at [633, 415] on link at bounding box center [777, 419] width 352 height 24
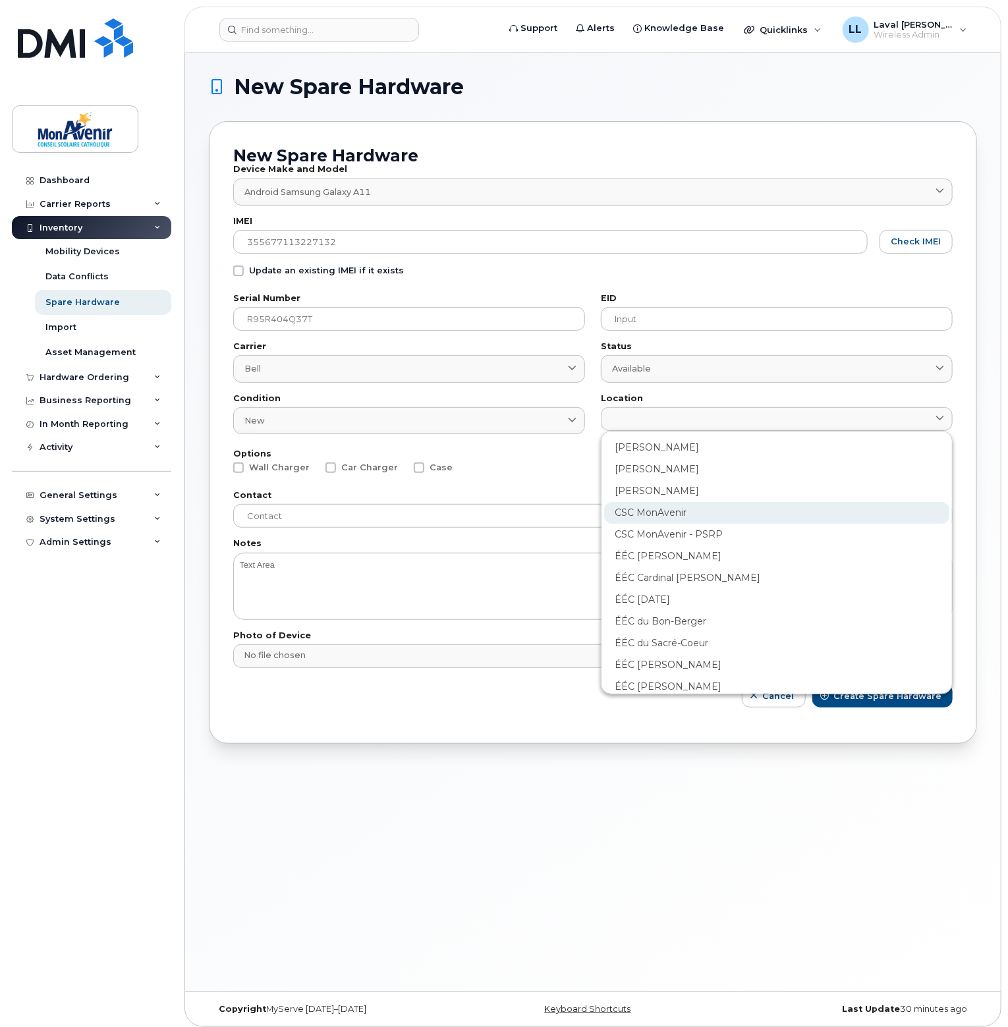
click at [655, 546] on div "CSC MonAvenir" at bounding box center [776, 557] width 345 height 22
type input "1345"
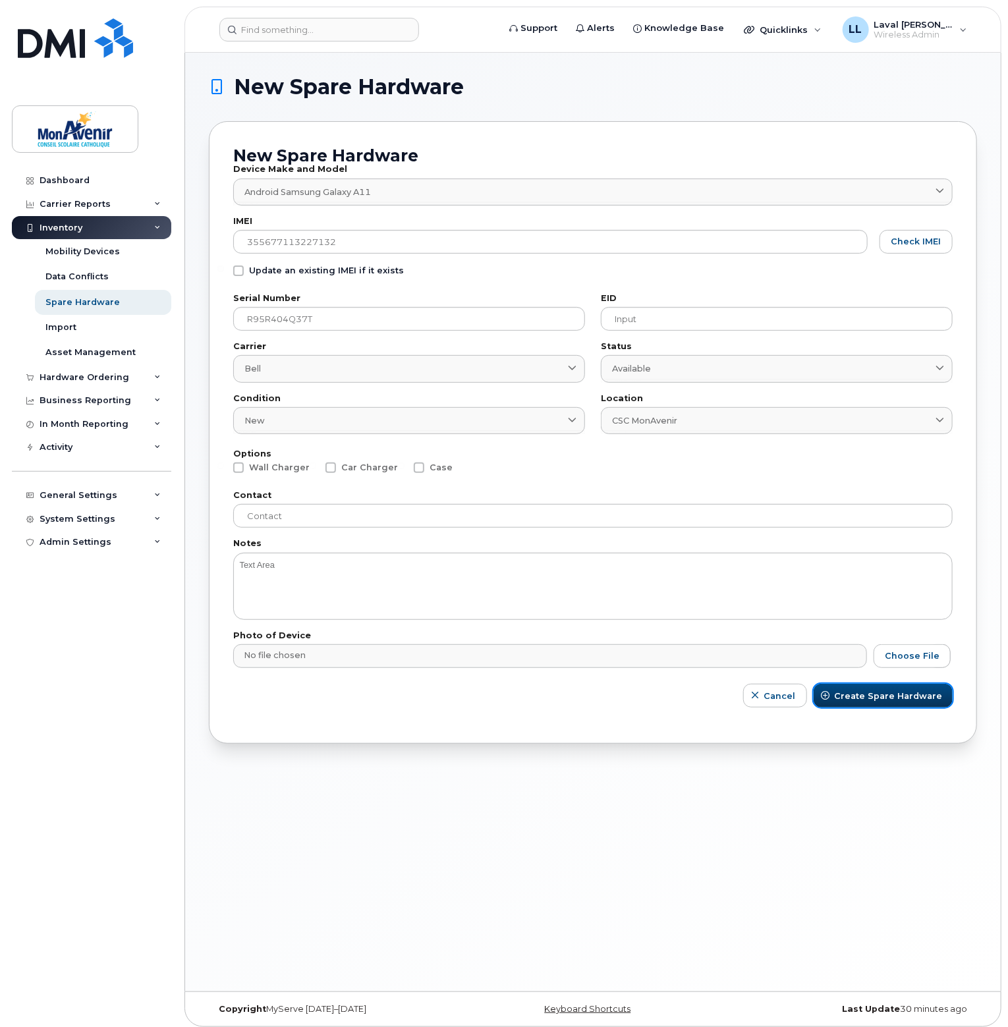
click at [861, 699] on span "Create Spare Hardware" at bounding box center [888, 696] width 108 height 13
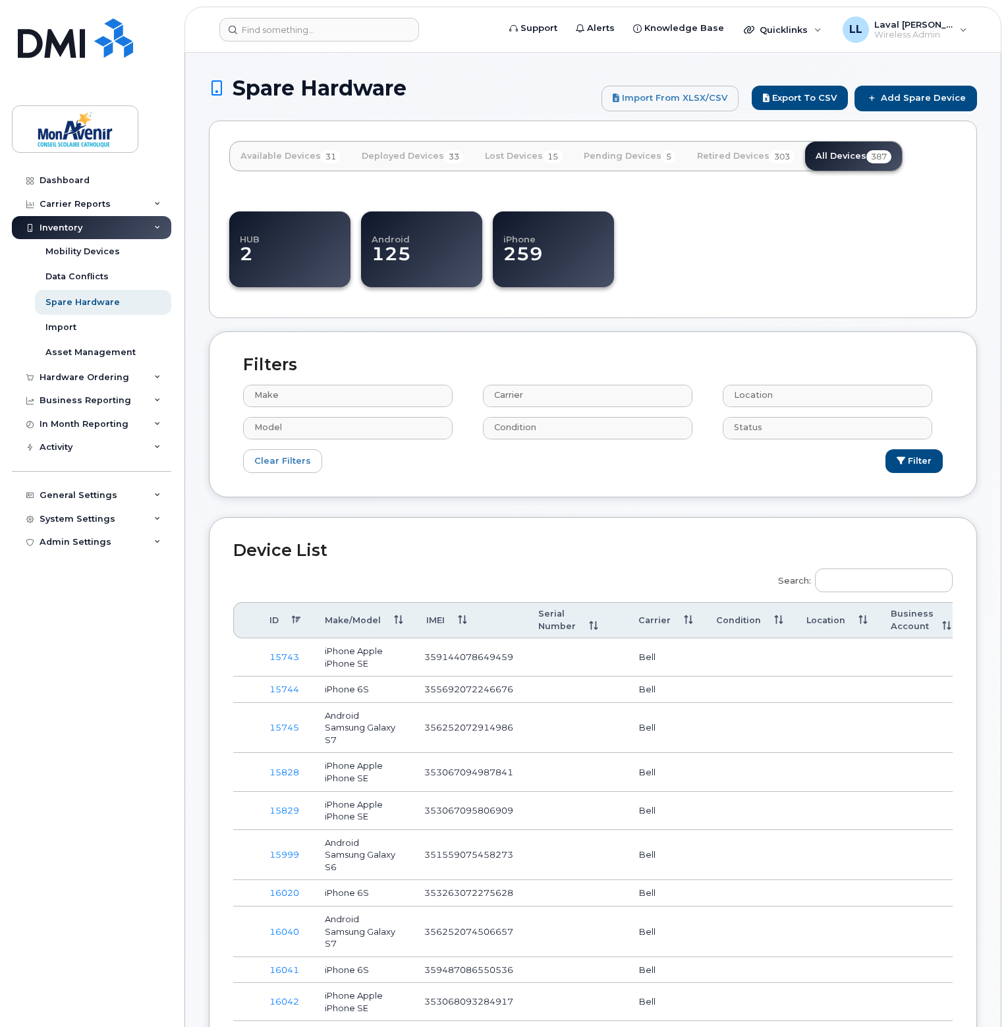
select select
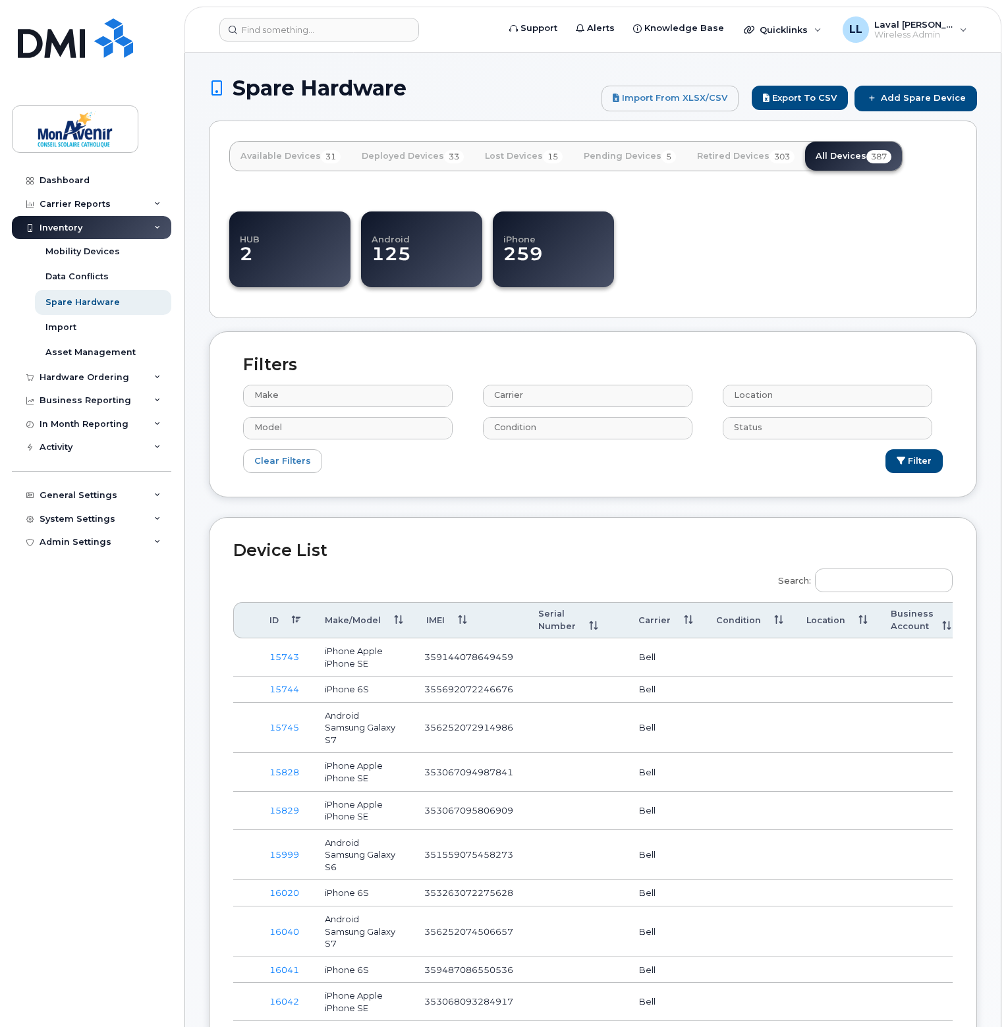
select select
click at [833, 158] on link "All Devices 387" at bounding box center [853, 156] width 97 height 29
click at [873, 591] on label "Search:" at bounding box center [861, 578] width 183 height 37
click at [873, 591] on input "Search:" at bounding box center [884, 581] width 138 height 24
select select
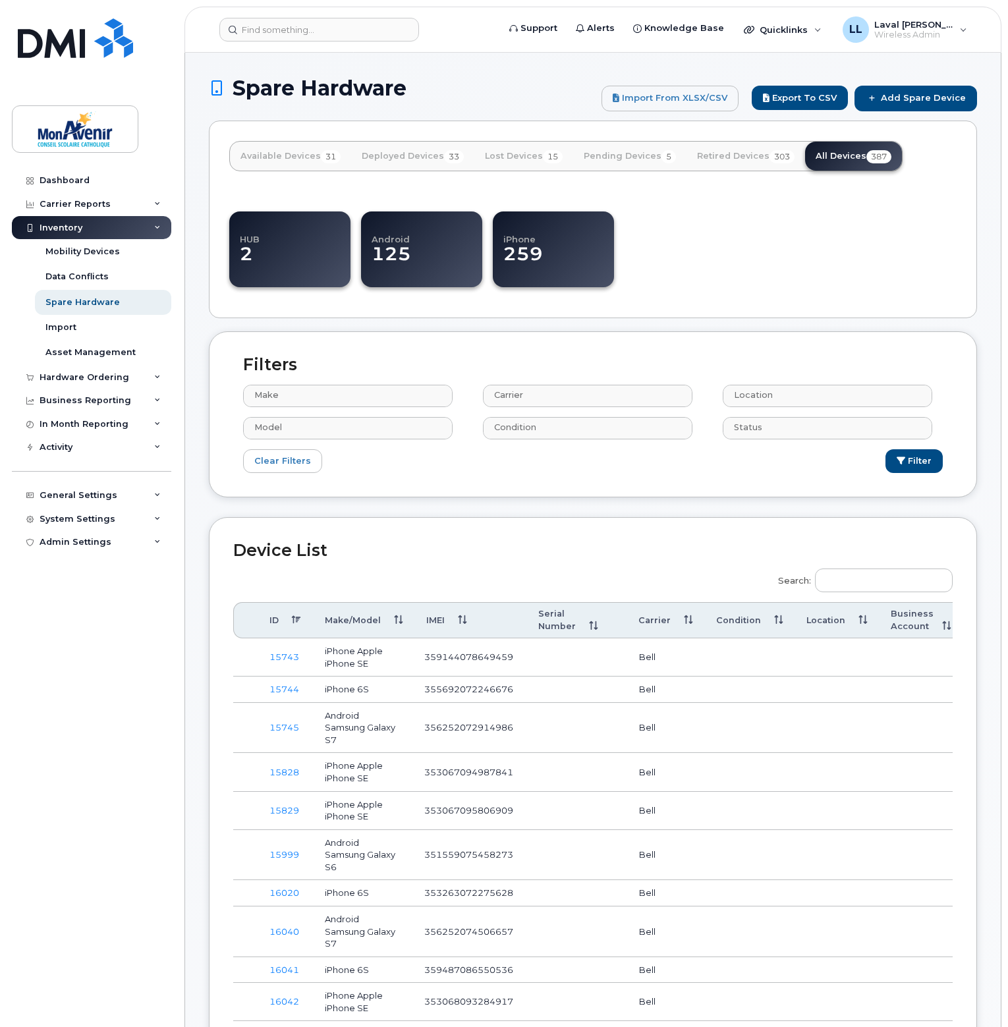
select select
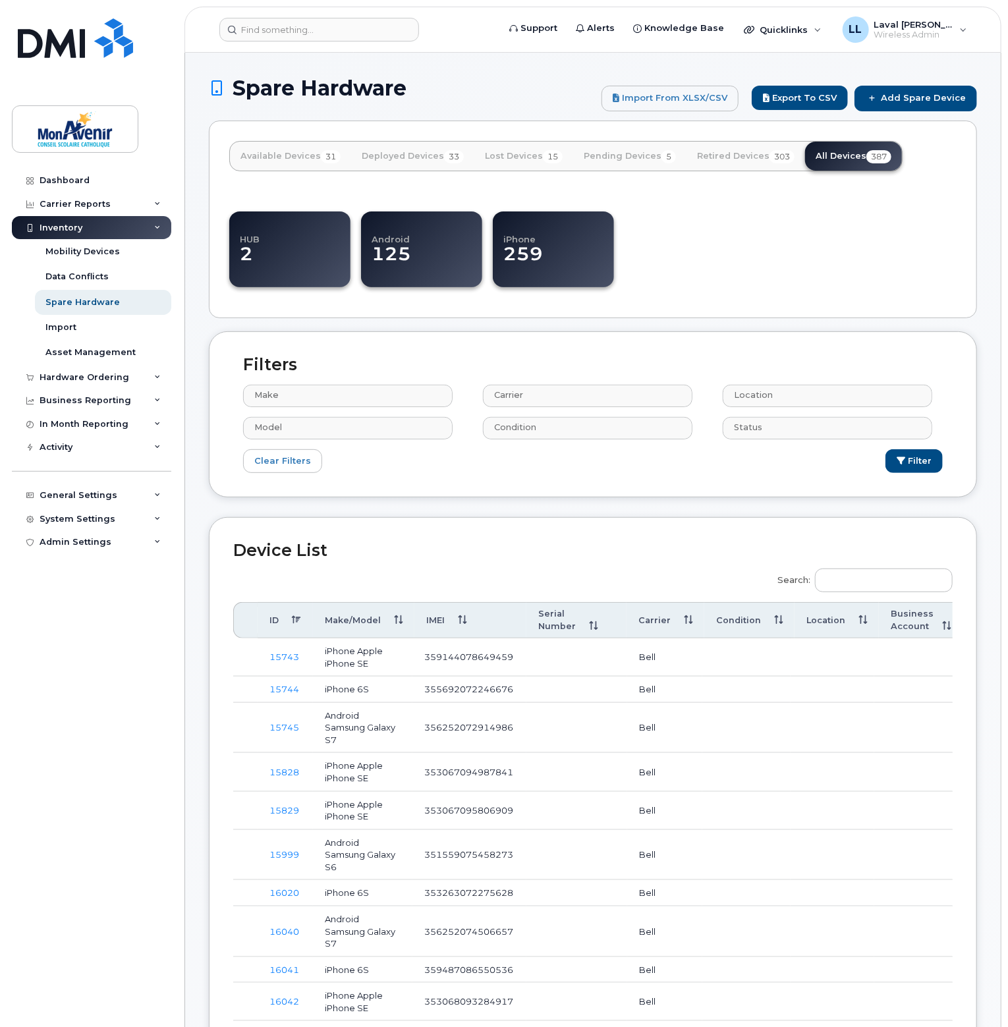
click at [799, 581] on label "Search:" at bounding box center [861, 578] width 183 height 37
click at [815, 581] on input "Search:" at bounding box center [884, 581] width 138 height 24
click at [838, 585] on input "Search:" at bounding box center [884, 581] width 138 height 24
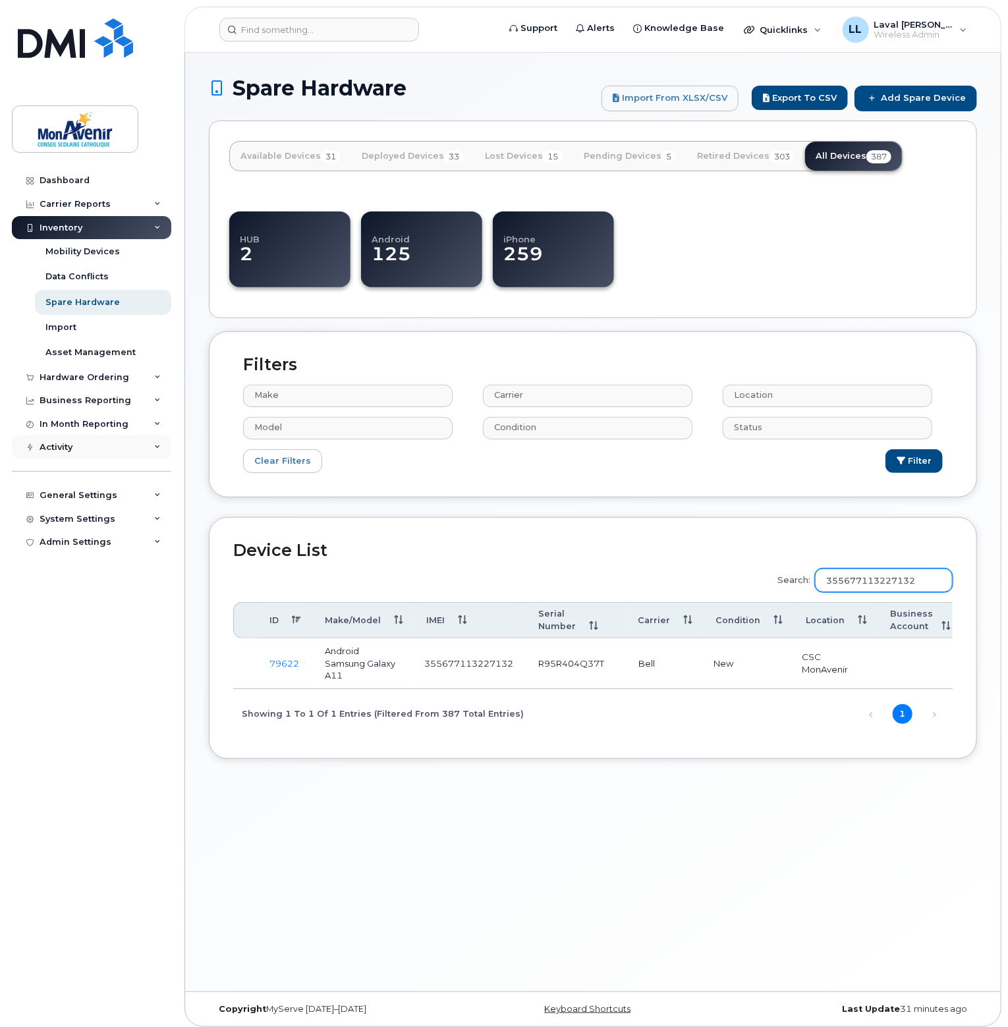
type input "355677113227132"
